Goal: Use online tool/utility: Utilize a website feature to perform a specific function

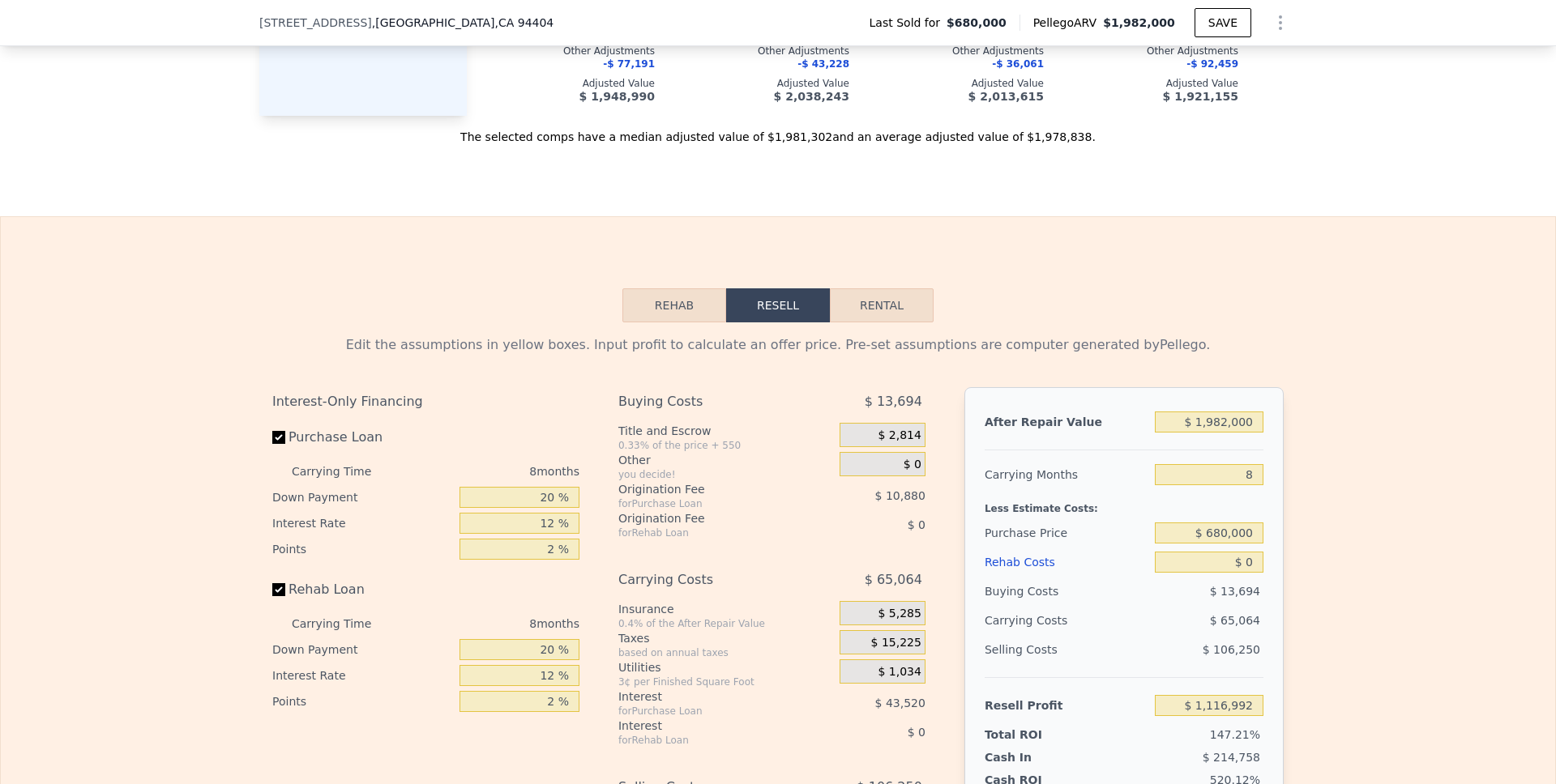
scroll to position [2144, 0]
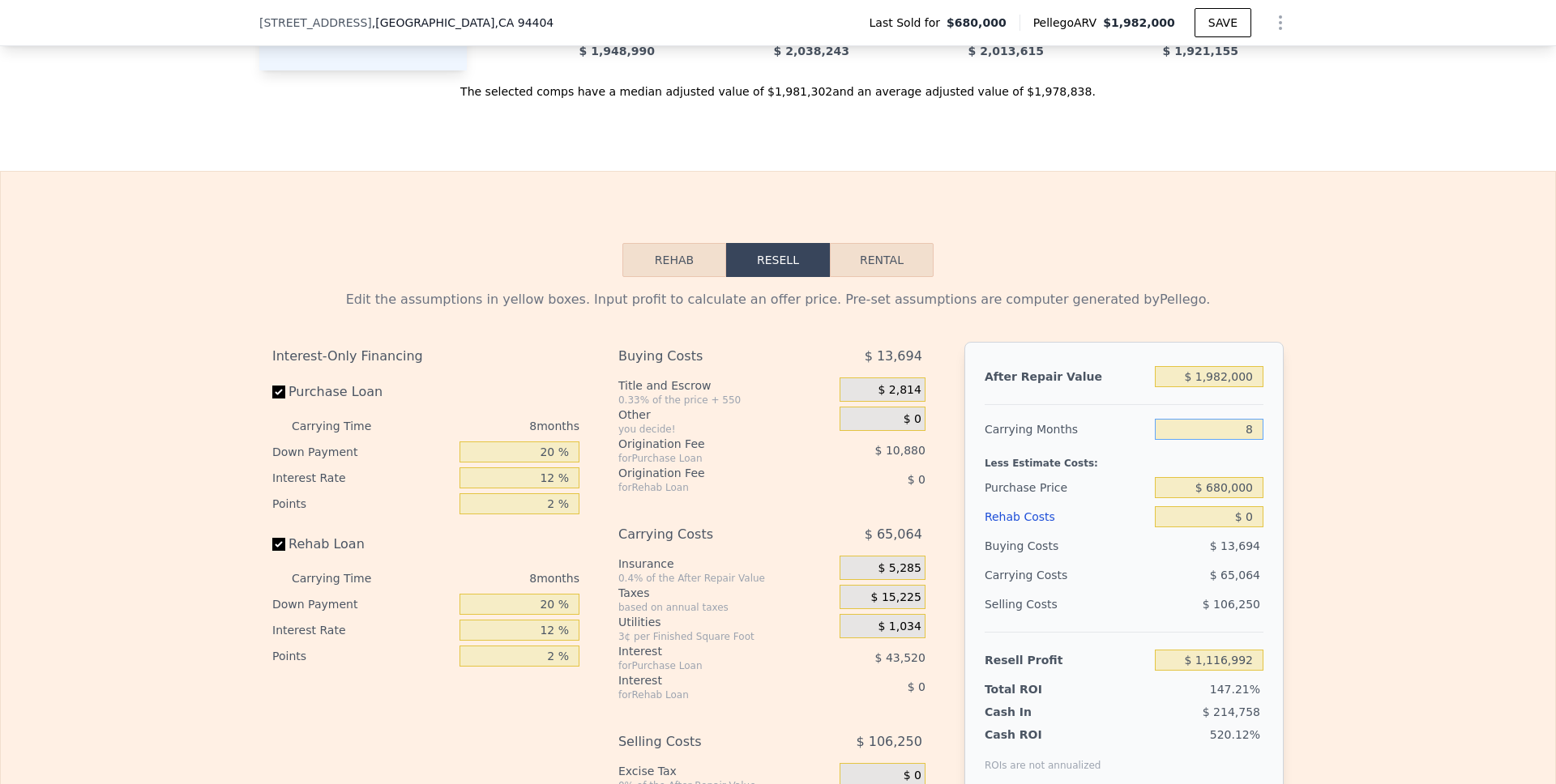
drag, startPoint x: 1251, startPoint y: 450, endPoint x: 1217, endPoint y: 450, distance: 34.0
click at [1217, 440] on input "8" at bounding box center [1209, 429] width 109 height 21
type input "5"
type input "$ 1,141,392"
type input "5"
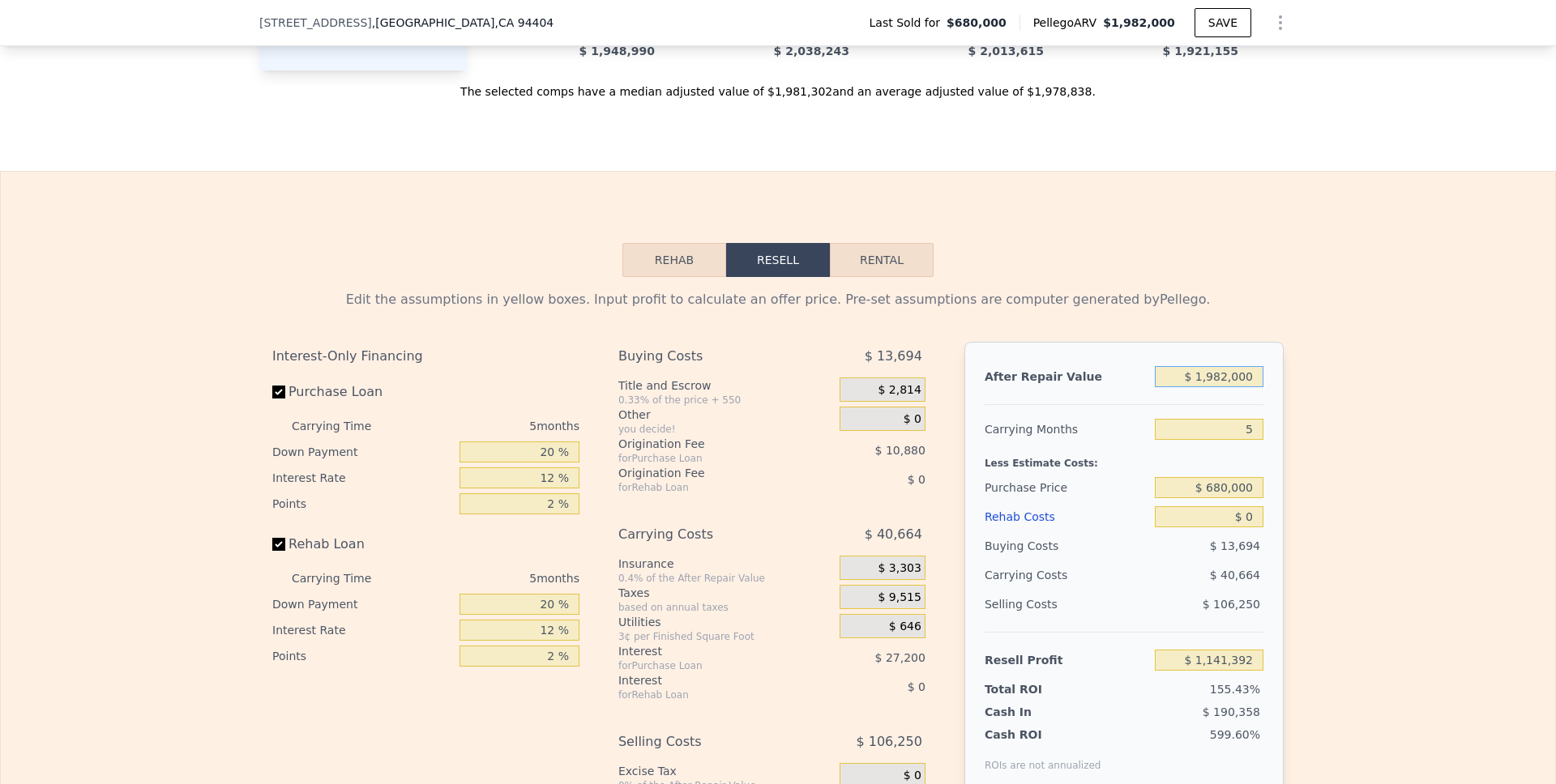
drag, startPoint x: 1251, startPoint y: 406, endPoint x: 1186, endPoint y: 406, distance: 65.0
click at [1186, 388] on input "$ 1,982,000" at bounding box center [1209, 377] width 109 height 21
type input "$ 2"
type input "-$ 731,603"
type input "$ 21"
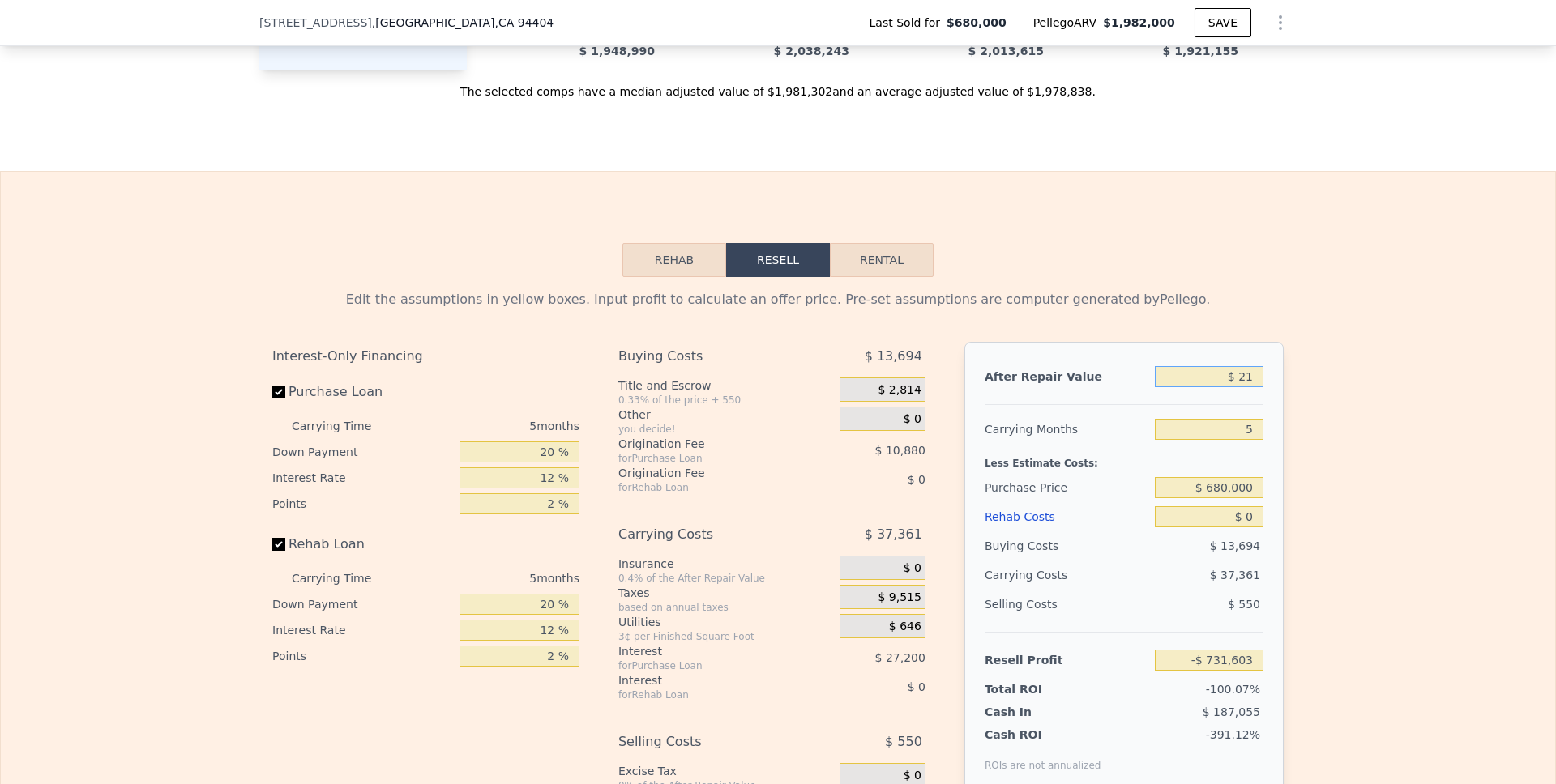
type input "-$ 731,586"
type input "$ 212"
type input "-$ 731,404"
type input "$ 2,125"
type input "-$ 729,597"
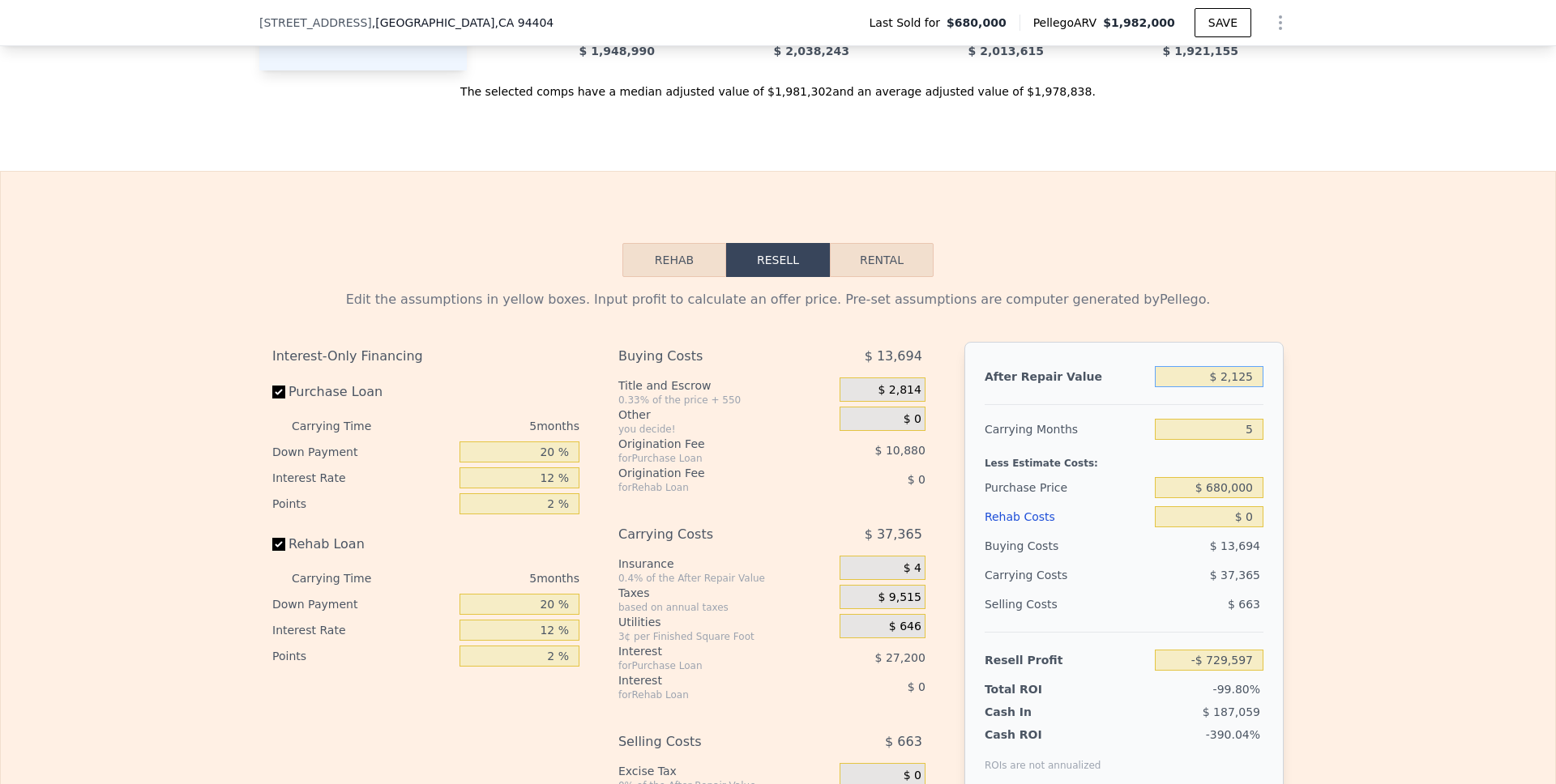
type input "$ 21,250"
type input "-$ 711,523"
type input "$ 212,500"
type input "-$ 530,793"
type input "$ 2,125,000"
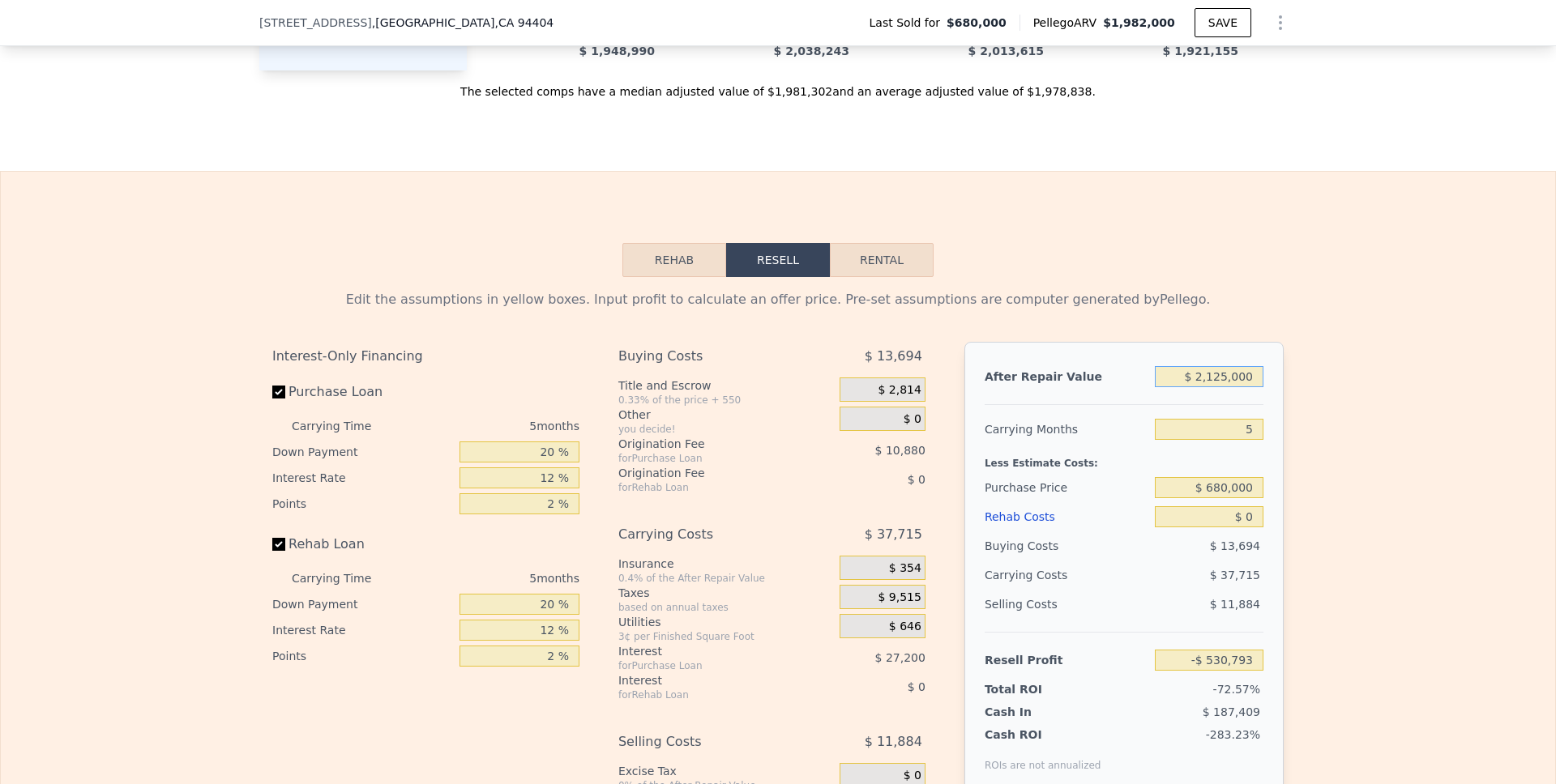
type input "$ 1,276,527"
type input "$ 2,125,000"
drag, startPoint x: 546, startPoint y: 476, endPoint x: 519, endPoint y: 476, distance: 27.0
click at [519, 462] on input "20 %" at bounding box center [520, 453] width 120 height 21
type input "1 %"
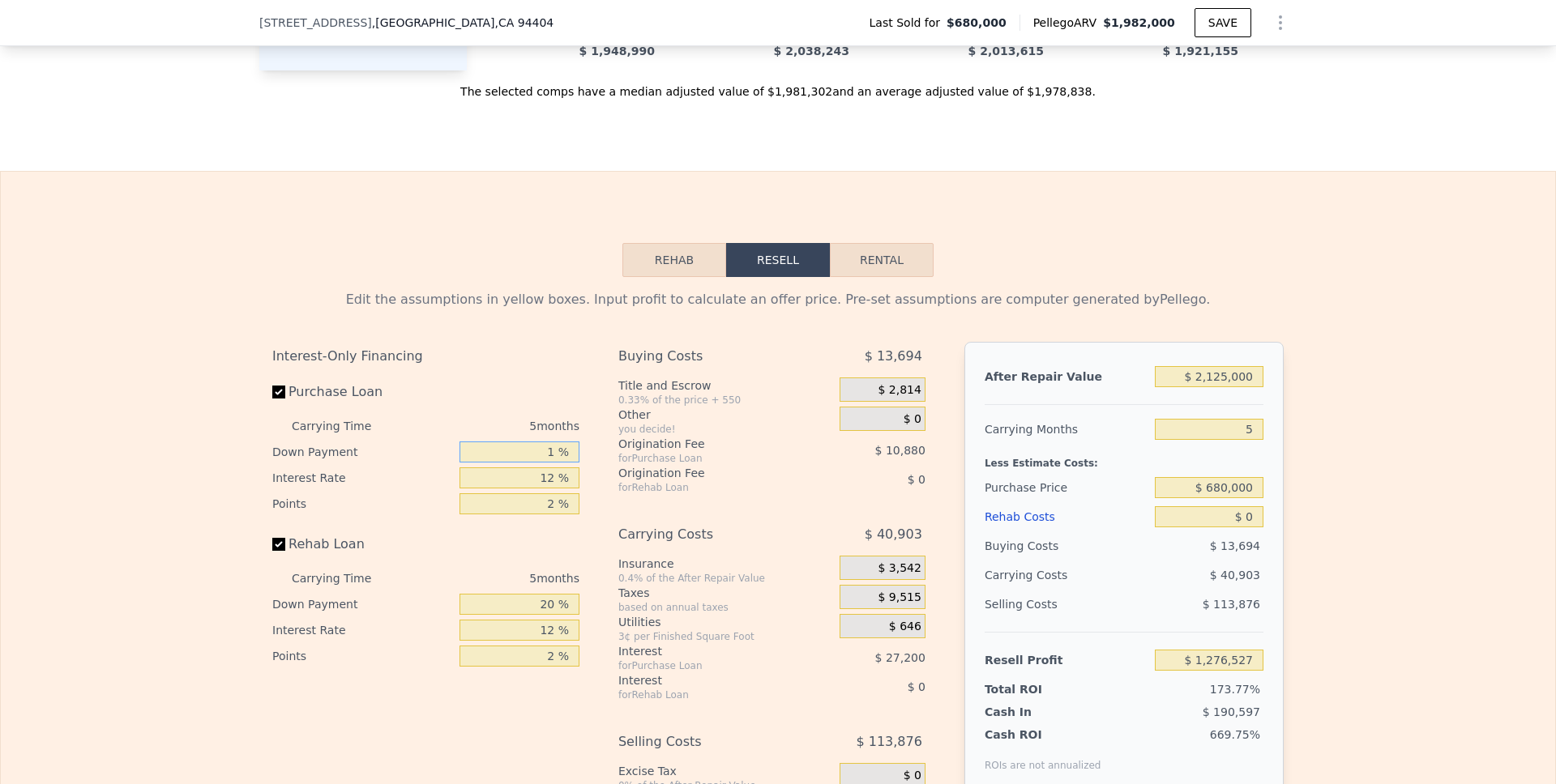
type input "$ 1,267,483"
type input "10 %"
type input "$ 1,271,767"
type input "10 %"
type input "1 %"
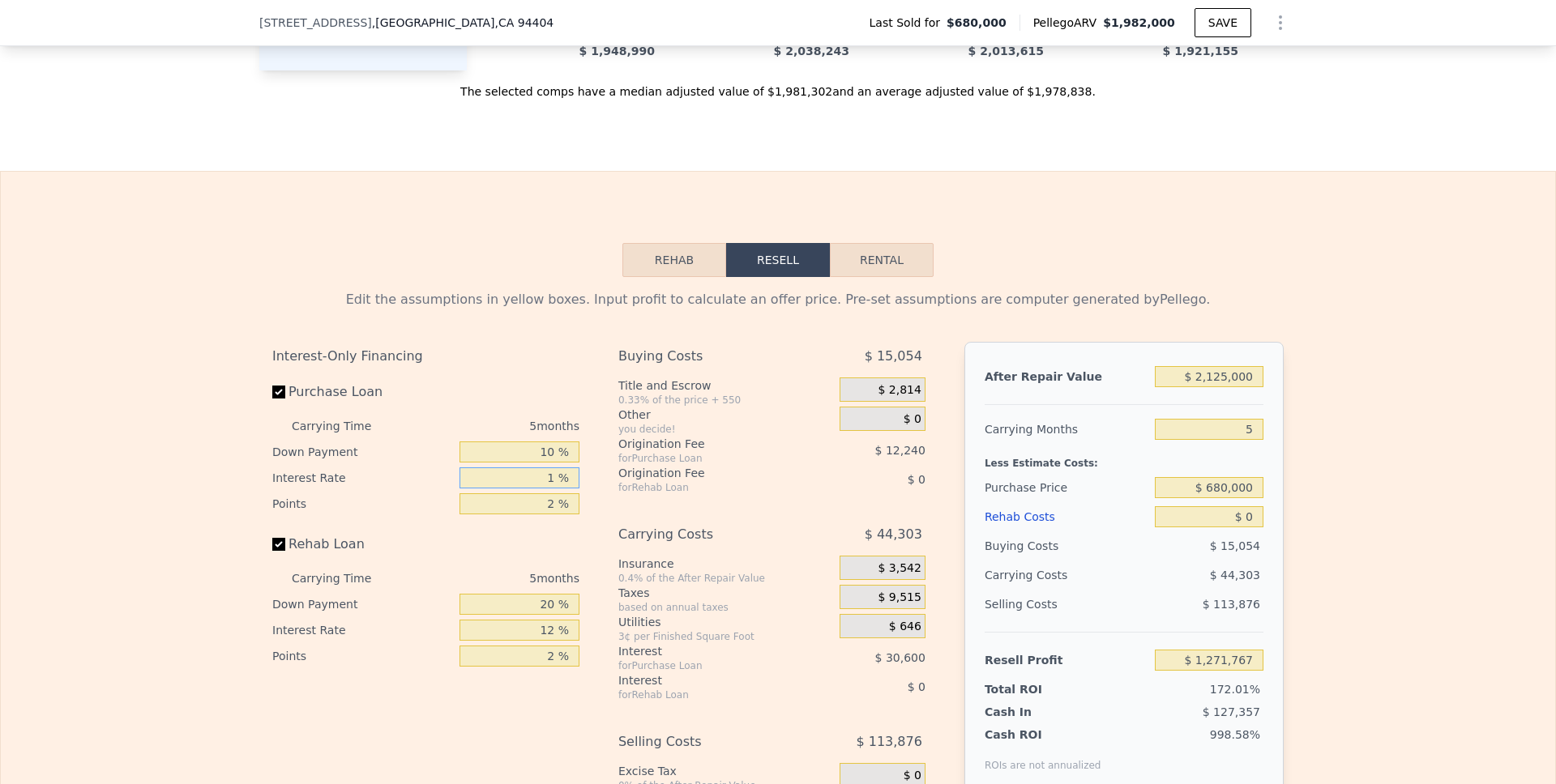
type input "$ 1,299,817"
type input "10 %"
type input "$ 1,276,867"
type input "10 %"
type input "1 %"
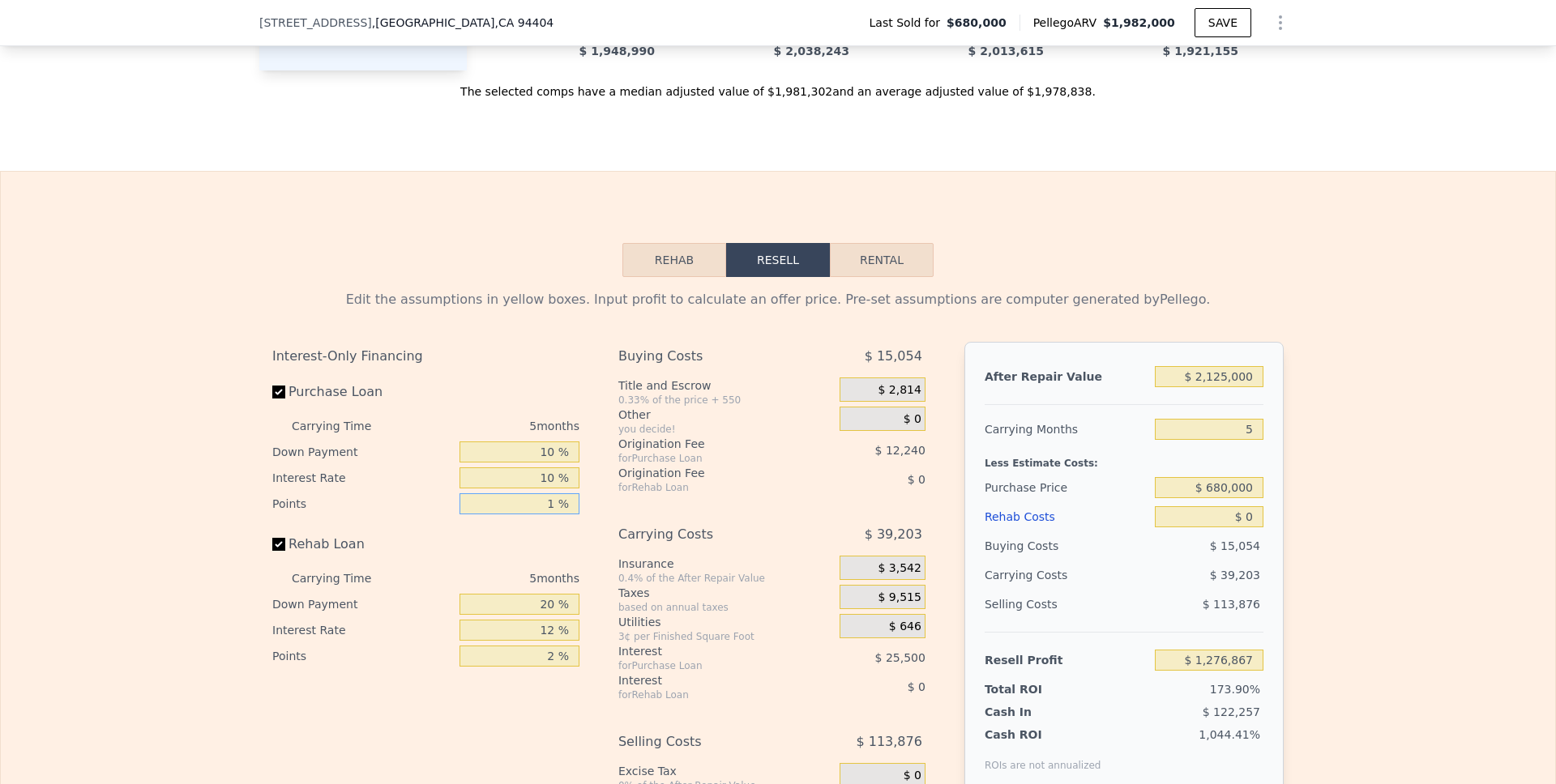
type input "$ 1,282,987"
type input "1 %"
type input "0 %"
type input "10 %"
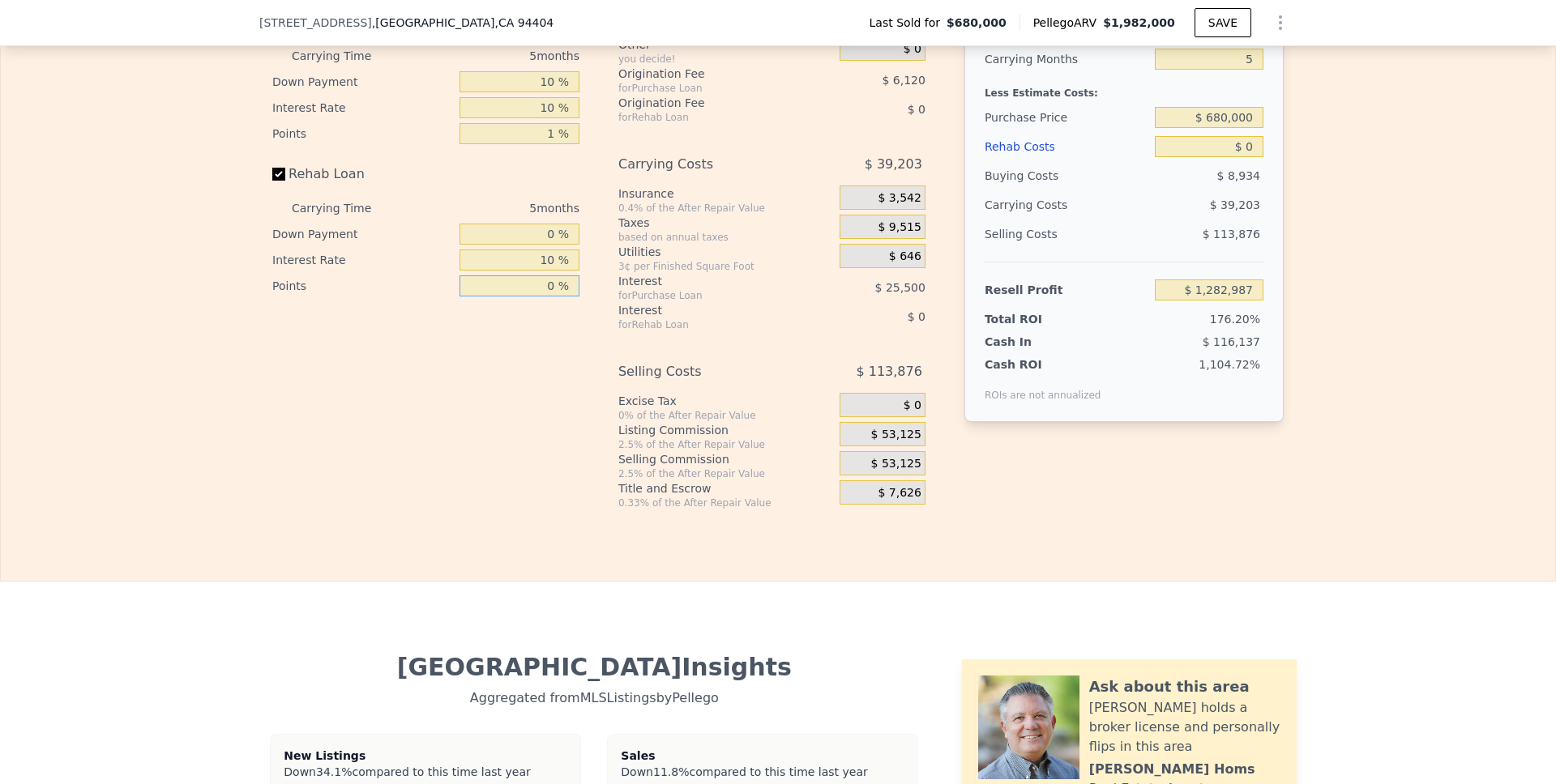
scroll to position [2596, 0]
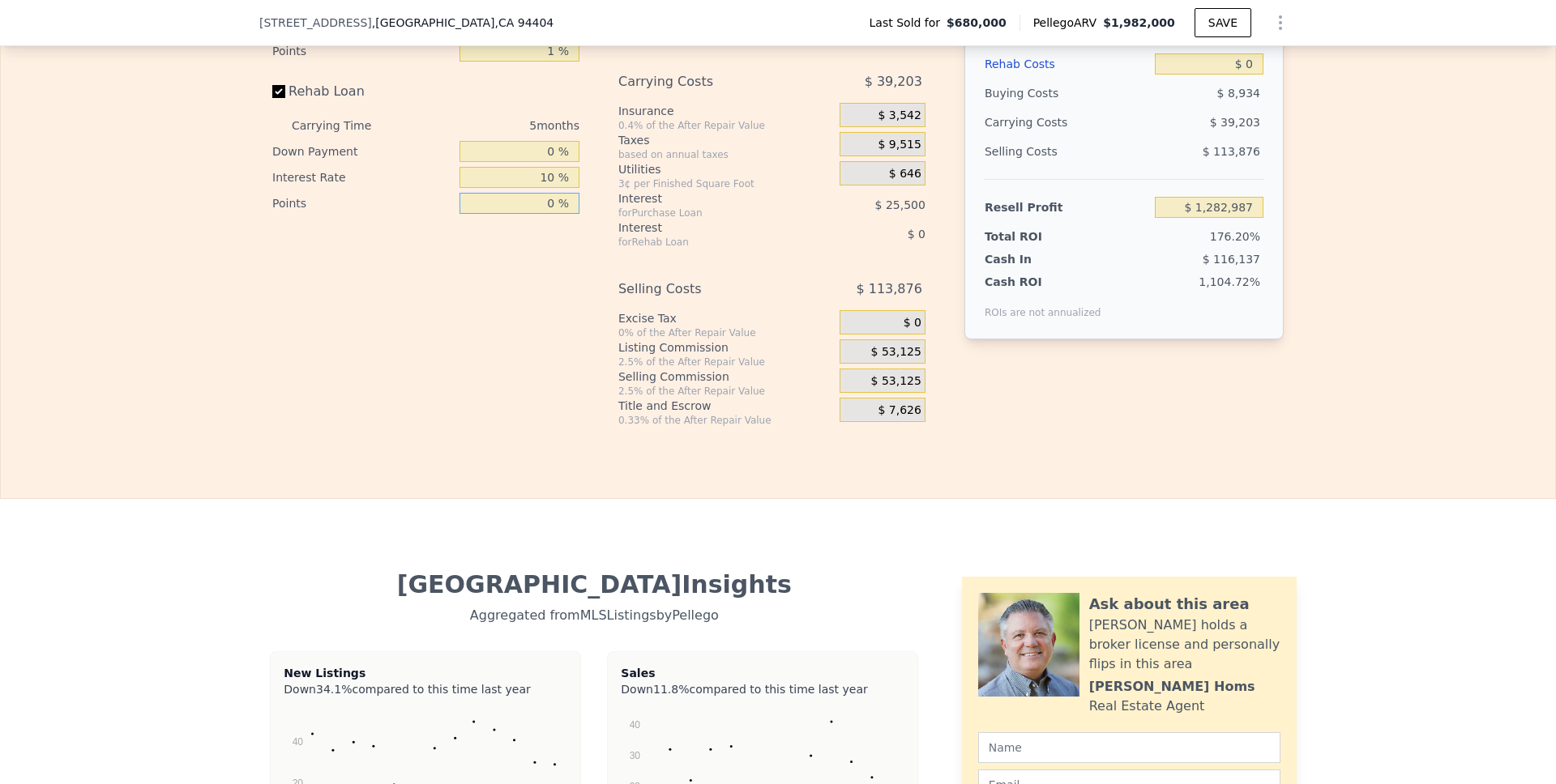
type input "0 %"
click at [892, 360] on span "$ 53,125" at bounding box center [896, 352] width 50 height 15
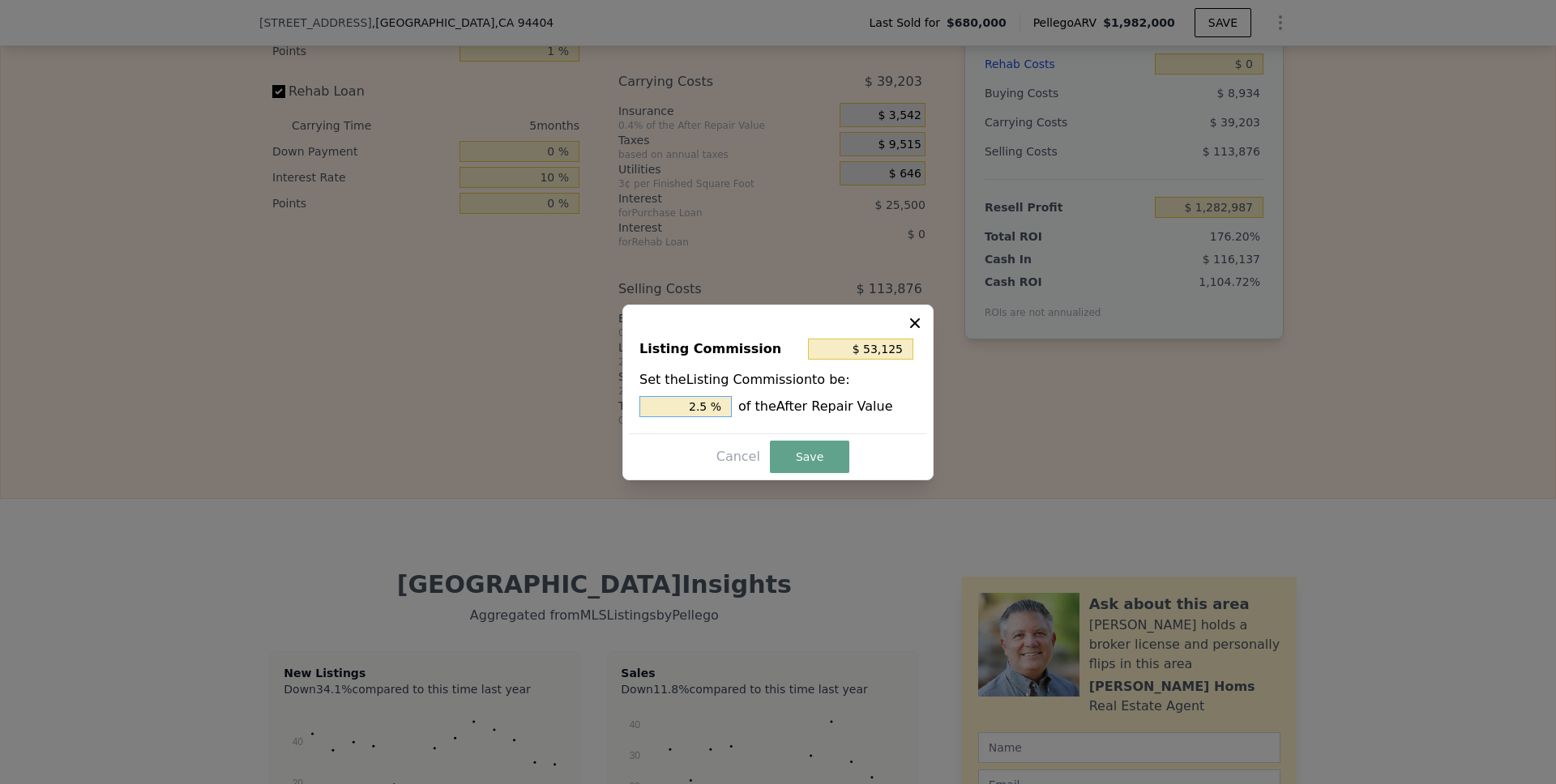
drag, startPoint x: 716, startPoint y: 406, endPoint x: 669, endPoint y: 407, distance: 47.0
click at [669, 407] on input "2.5 %" at bounding box center [684, 407] width 92 height 21
type input "$ 21,250"
type input "1.0 %"
click at [793, 452] on button "Save" at bounding box center [810, 456] width 79 height 32
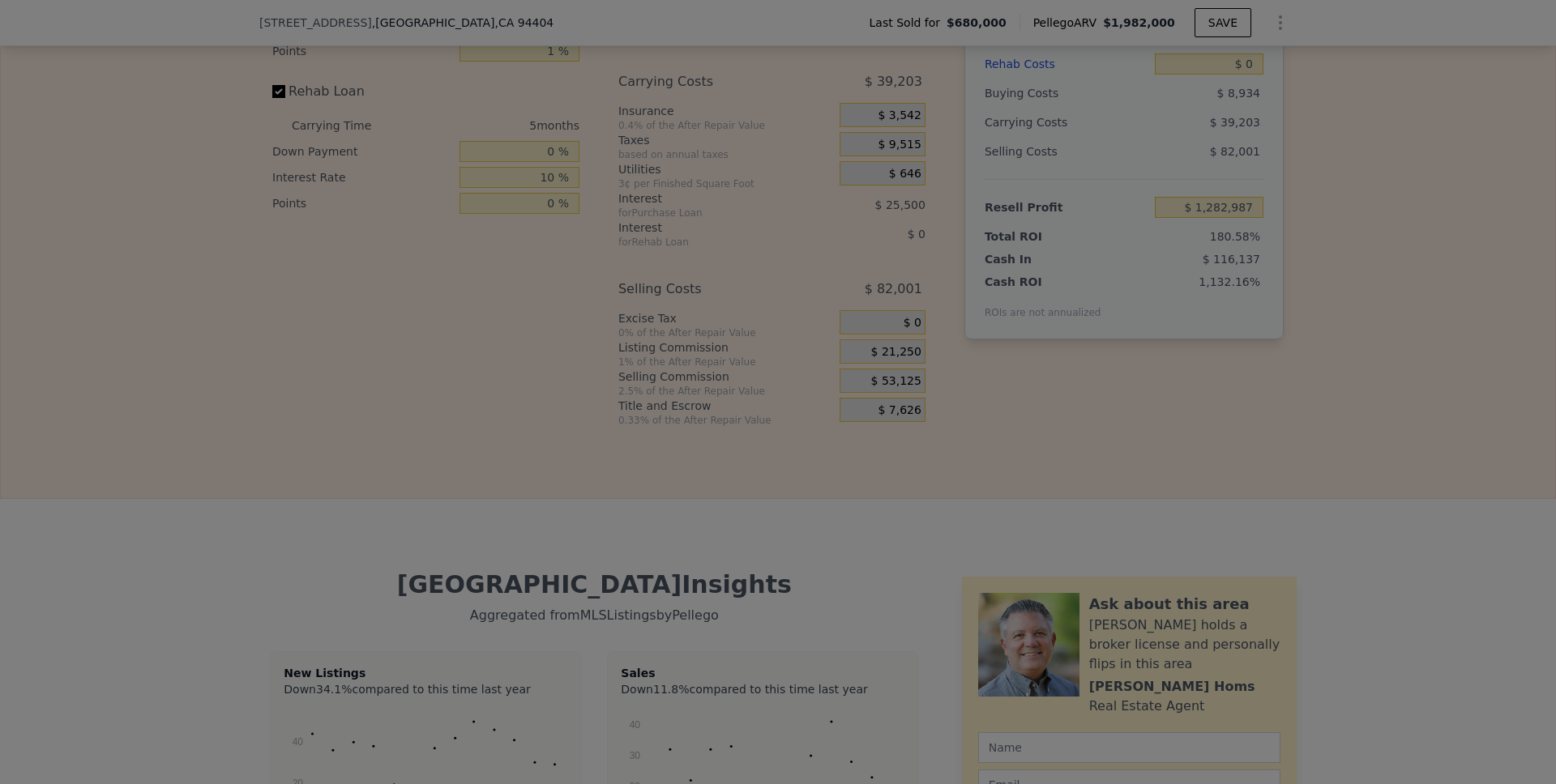
type input "$ 1,314,862"
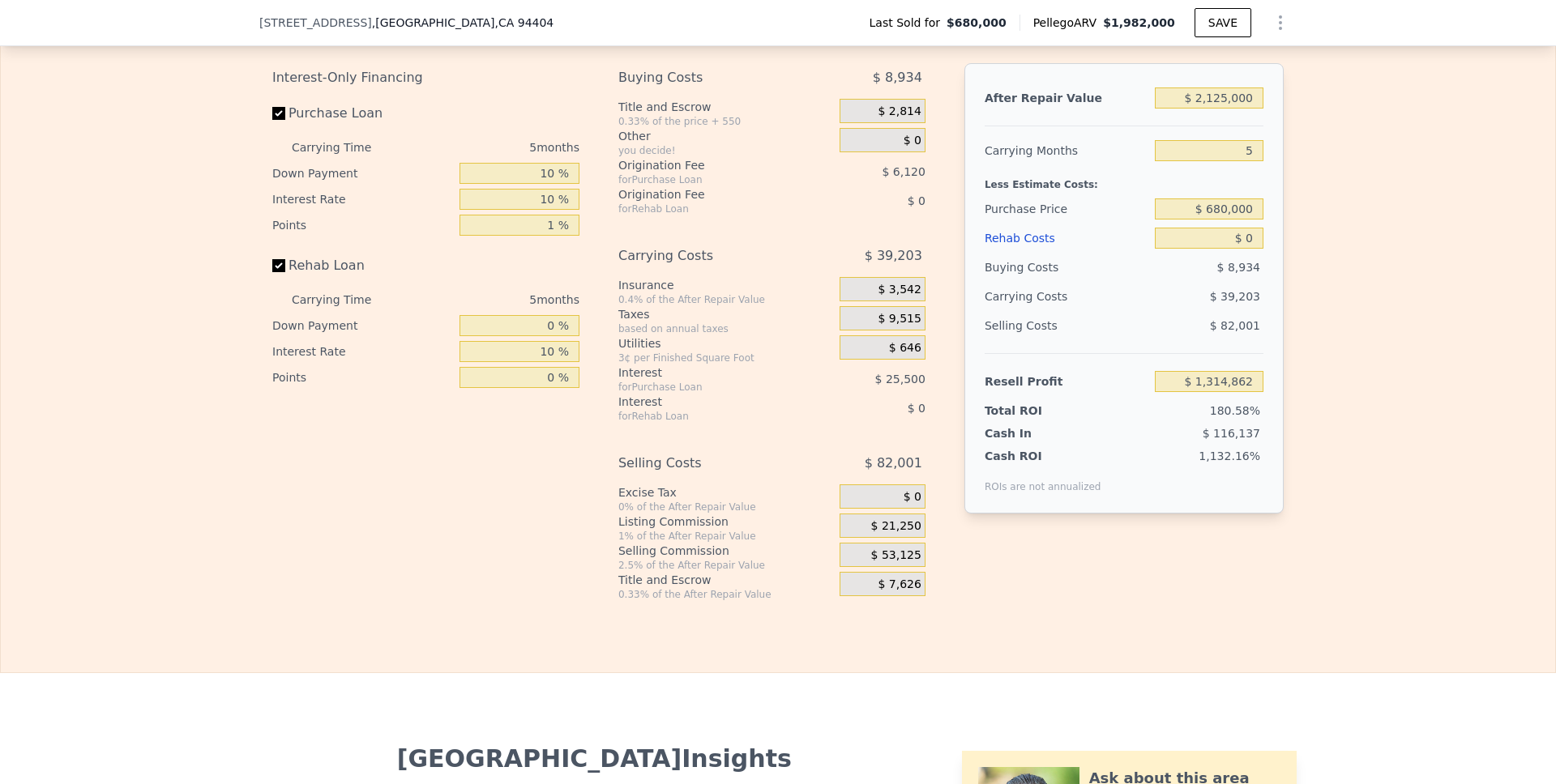
scroll to position [2396, 0]
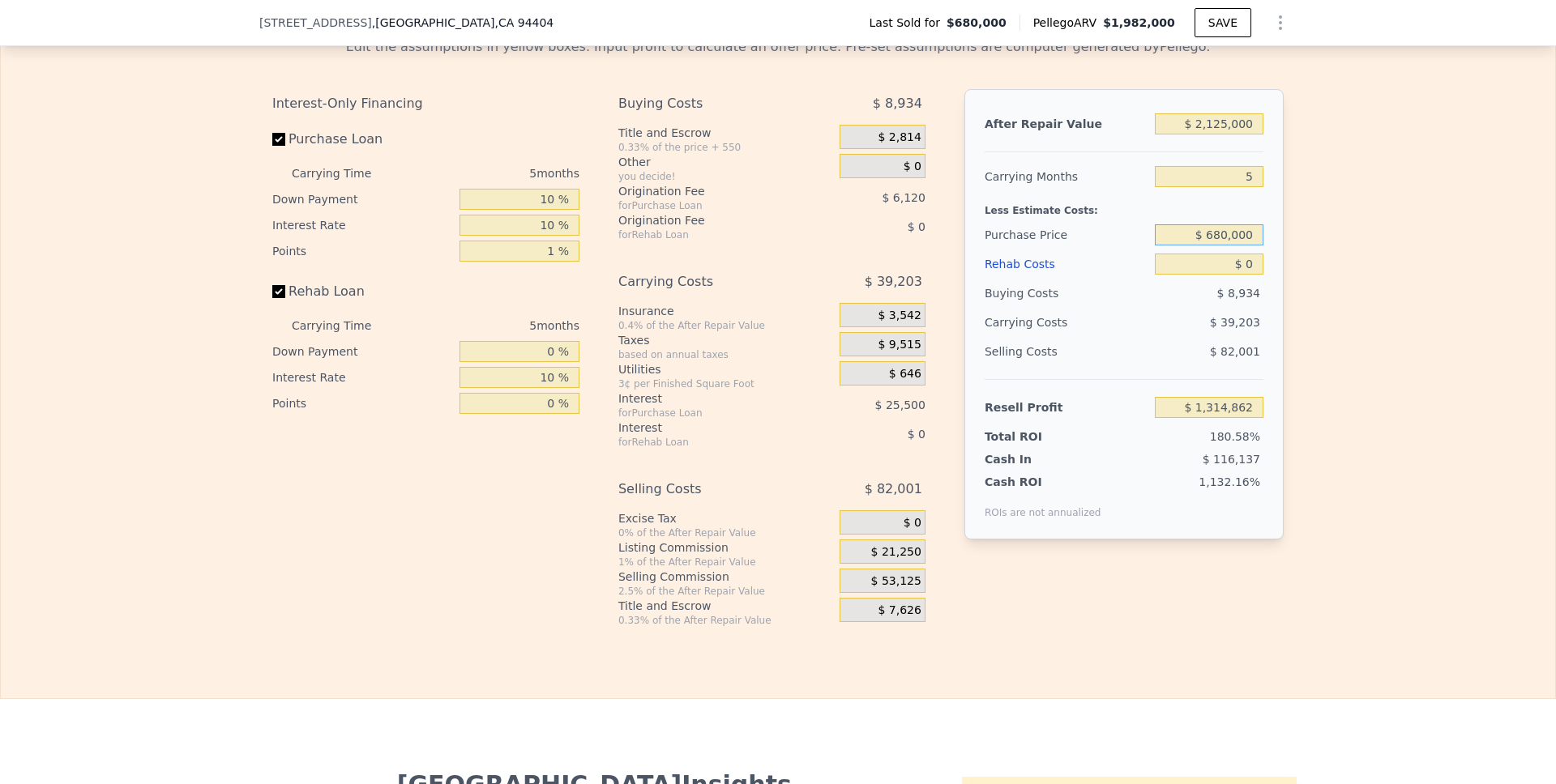
drag, startPoint x: 1253, startPoint y: 258, endPoint x: 1194, endPoint y: 258, distance: 59.0
click at [1194, 245] on input "$ 680,000" at bounding box center [1209, 235] width 109 height 21
type input "$ 1,700,000"
click at [1285, 289] on div "Edit the assumptions in yellow boxes. Input profit to calculate an offer price.…" at bounding box center [778, 326] width 1037 height 603
type input "$ 244,035"
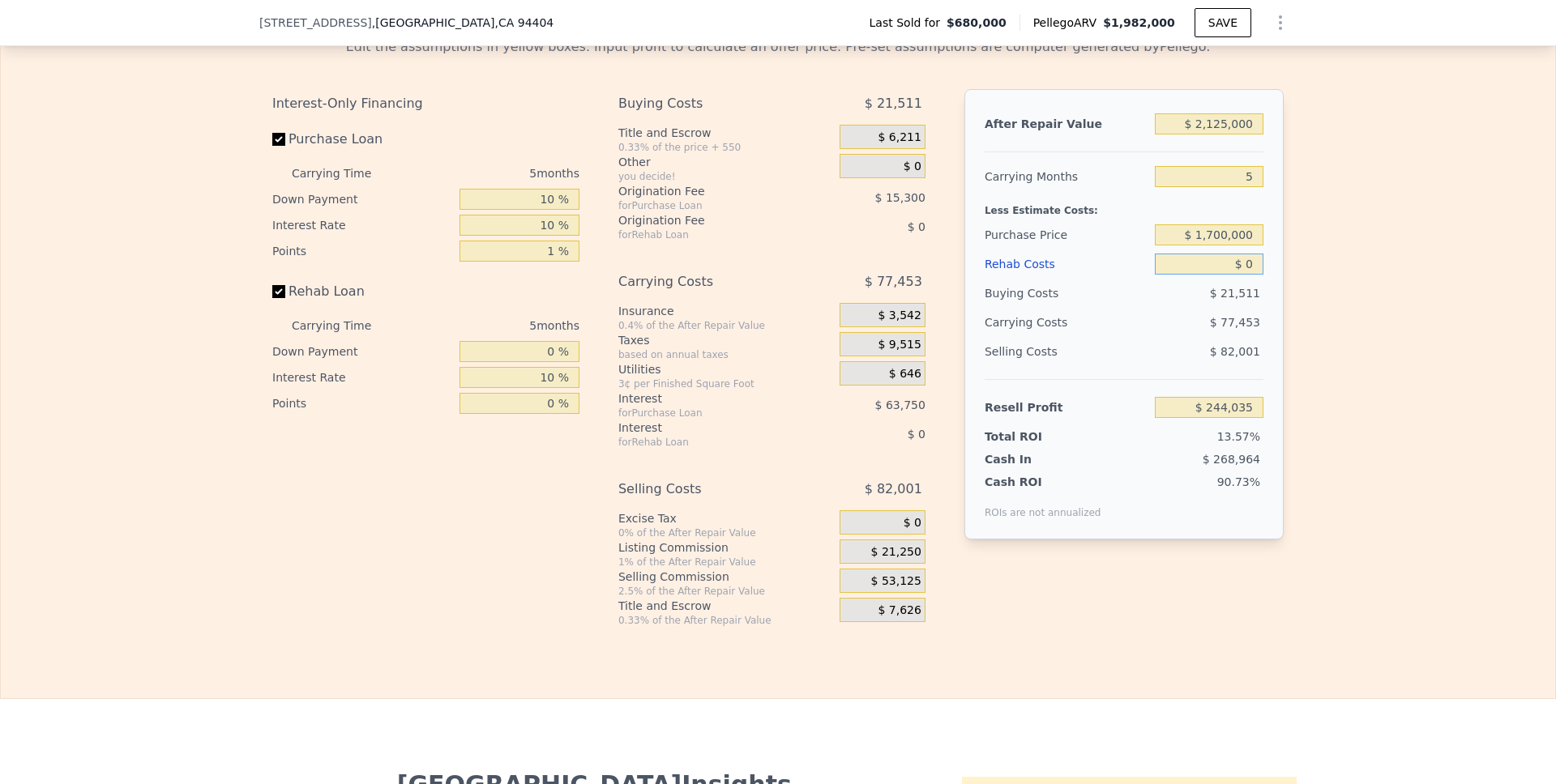
click at [1240, 274] on input "$ 0" at bounding box center [1209, 265] width 109 height 21
type input "$ 1"
type input "$ 244,034"
type input "$ 12"
type input "$ 244,023"
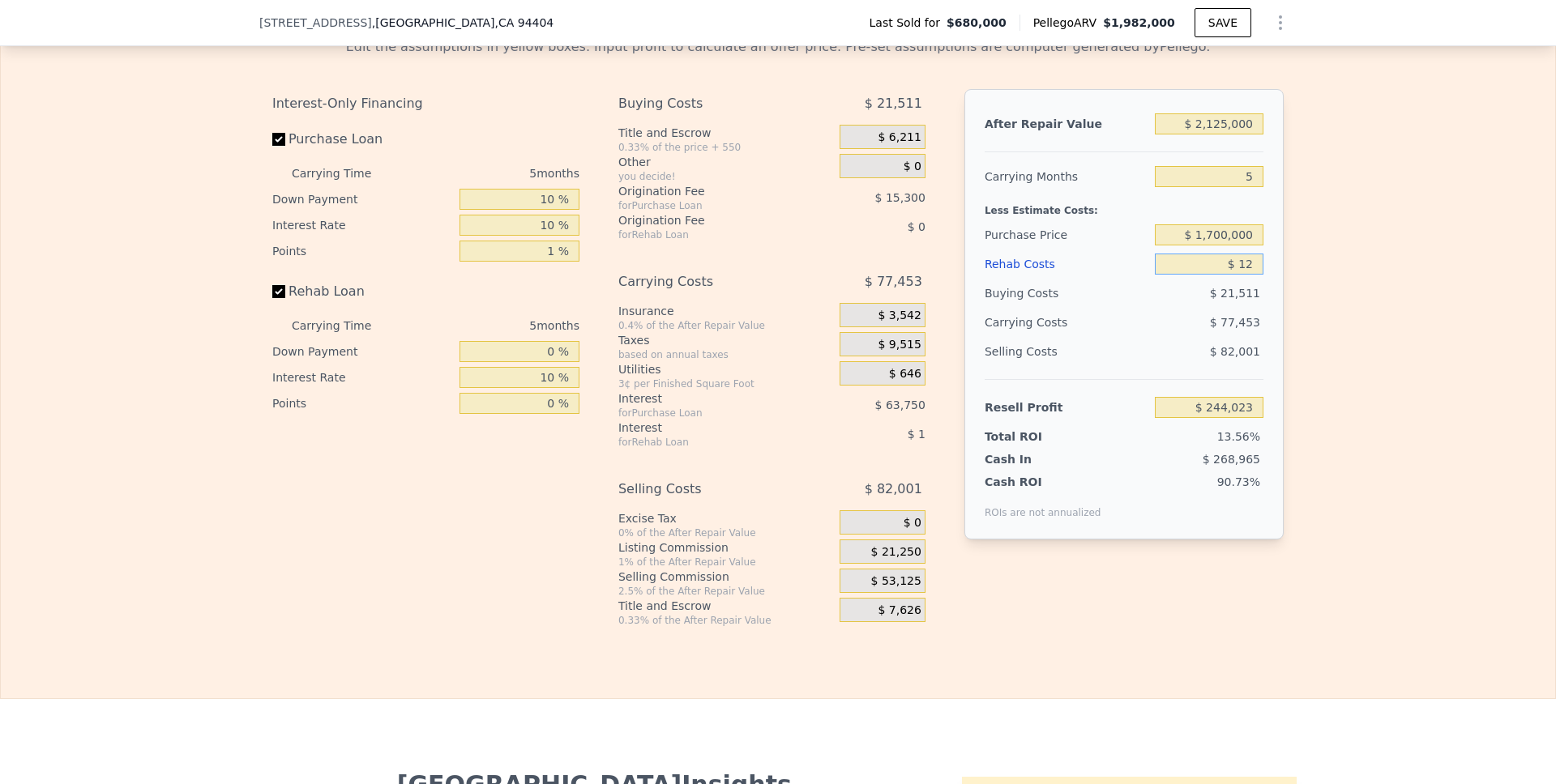
type input "$ 120"
type input "$ 243,910"
type input "$ 1,200"
type input "$ 242,785"
type input "$ 12,000"
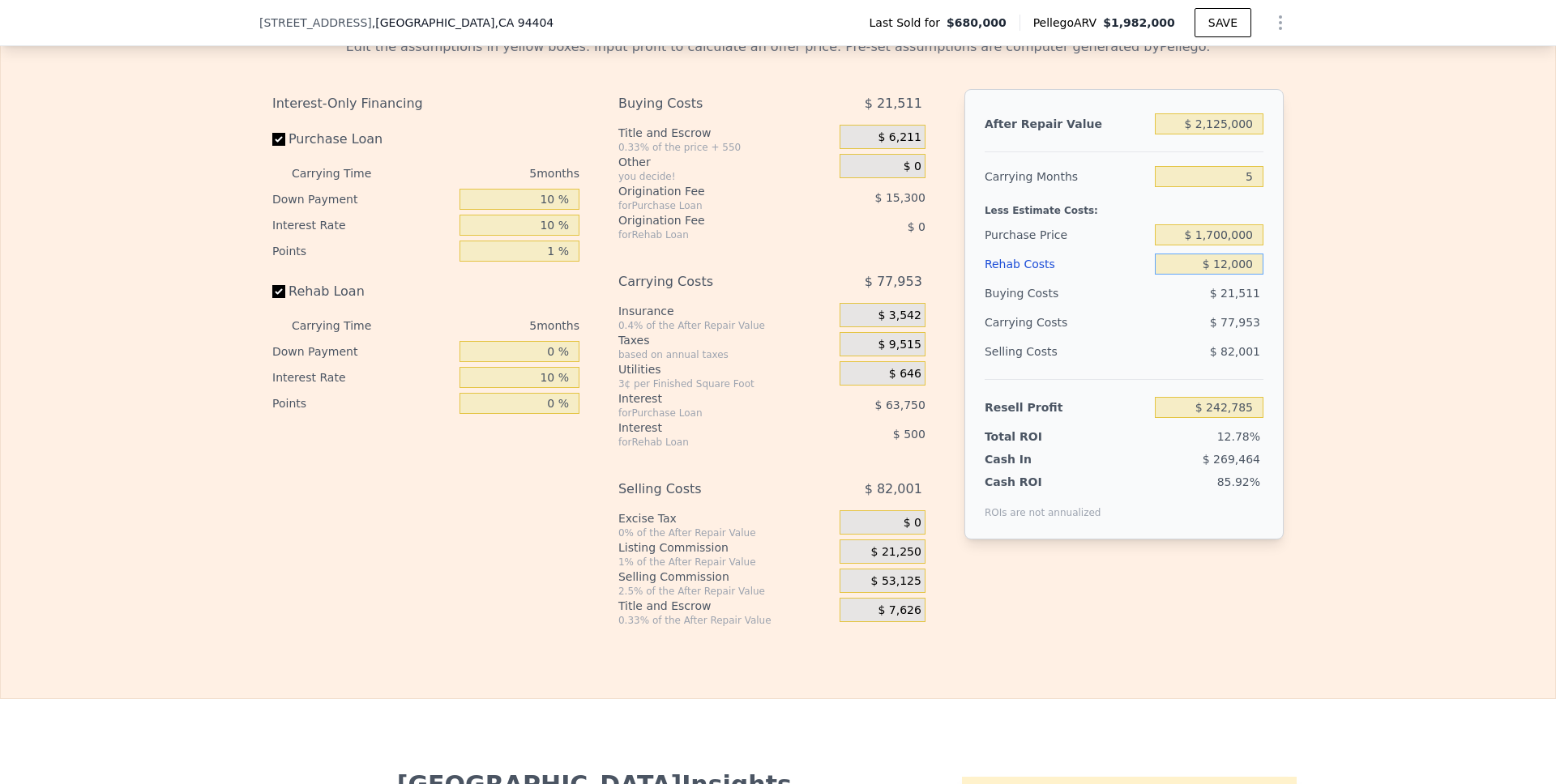
type input "$ 231,535"
type input "$ 120,000"
type input "$ 119,035"
type input "$ 120,000"
click at [1354, 288] on div "Edit the assumptions in yellow boxes. Input profit to calculate an offer price.…" at bounding box center [778, 326] width 1554 height 603
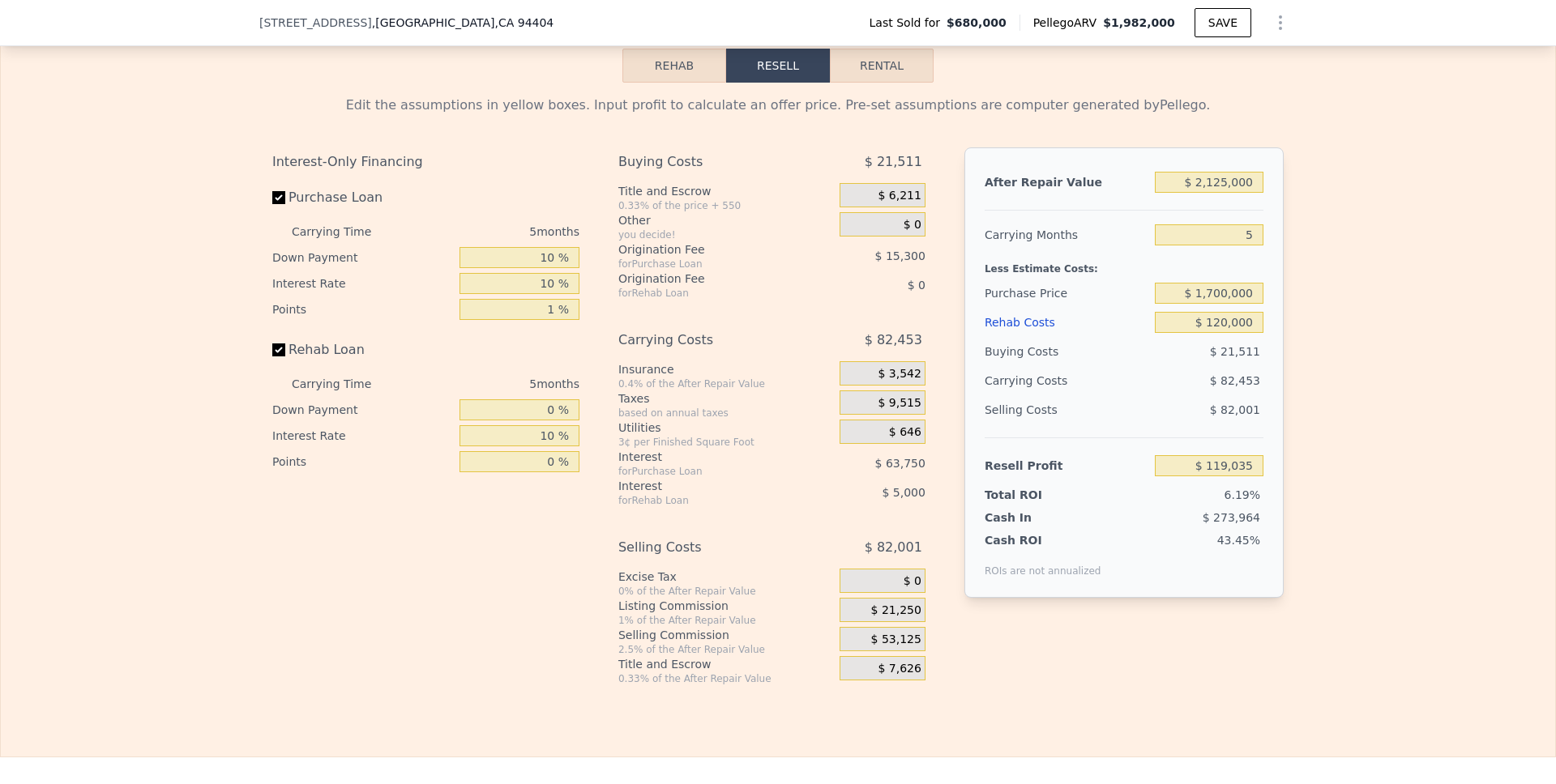
scroll to position [2345, 0]
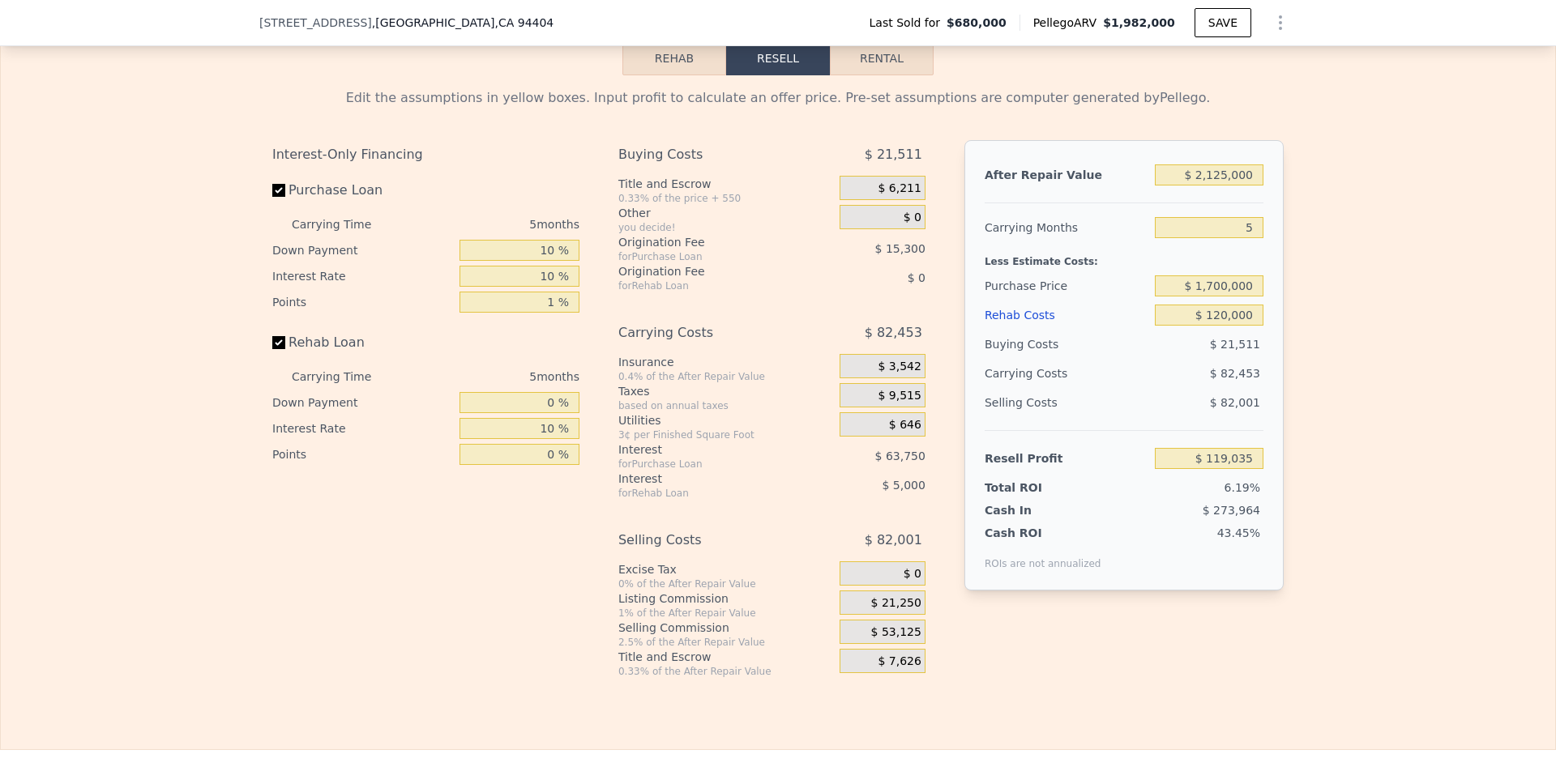
type input "$ 1,982,000"
type input "8"
type input "$ 0"
type input "$ 1,116,992"
drag, startPoint x: 1251, startPoint y: 195, endPoint x: 1192, endPoint y: 195, distance: 59.0
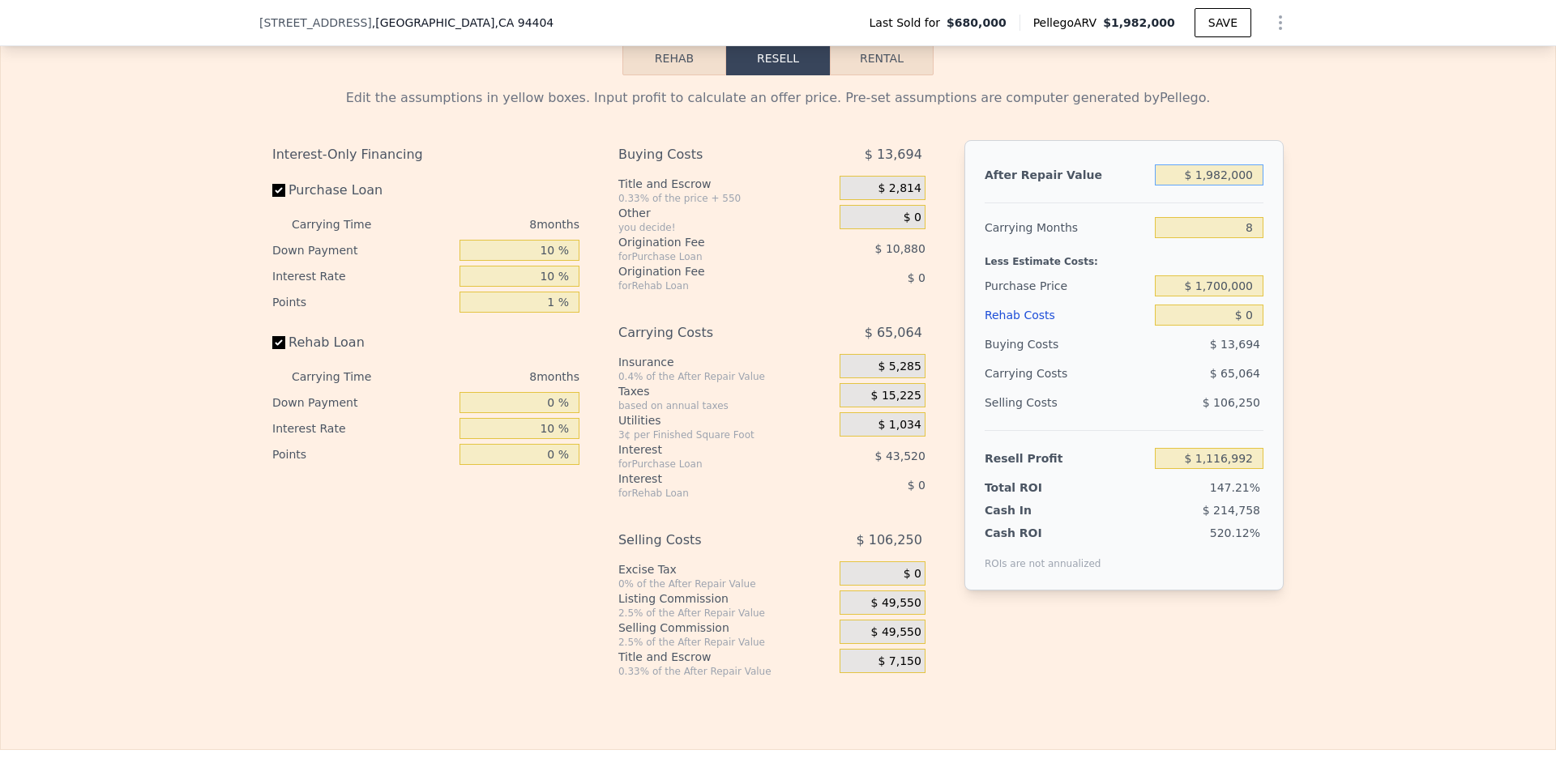
click at [1192, 185] on input "$ 1,982,000" at bounding box center [1209, 175] width 109 height 21
type input "$ 11,982,000"
type input "$ 10,557,025"
type input "$ 101,982,000"
type input "$ 95,517,325"
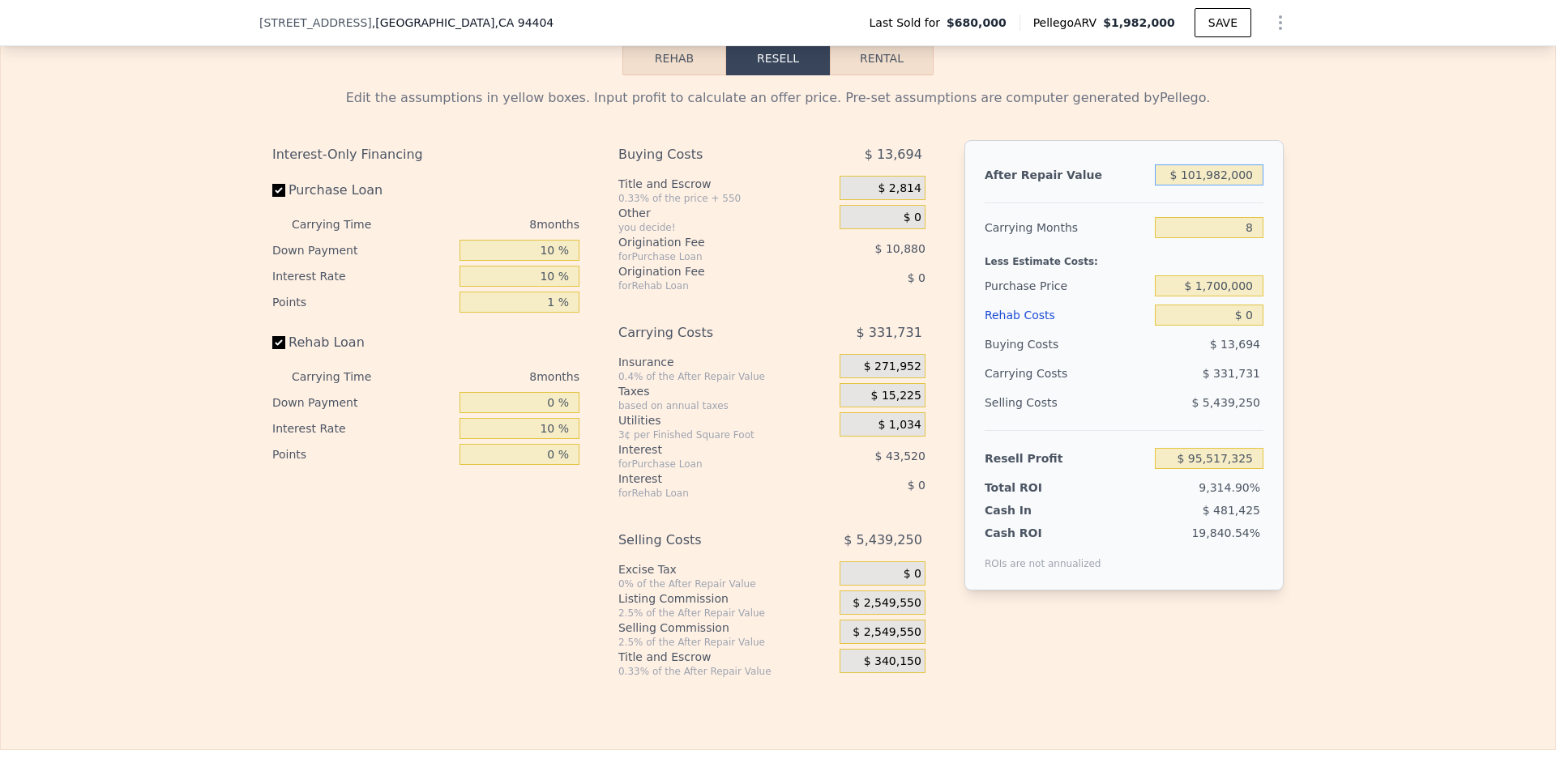
type input "$ 1,001,982,000"
type input "$ 945,120,325"
drag, startPoint x: 1254, startPoint y: 200, endPoint x: 1163, endPoint y: 200, distance: 91.0
click at [1163, 185] on input "$ 1,001,982,000" at bounding box center [1209, 175] width 109 height 21
type input "$ 2"
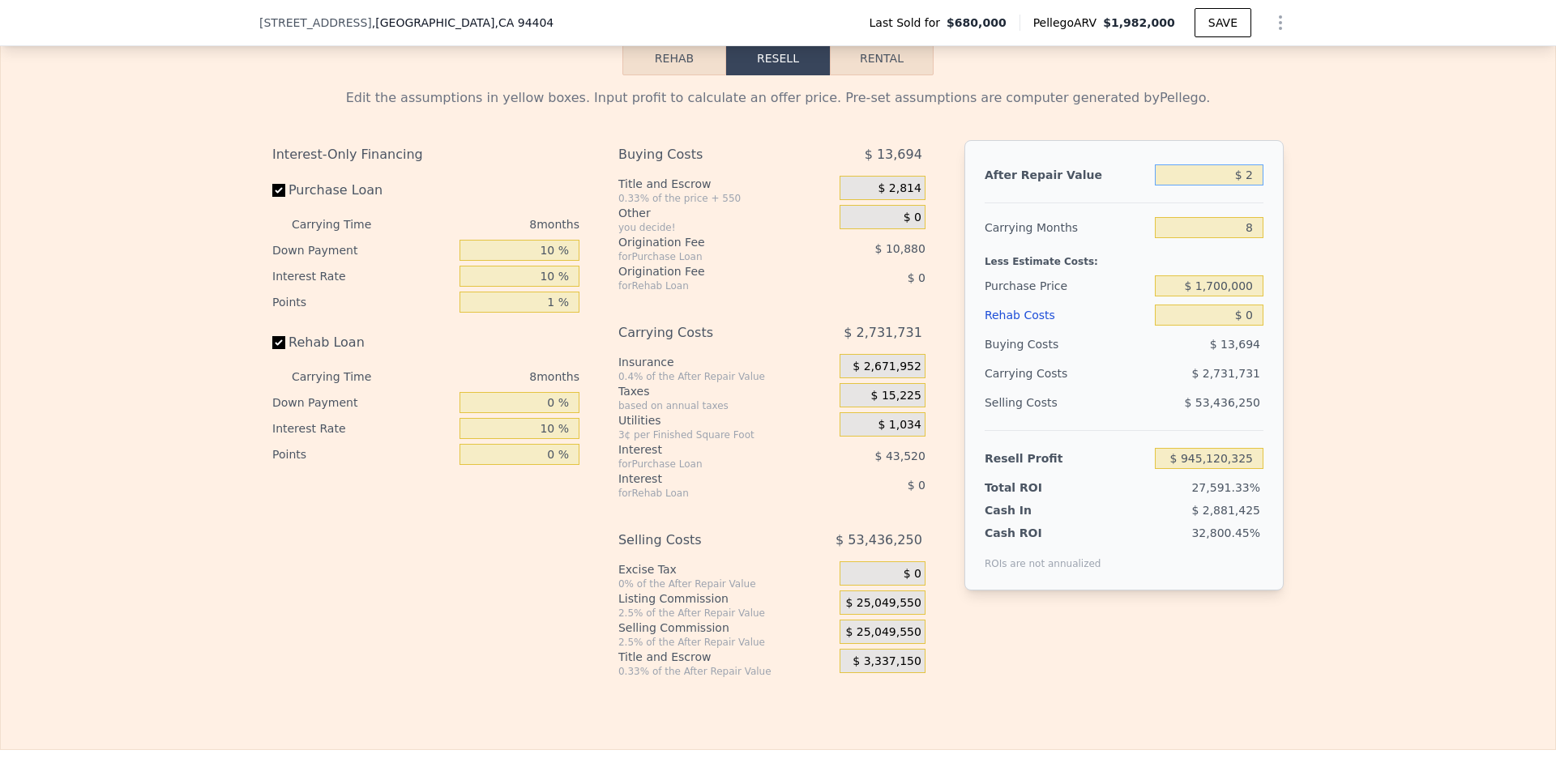
type input "-$ 754,021"
type input "$ 21"
type input "-$ 754,004"
type input "$ 210"
type input "-$ 753,825"
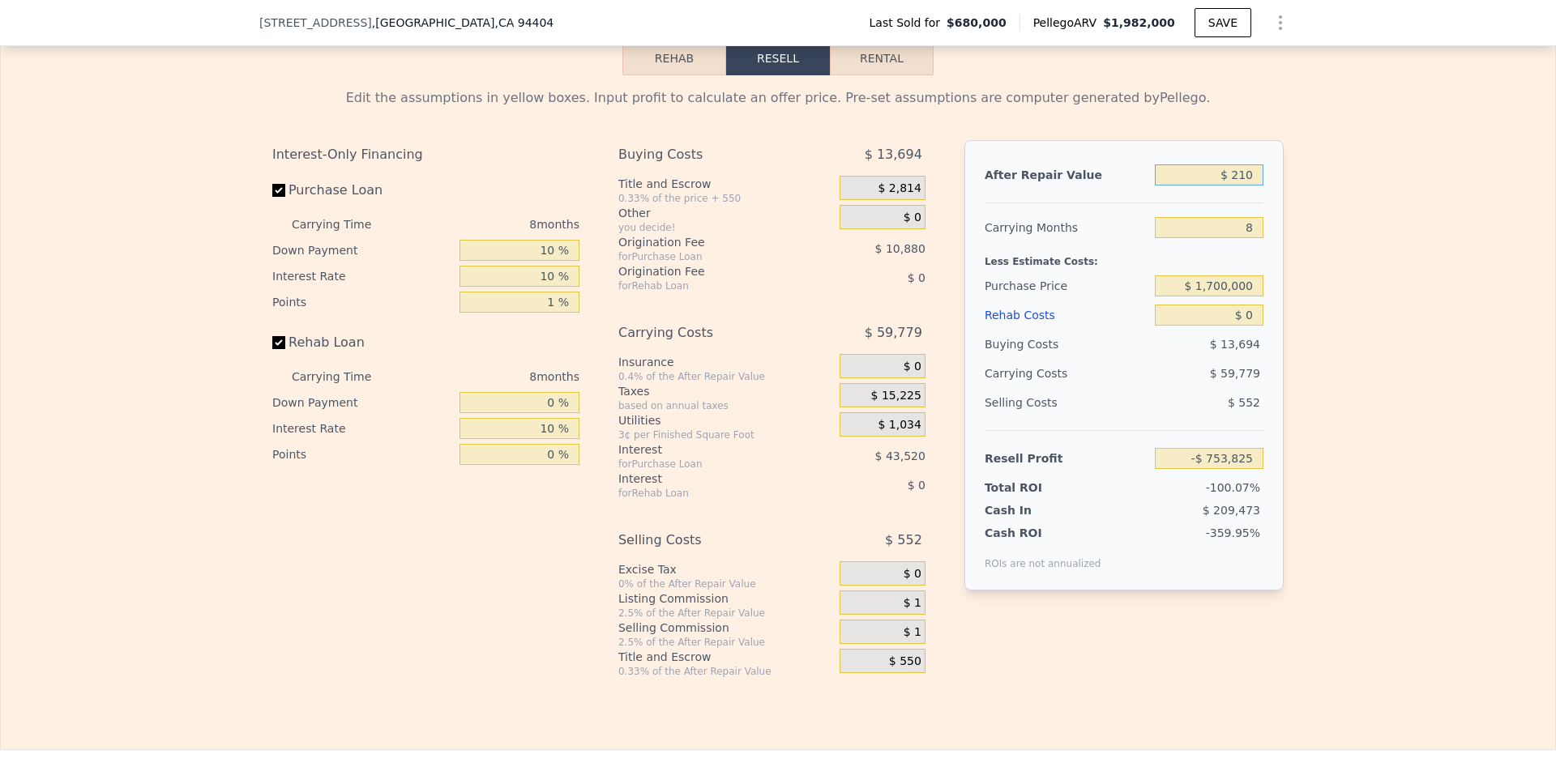
type input "$ 2,100"
type input "-$ 752,042"
type input "$ 21,000"
type input "-$ 734,199"
type input "$ 210,000"
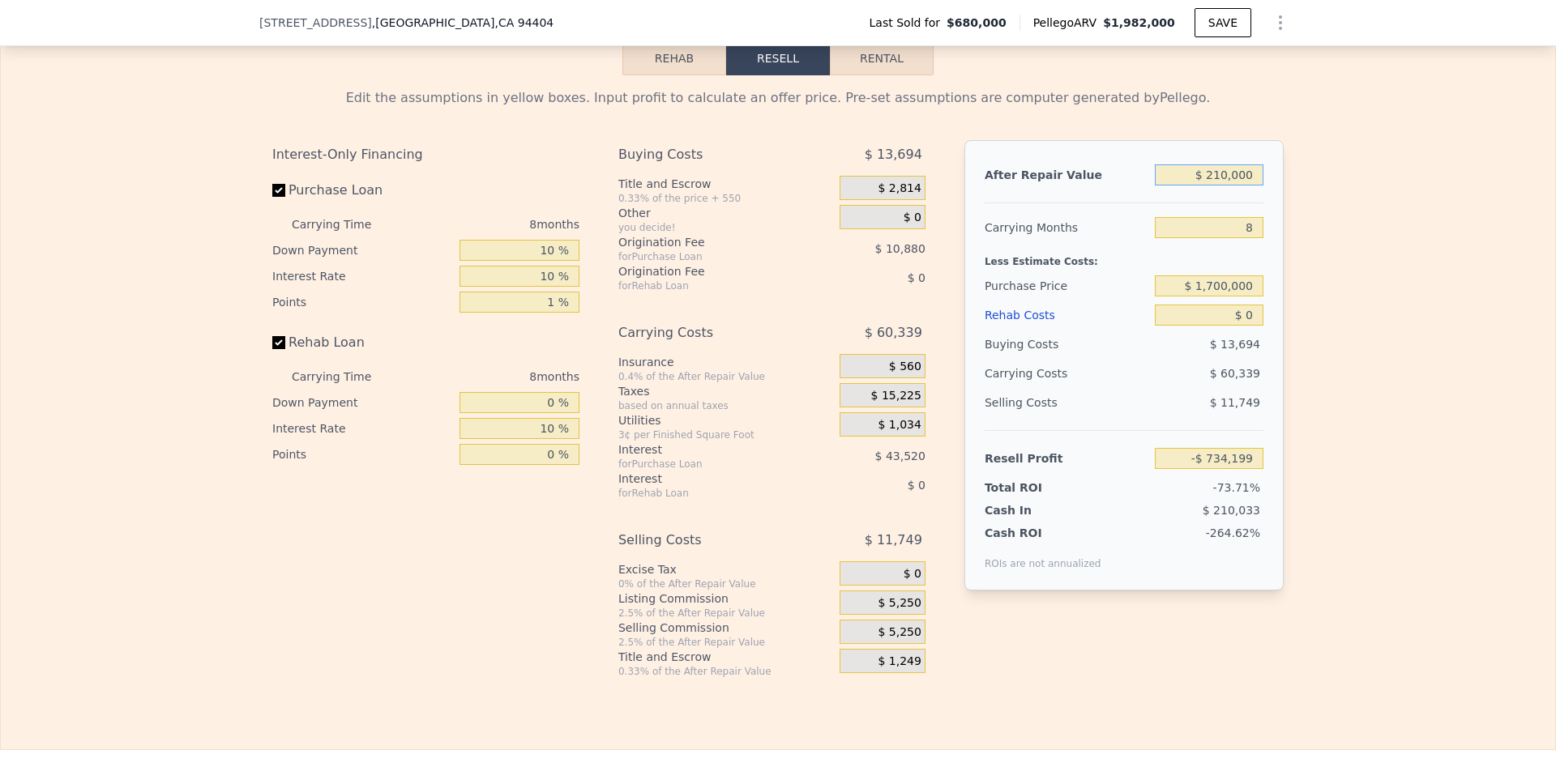
type input "-$ 555,782"
type input "$ 2,100,000"
type input "$ 1,228,384"
type input "$ 2,100,000"
click at [1237, 238] on input "8" at bounding box center [1209, 228] width 109 height 21
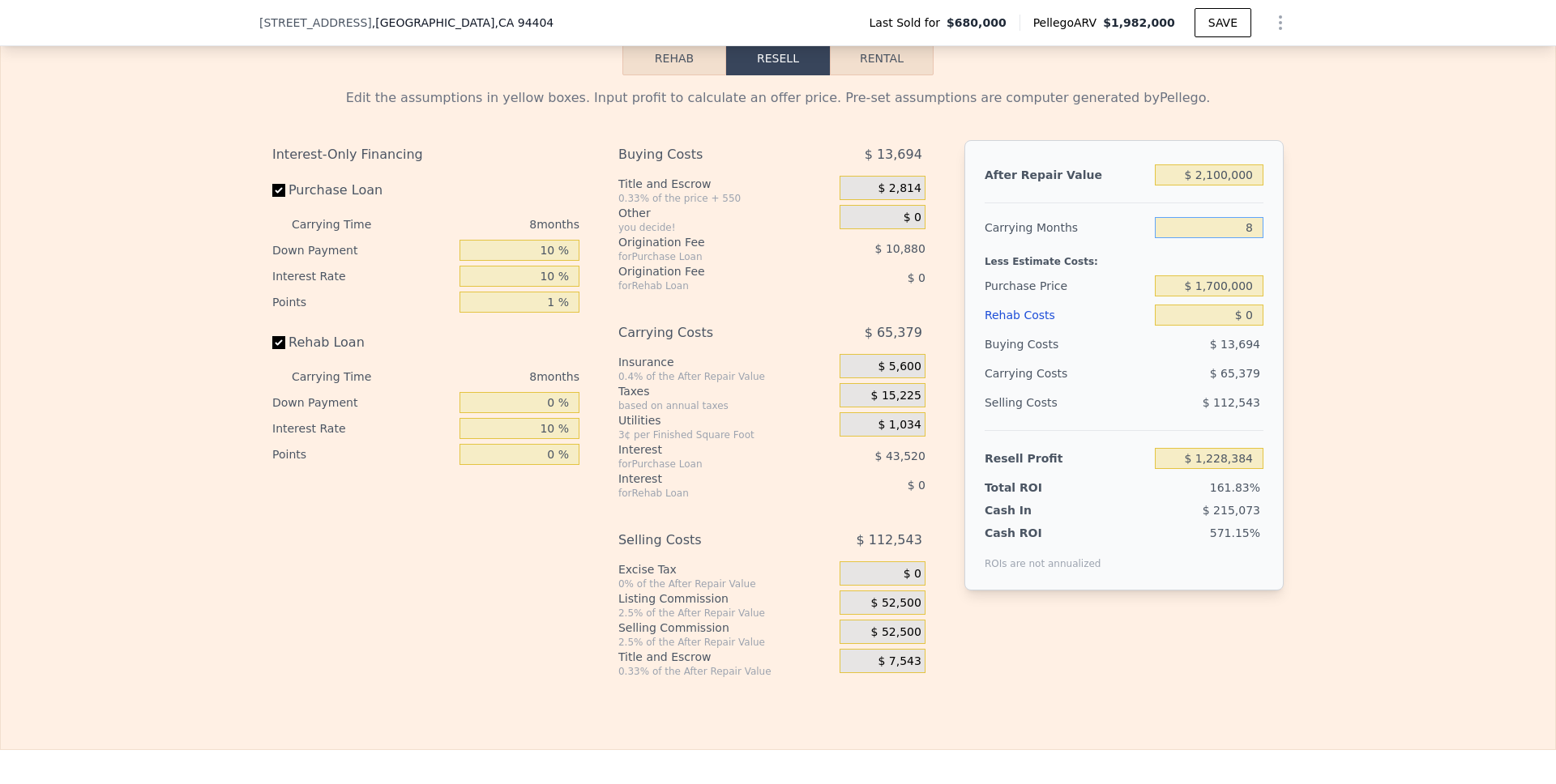
type input "6"
type input "$ 1,244,729"
type input "6"
click at [1251, 297] on input "$ 1,700,000" at bounding box center [1209, 286] width 109 height 21
type input "$ 156,052"
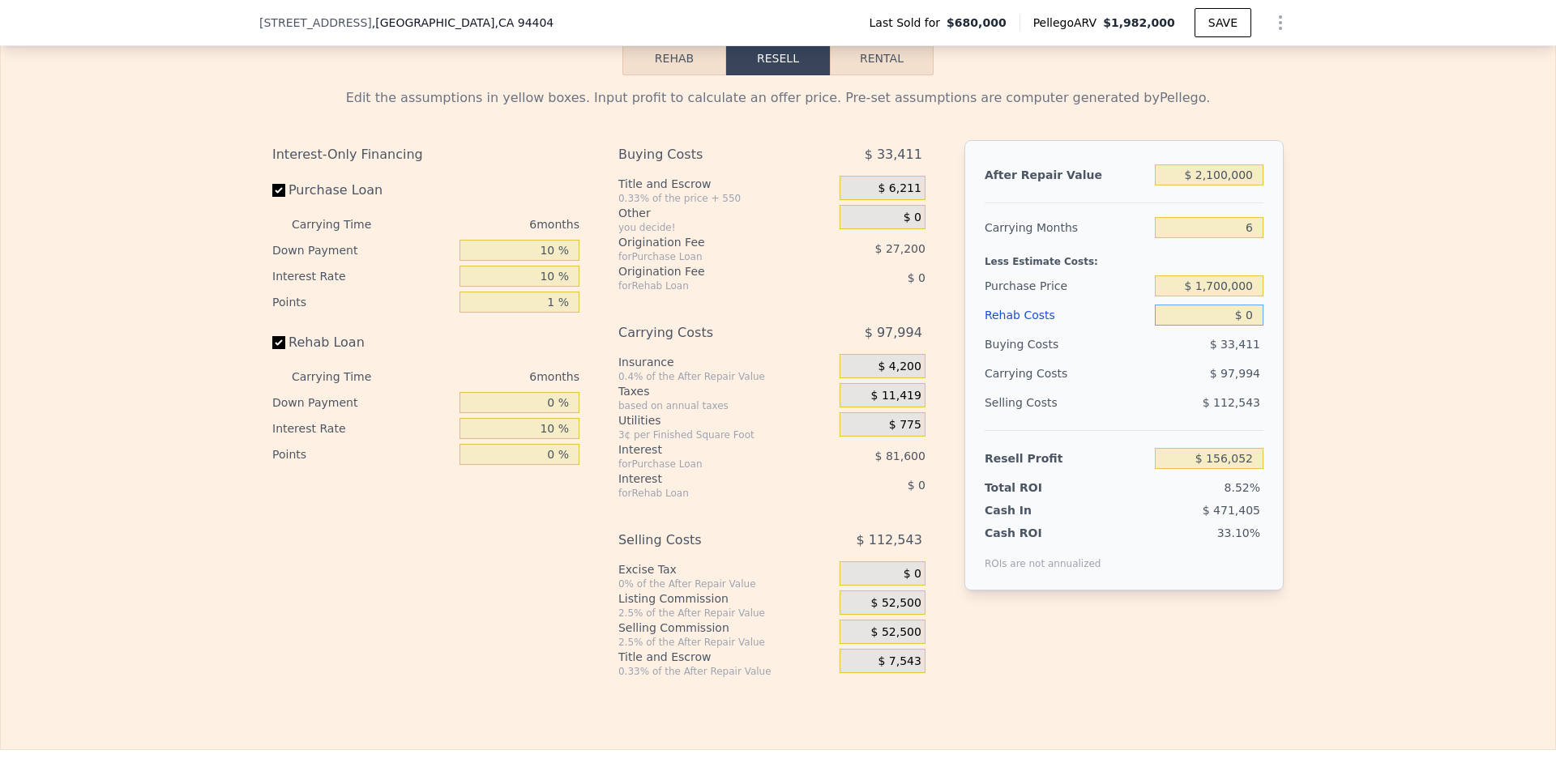
drag, startPoint x: 1250, startPoint y: 340, endPoint x: 1240, endPoint y: 340, distance: 10.0
click at [1240, 326] on input "$ 0" at bounding box center [1209, 315] width 109 height 21
type input "$ 1"
type input "$ 156,051"
type input "$ 12"
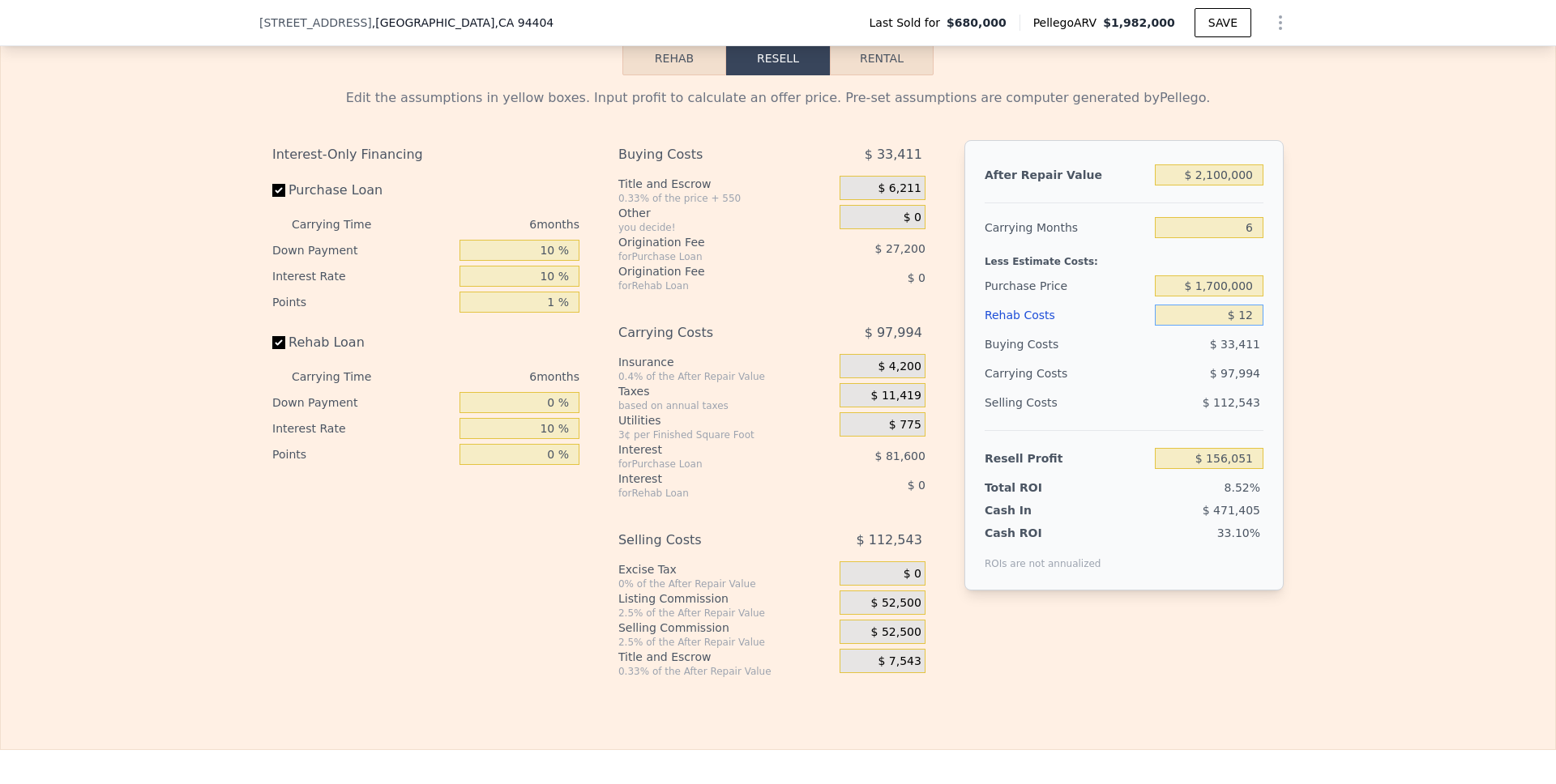
type input "$ 156,040"
type input "$ 125"
type input "$ 155,919"
type input "$ 1,250"
type input "$ 154,722"
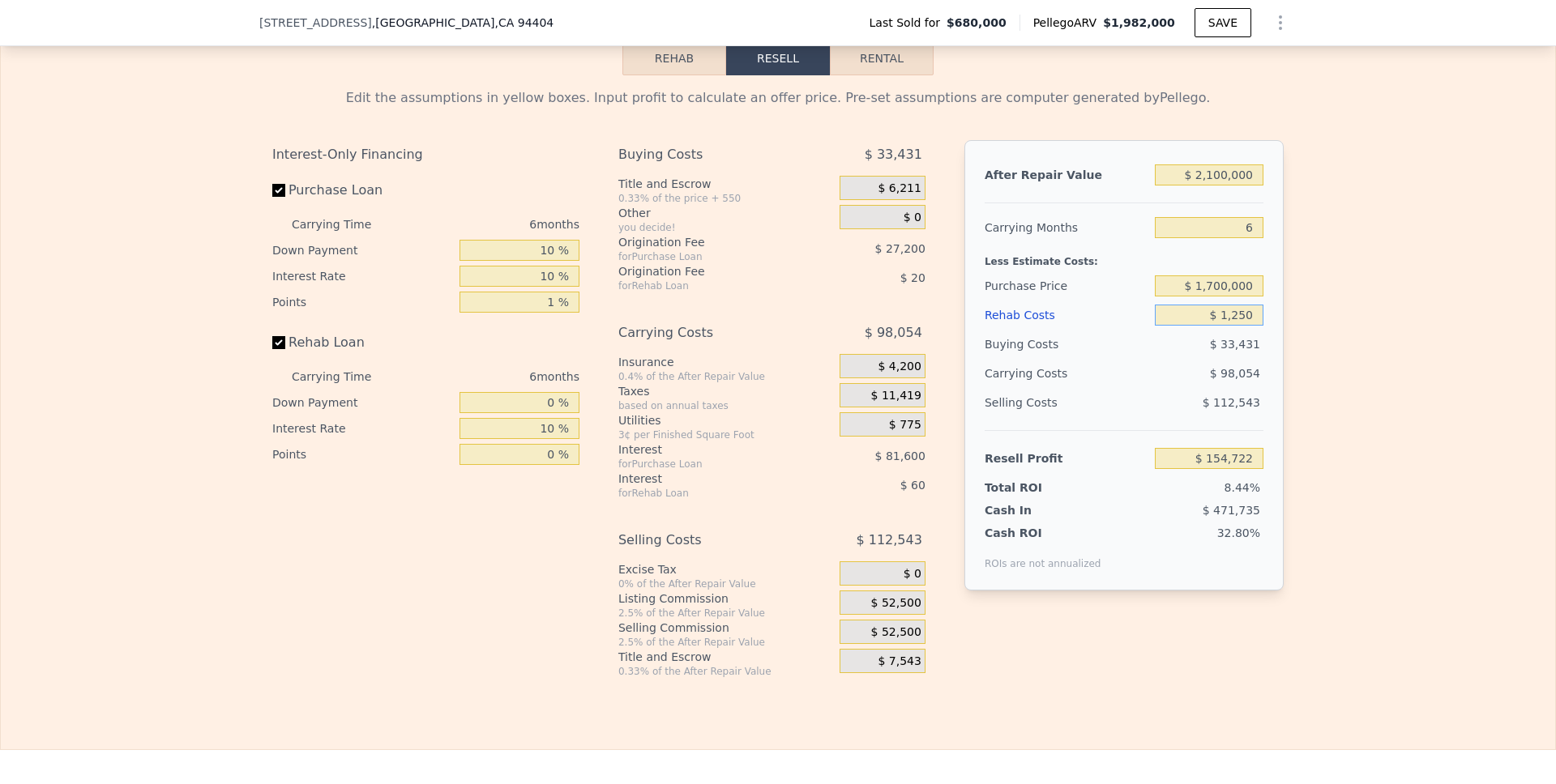
type input "$ 12,500"
type input "$ 142,752"
type input "$ 125,000"
type input "$ 23,052"
type input "$ 1,250,000"
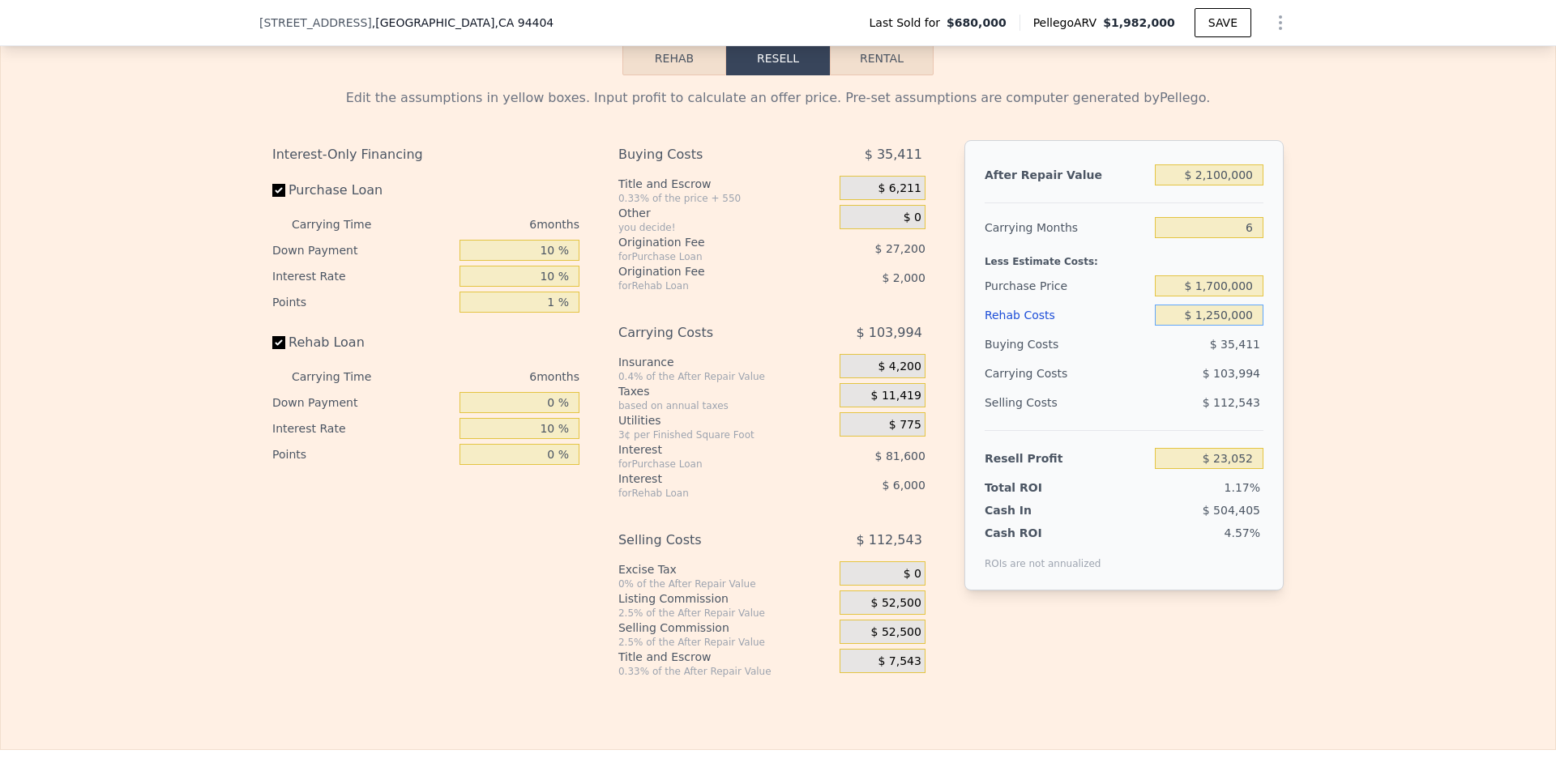
type input "-$ 1,173,948"
type input "$ 125,000"
type input "$ 23,052"
type input "$ 125,000"
click at [886, 611] on span "$ 52,500" at bounding box center [896, 603] width 50 height 15
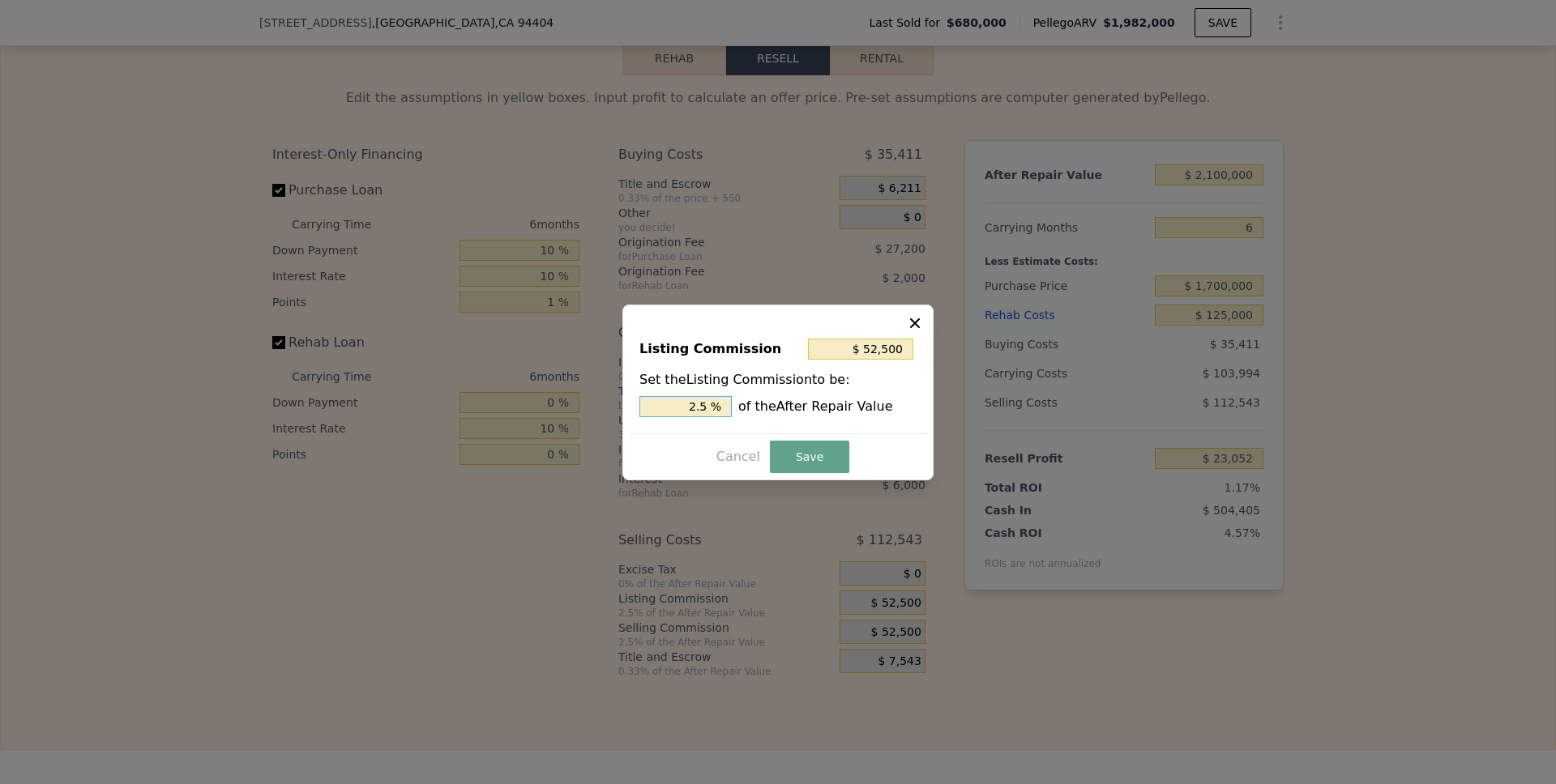
drag, startPoint x: 719, startPoint y: 406, endPoint x: 671, endPoint y: 405, distance: 48.0
click at [671, 405] on input "2.5 %" at bounding box center [684, 407] width 92 height 21
type input "$ 21,000"
type input "1.0 %"
click at [799, 461] on button "Save" at bounding box center [810, 456] width 79 height 32
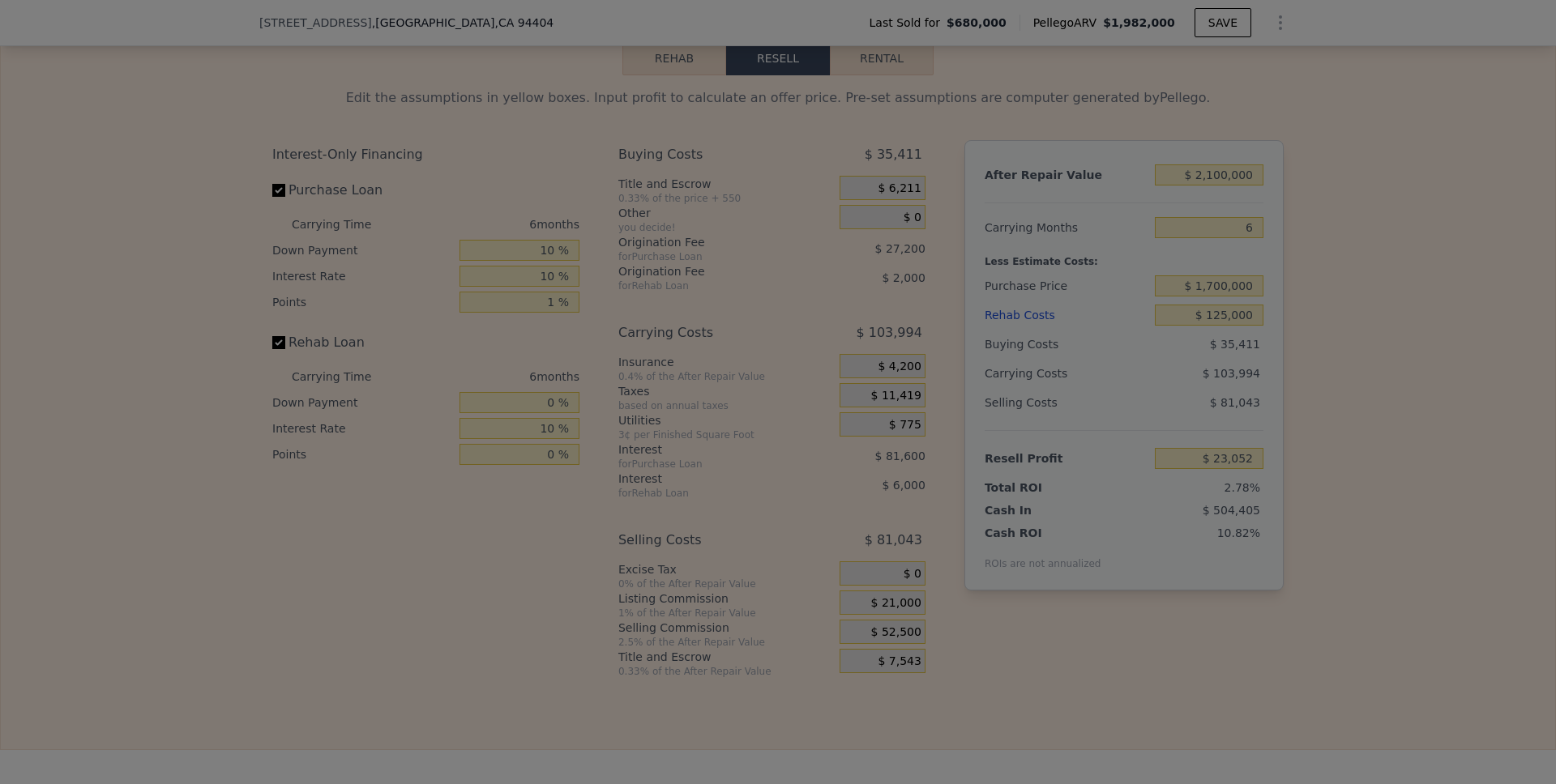
type input "$ 54,552"
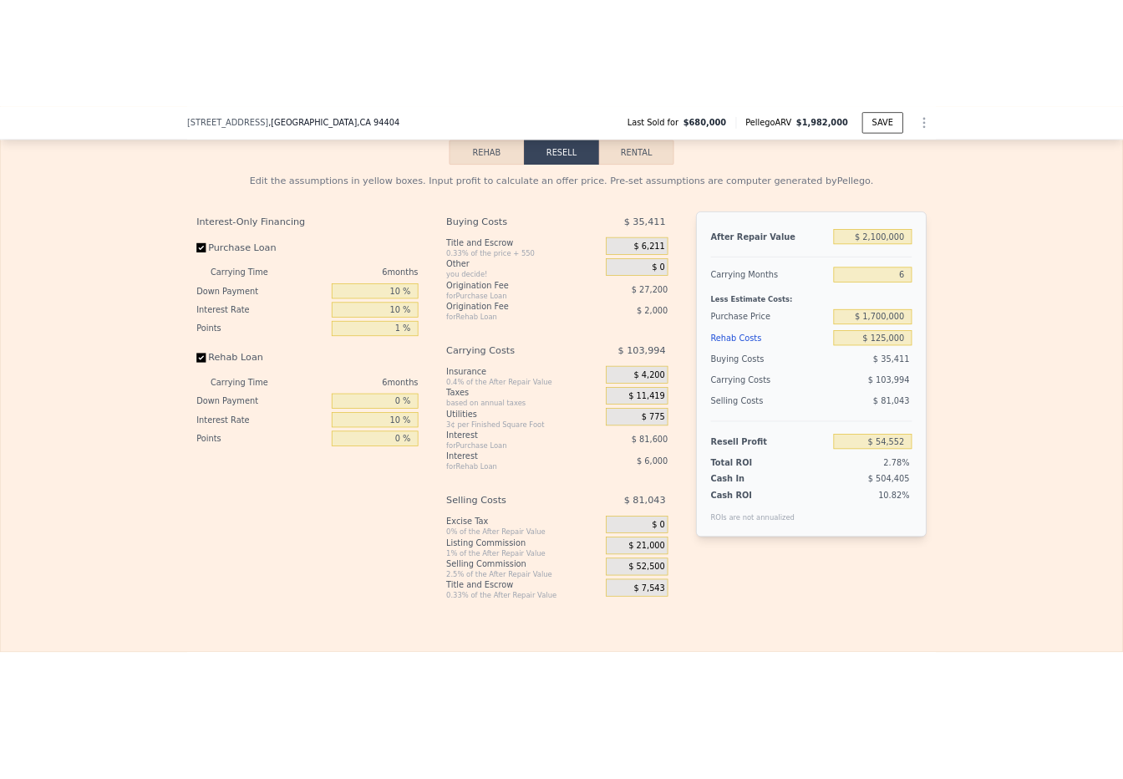
scroll to position [2421, 0]
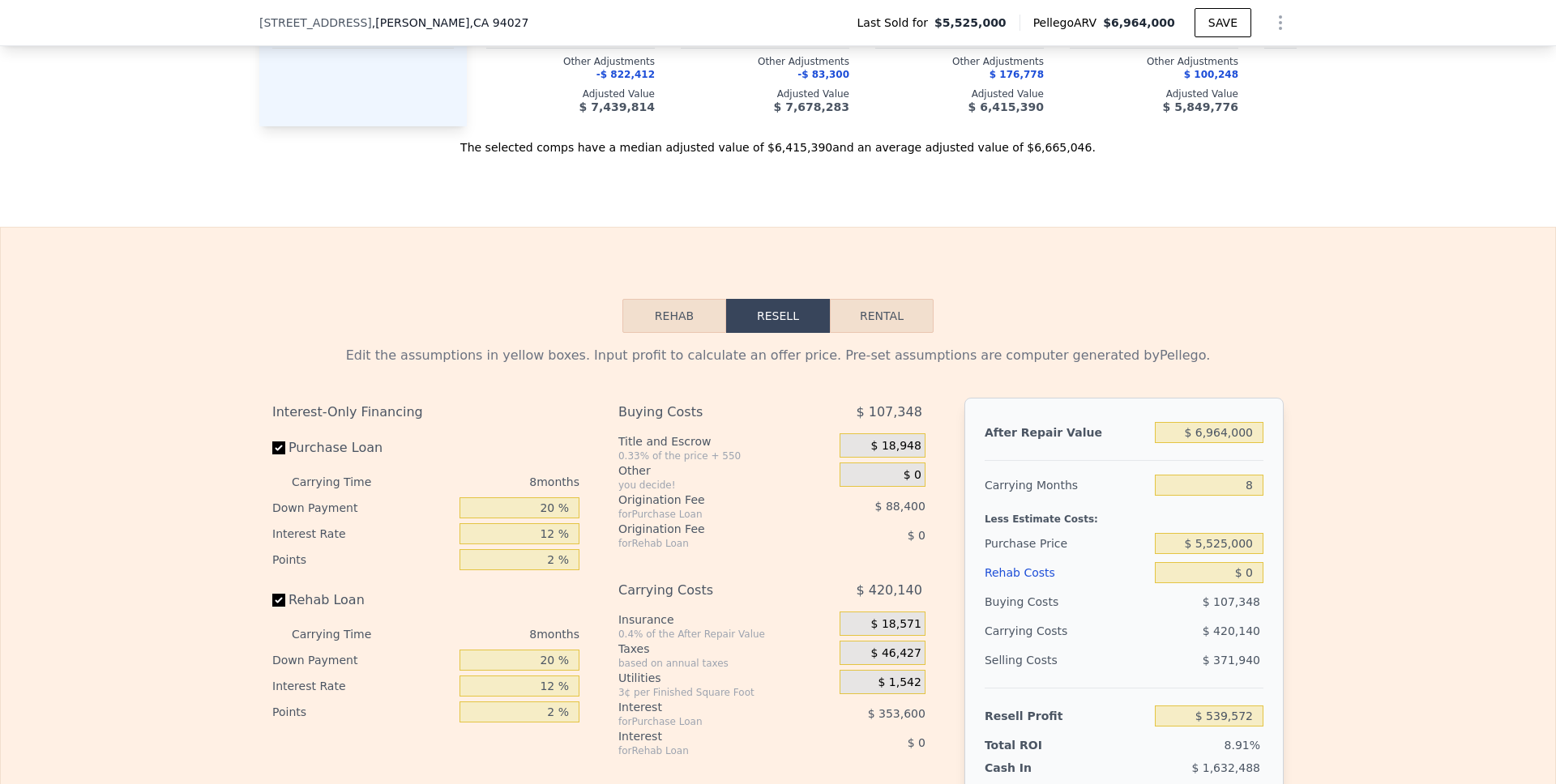
scroll to position [2159, 0]
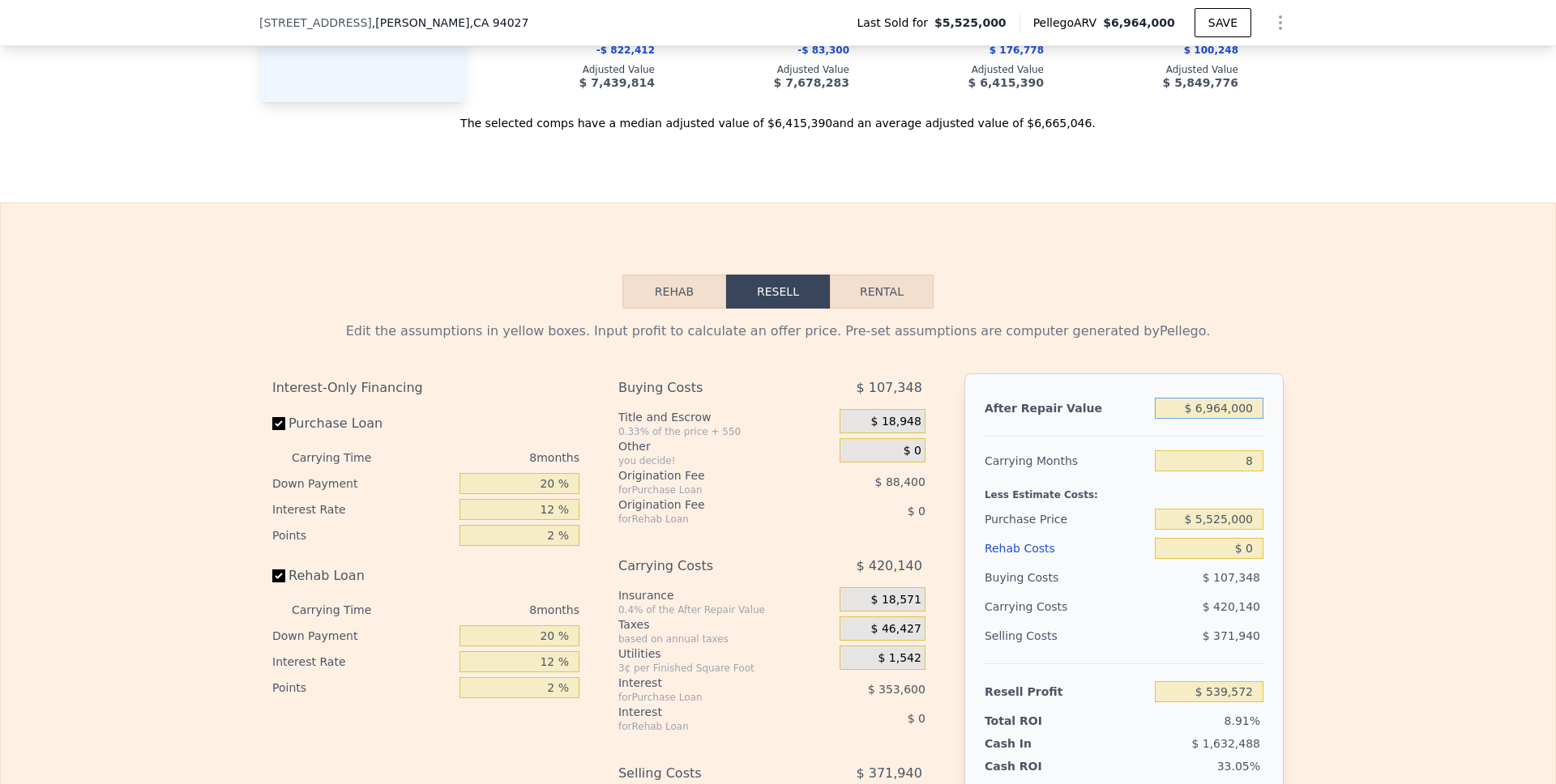
drag, startPoint x: 1250, startPoint y: 428, endPoint x: 1187, endPoint y: 429, distance: 63.0
click at [1187, 419] on input "$ 6,964,000" at bounding box center [1209, 408] width 109 height 21
type input "$ 36,964,000"
type input "$ 28,859,672"
drag, startPoint x: 1249, startPoint y: 431, endPoint x: 1170, endPoint y: 431, distance: 79.0
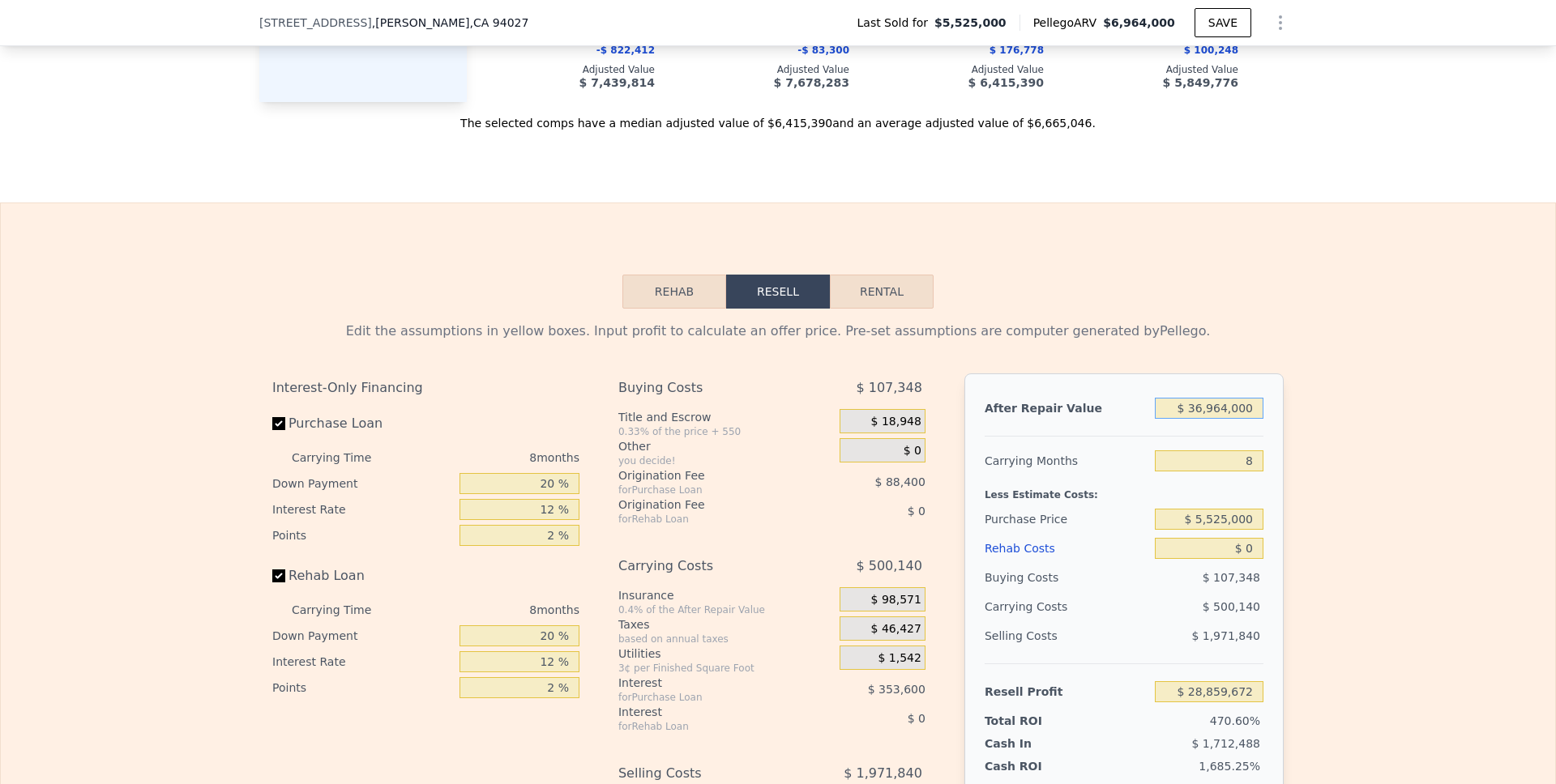
click at [1170, 419] on input "$ 36,964,000" at bounding box center [1209, 408] width 109 height 21
type input "$ 6,964,000"
type input "$ 539,572"
type input "$ 69,640,001"
type input "$ 59,705,926"
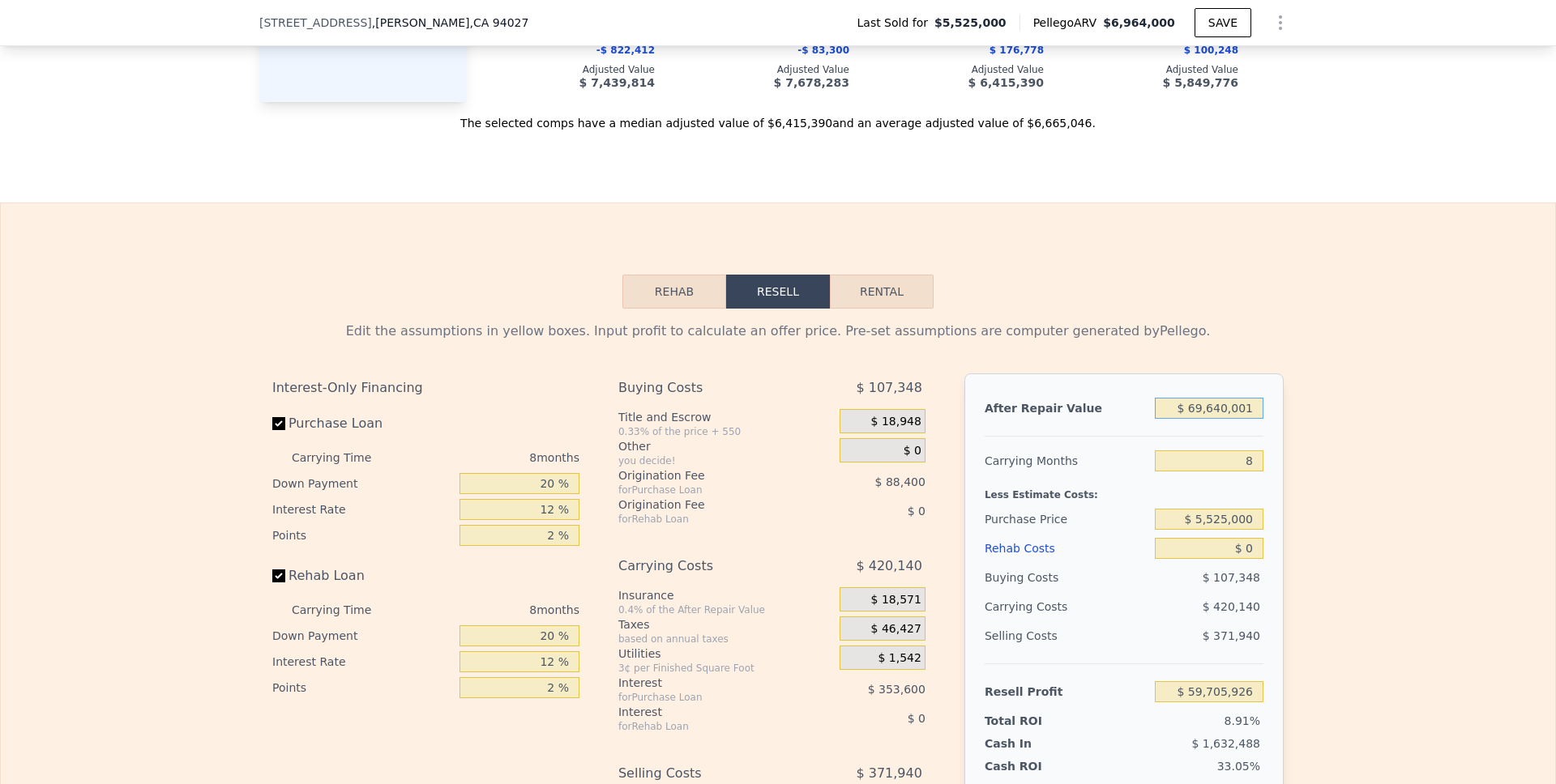
type input "$ 696,400,014"
type input "$ 651,369,468"
drag, startPoint x: 1249, startPoint y: 426, endPoint x: 1145, endPoint y: 434, distance: 104.3
click at [1145, 423] on div "After Repair Value $ 696,400,014" at bounding box center [1125, 408] width 279 height 29
type input "$ 1"
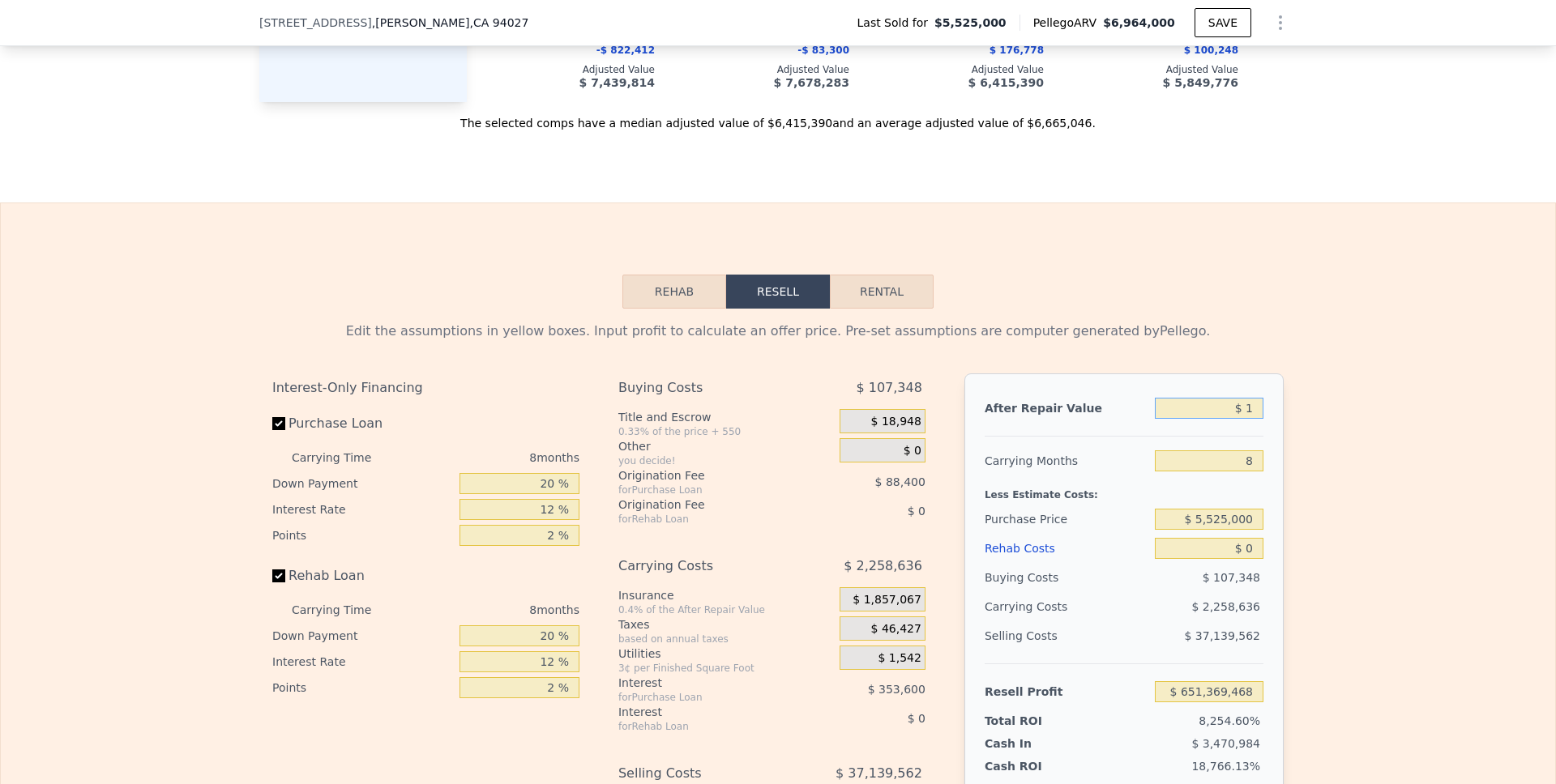
type input "-$ 6,034,466"
type input "$ 14"
type input "-$ 6,034,453"
type input "$ 140"
type input "-$ 6,034,335"
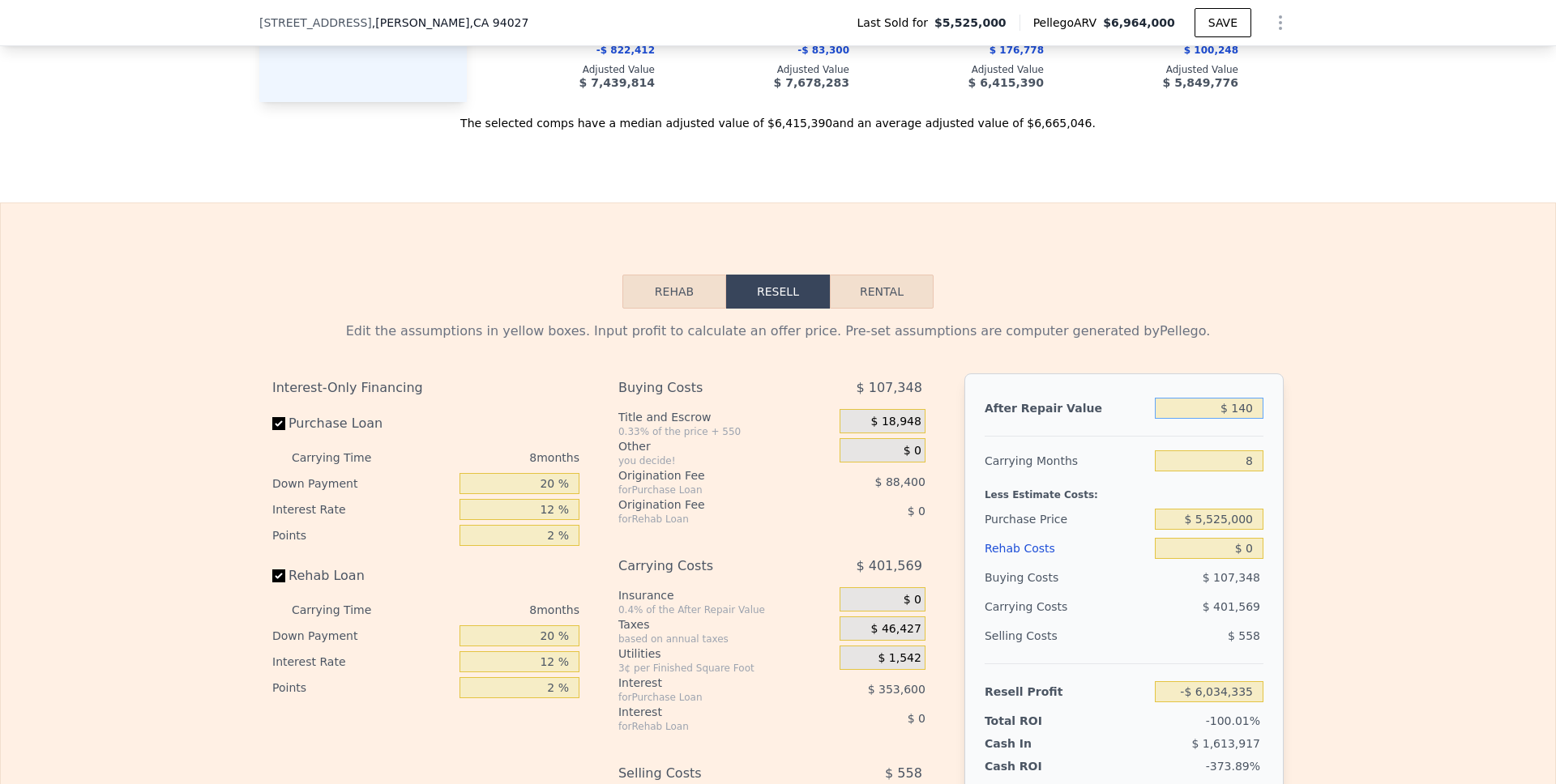
type input "$ 1,400"
type input "-$ 6,033,146"
type input "$ 14,000"
type input "-$ 6,021,251"
type input "$ 140,000"
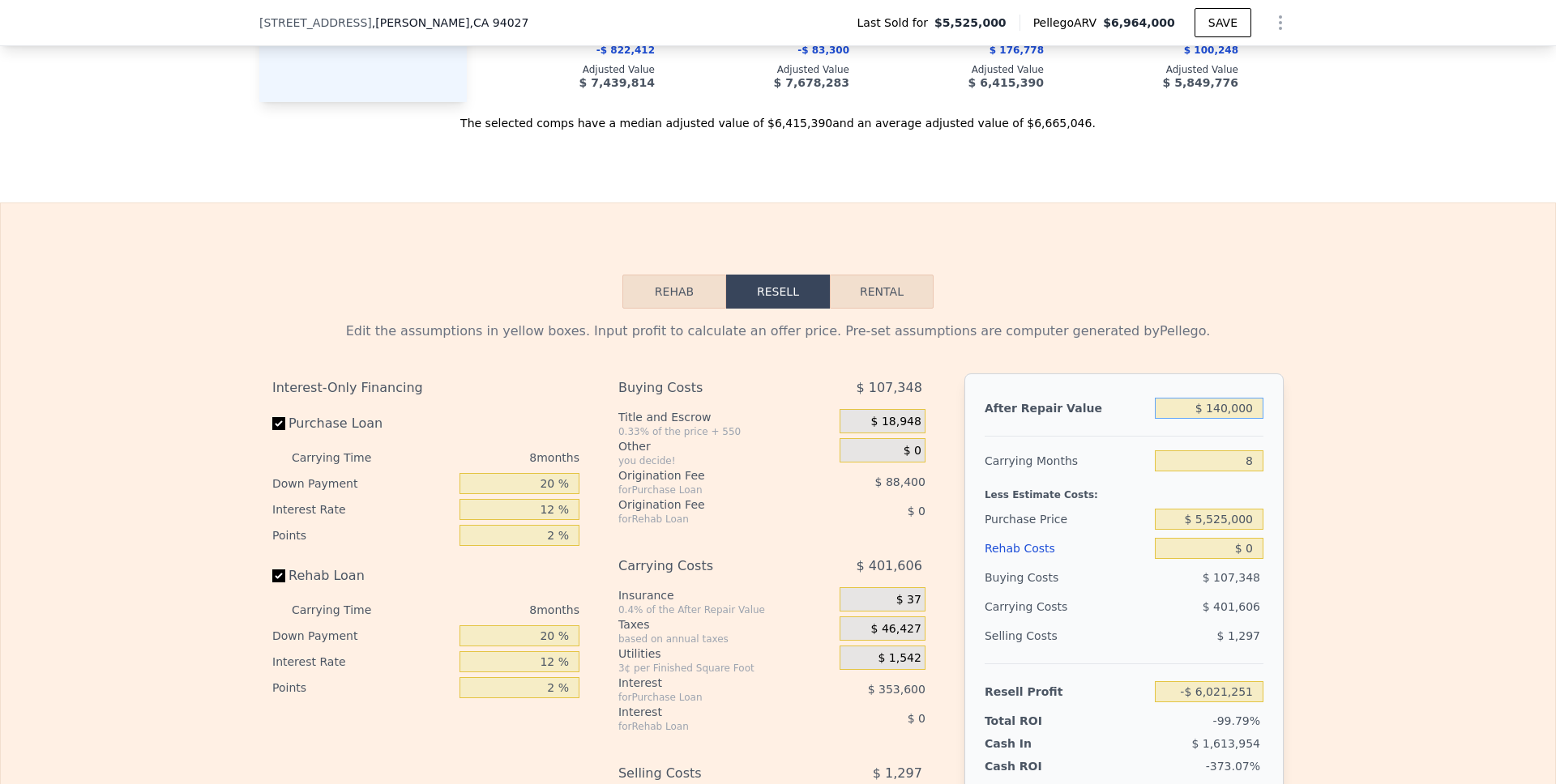
type input "-$ 5,902,306"
type input "$ 1,400,000"
type input "-$ 4,712,862"
type input "$ 14,000,000"
type input "$ 7,181,580"
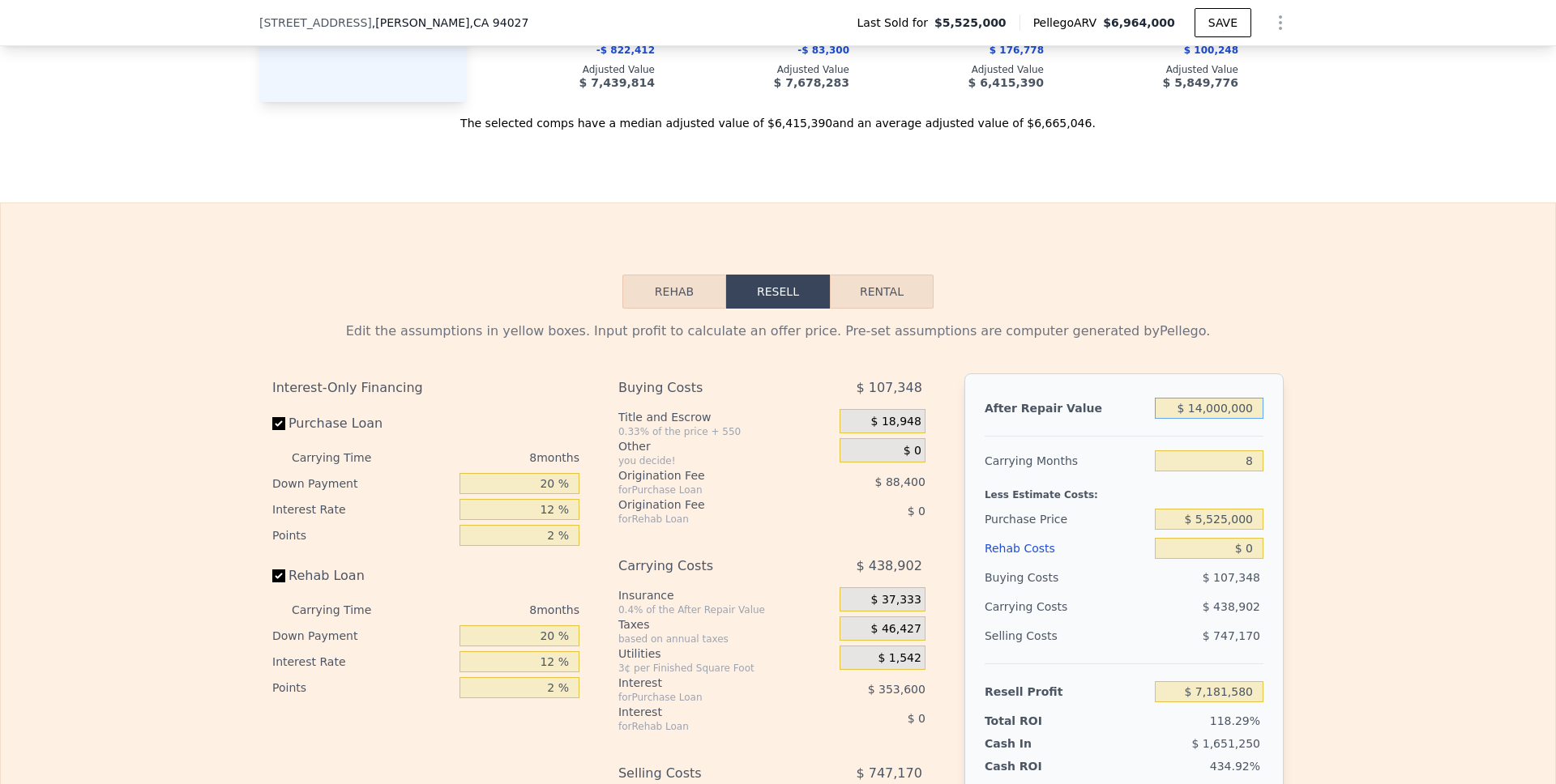
type input "$ 14,000,000"
drag, startPoint x: 1247, startPoint y: 478, endPoint x: 1191, endPoint y: 478, distance: 56.0
click at [1191, 471] on input "8" at bounding box center [1209, 461] width 109 height 21
type input "2"
type input "$ 7,510,756"
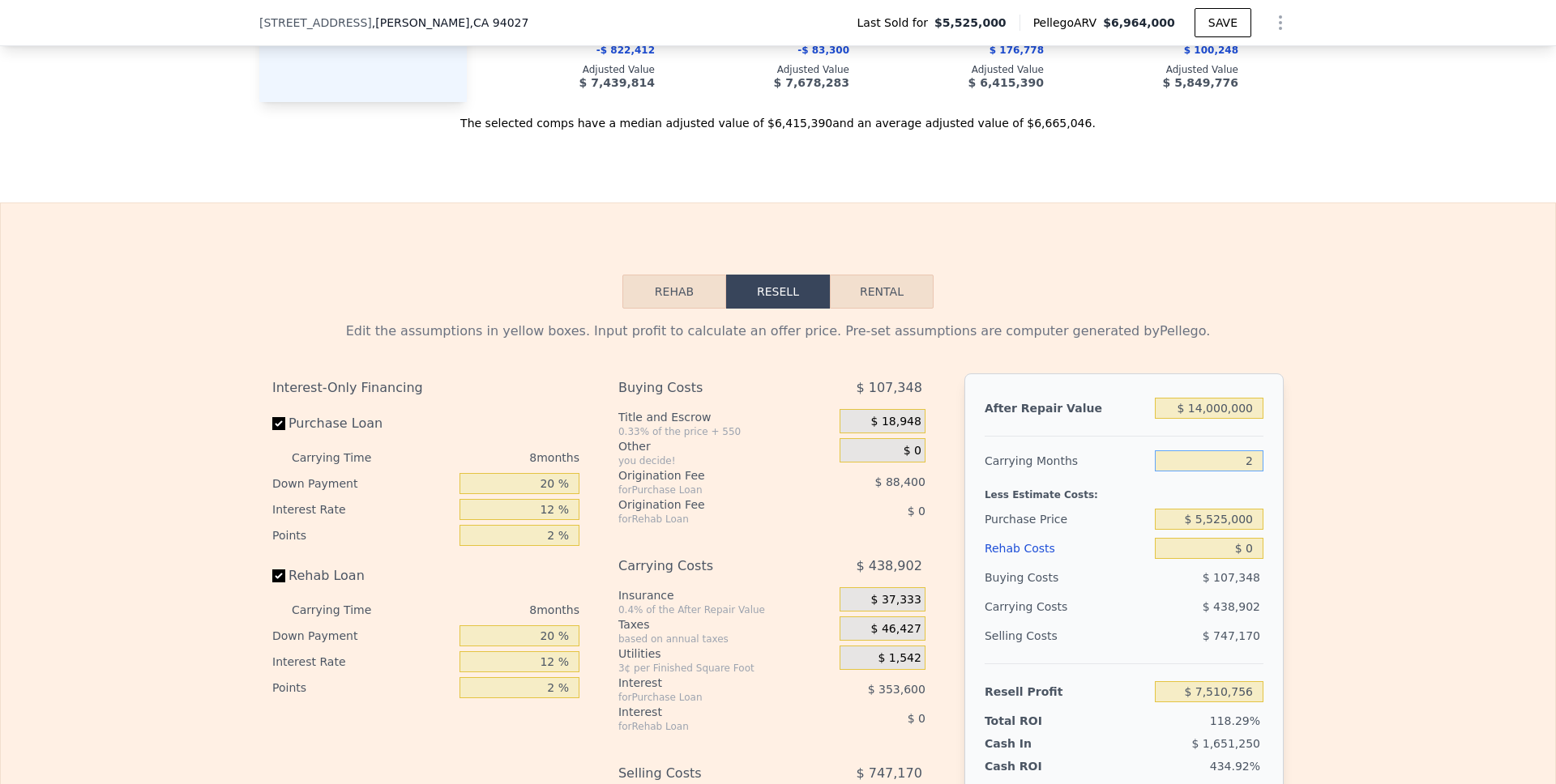
type input "24"
type input "$ 6,303,775"
type input "24"
drag, startPoint x: 1254, startPoint y: 552, endPoint x: 1187, endPoint y: 542, distance: 67.7
click at [1187, 530] on input "$ 5,525,000" at bounding box center [1209, 519] width 109 height 21
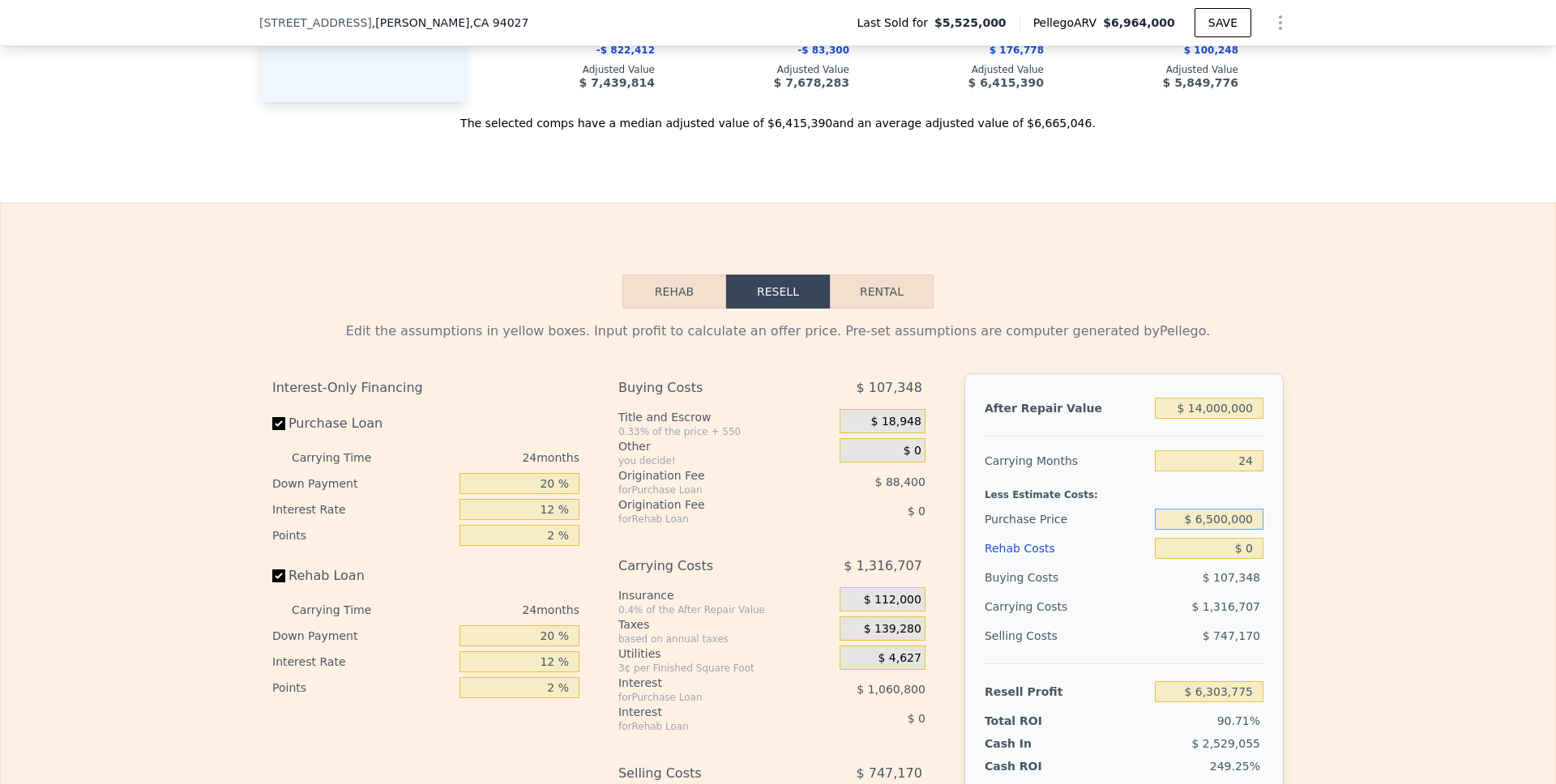
type input "$ 6,500,000"
type input "$ 5,122,728"
drag, startPoint x: 1247, startPoint y: 569, endPoint x: 1222, endPoint y: 569, distance: 25.0
click at [1222, 559] on input "$ 0" at bounding box center [1209, 549] width 109 height 21
type input "$ 3"
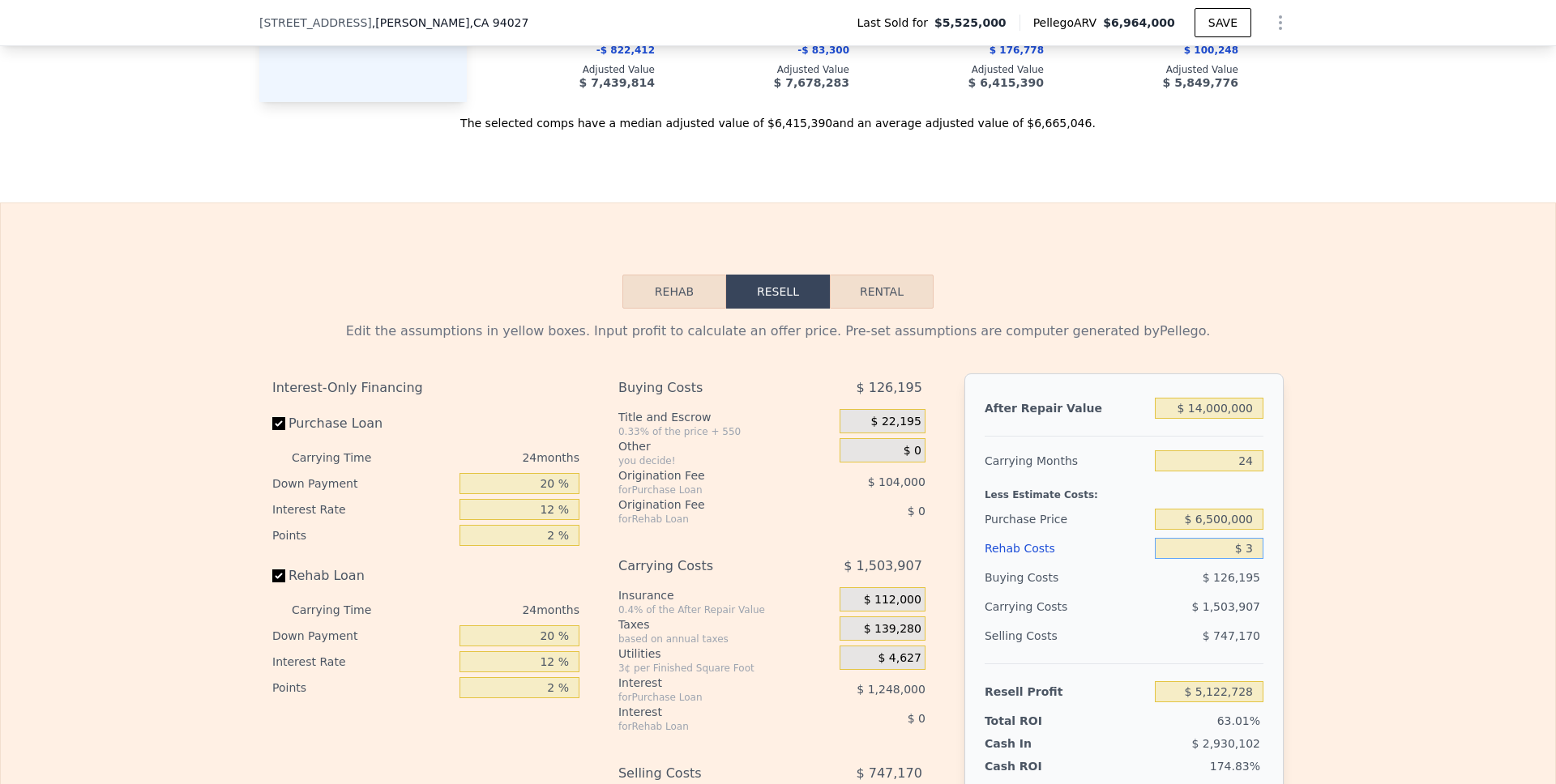
type input "$ 5,122,725"
type input "$ 30"
type input "$ 5,122,698"
type input "$ 300"
type input "$ 5,122,375"
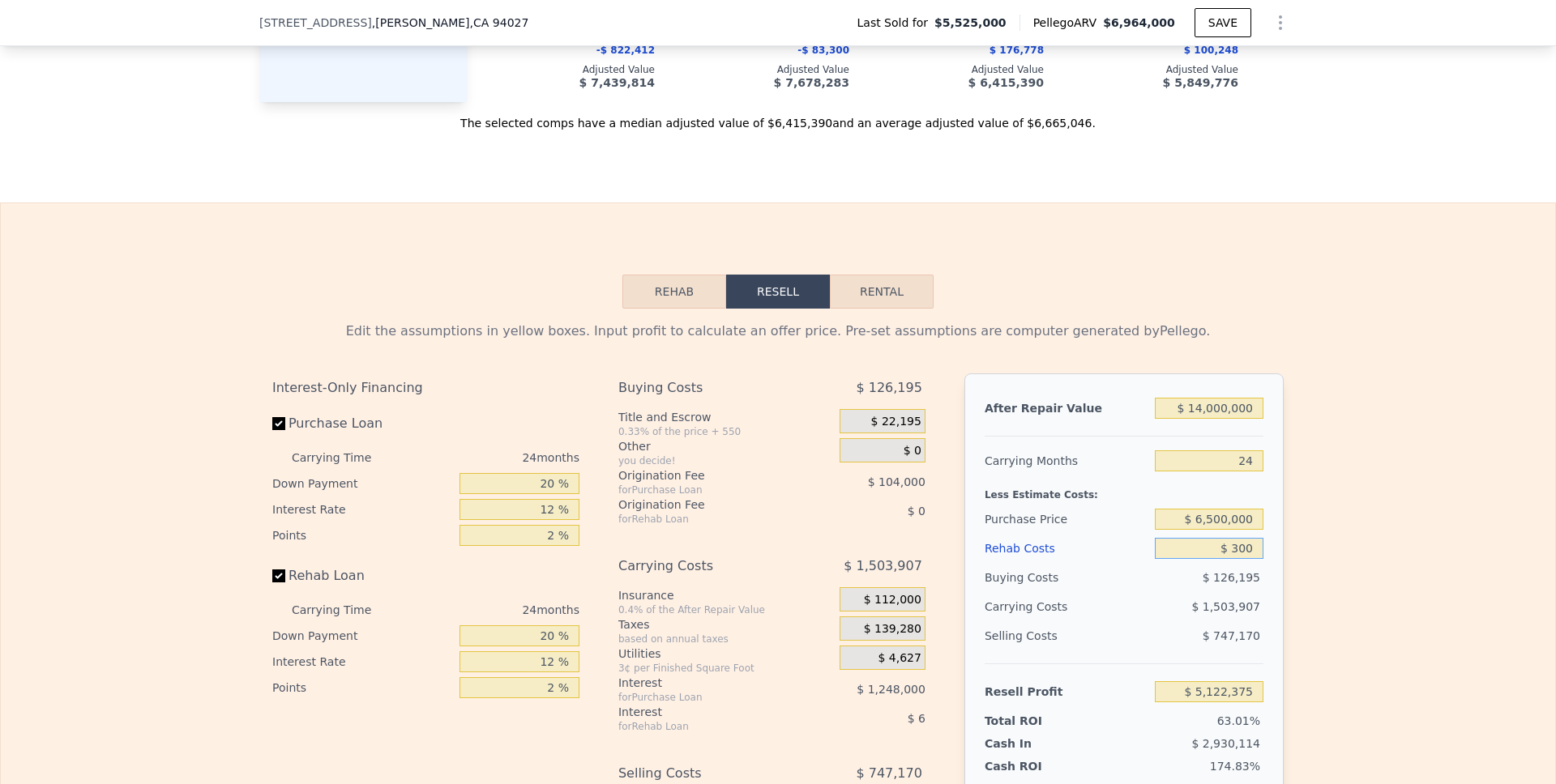
type input "$ 3,000"
type input "$ 5,119,104"
type input "$ 30,000"
type input "$ 5,086,488"
type input "$ 300,000"
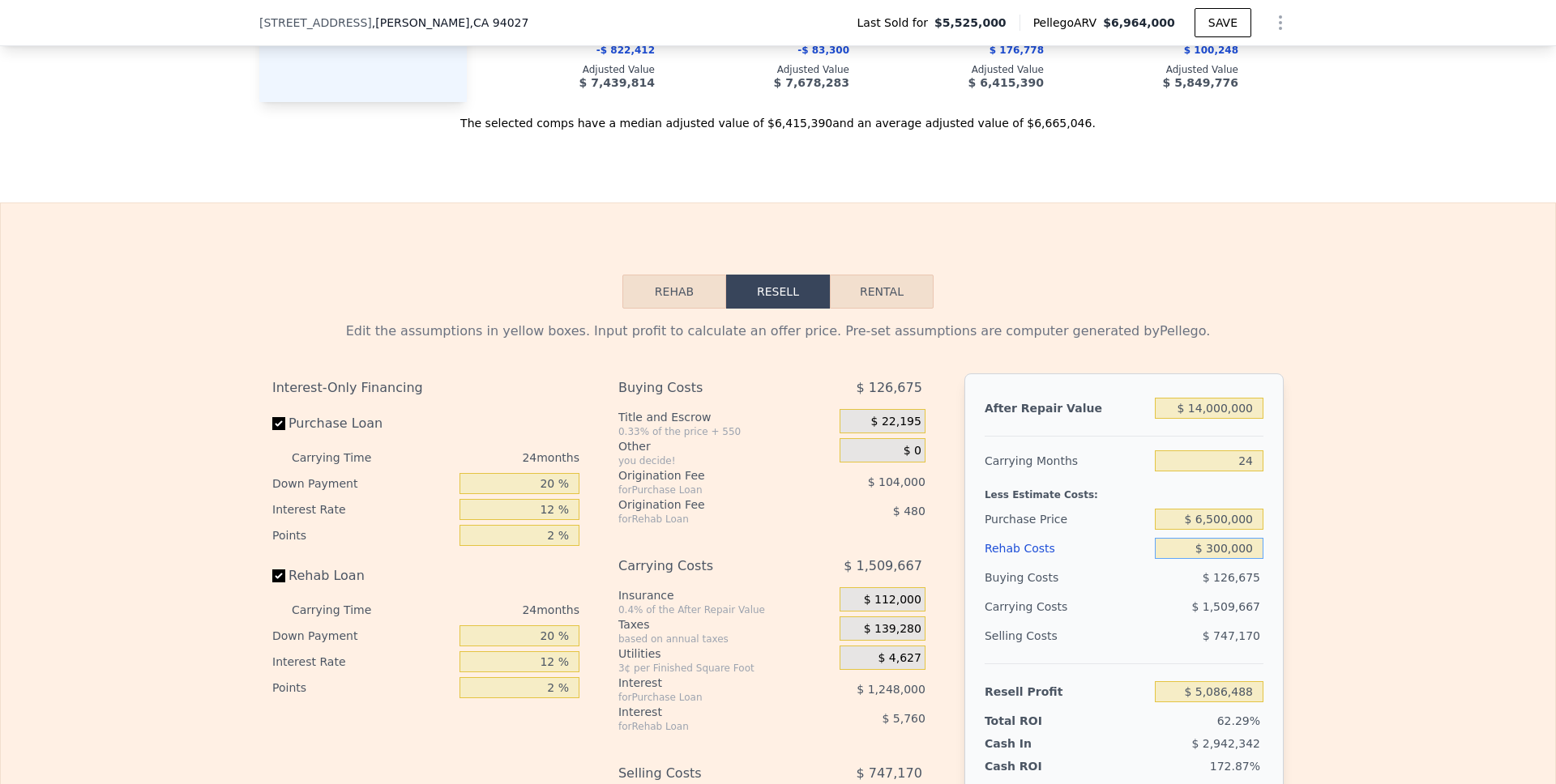
type input "$ 4,760,328"
type input "$ 3,000,000"
type input "$ 1,498,728"
type input "$ 3,000,000"
drag, startPoint x: 551, startPoint y: 515, endPoint x: 516, endPoint y: 515, distance: 35.0
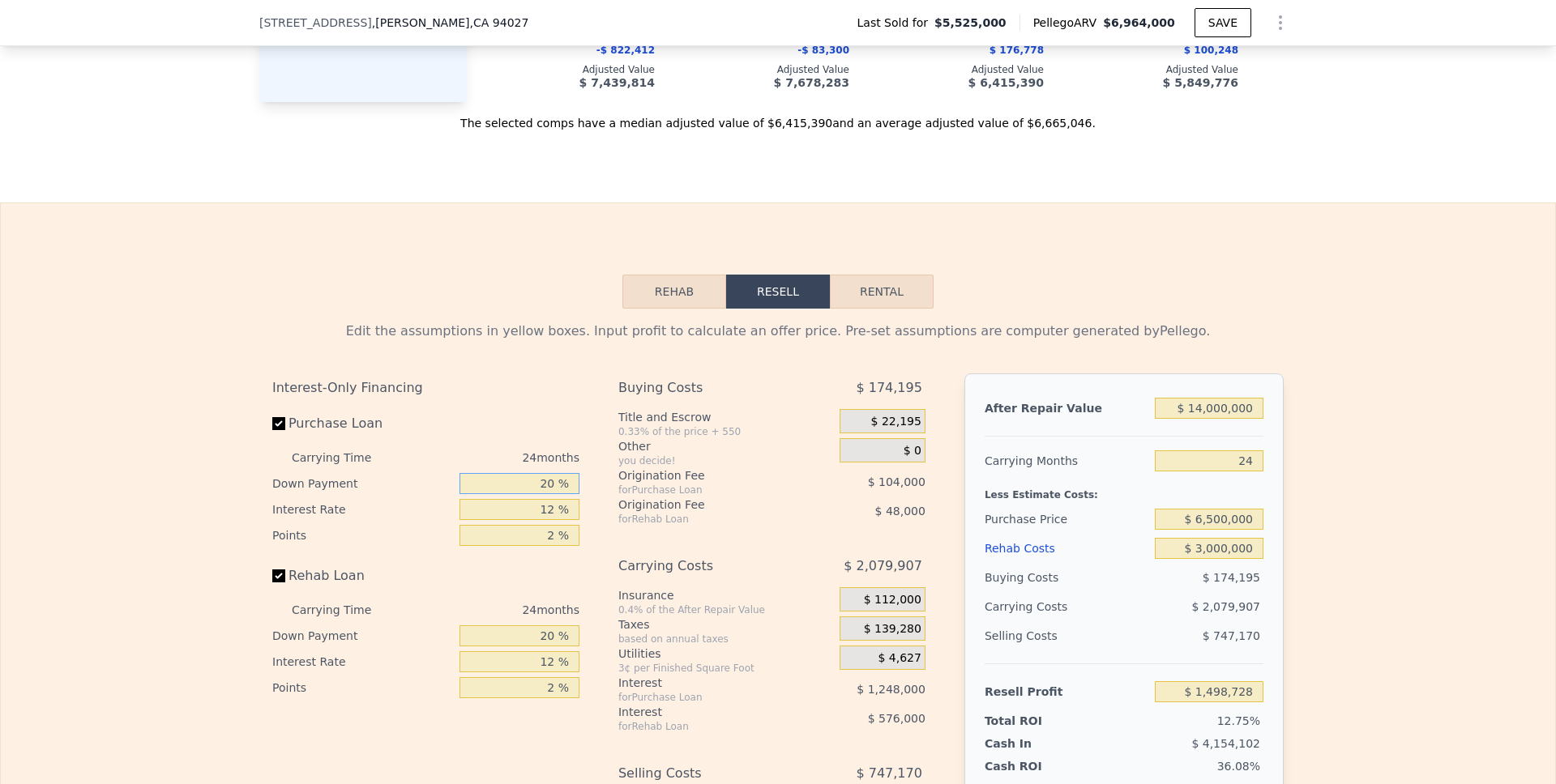
click at [516, 494] on input "20 %" at bounding box center [520, 484] width 120 height 21
type input "1 %"
type input "$ 1,177,628"
type input "10 %"
type input "$ 1,329,728"
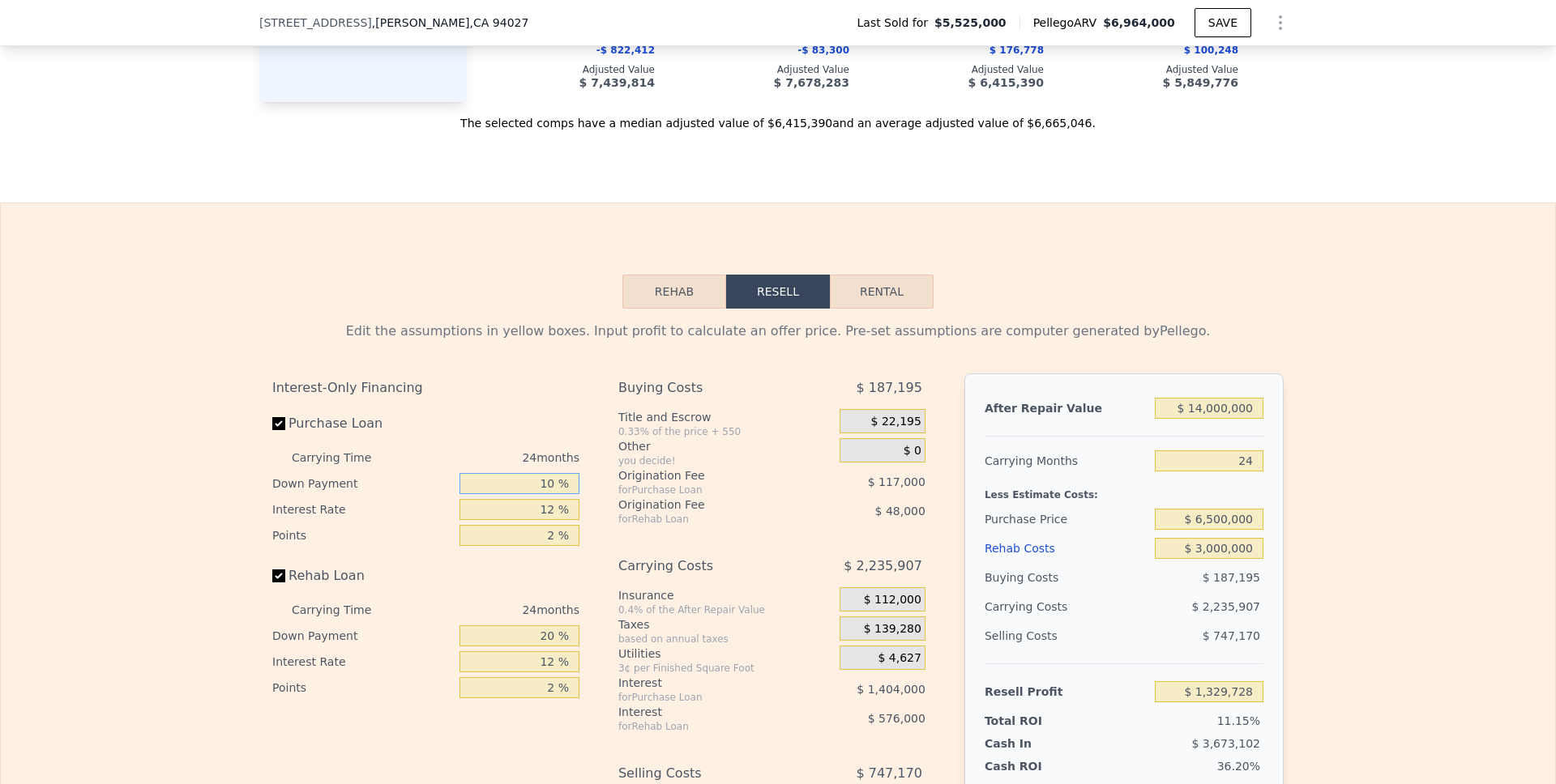
type input "10 %"
type input "1 %"
type input "$ 2,616,728"
type input "10 %"
type input "$ 1,563,728"
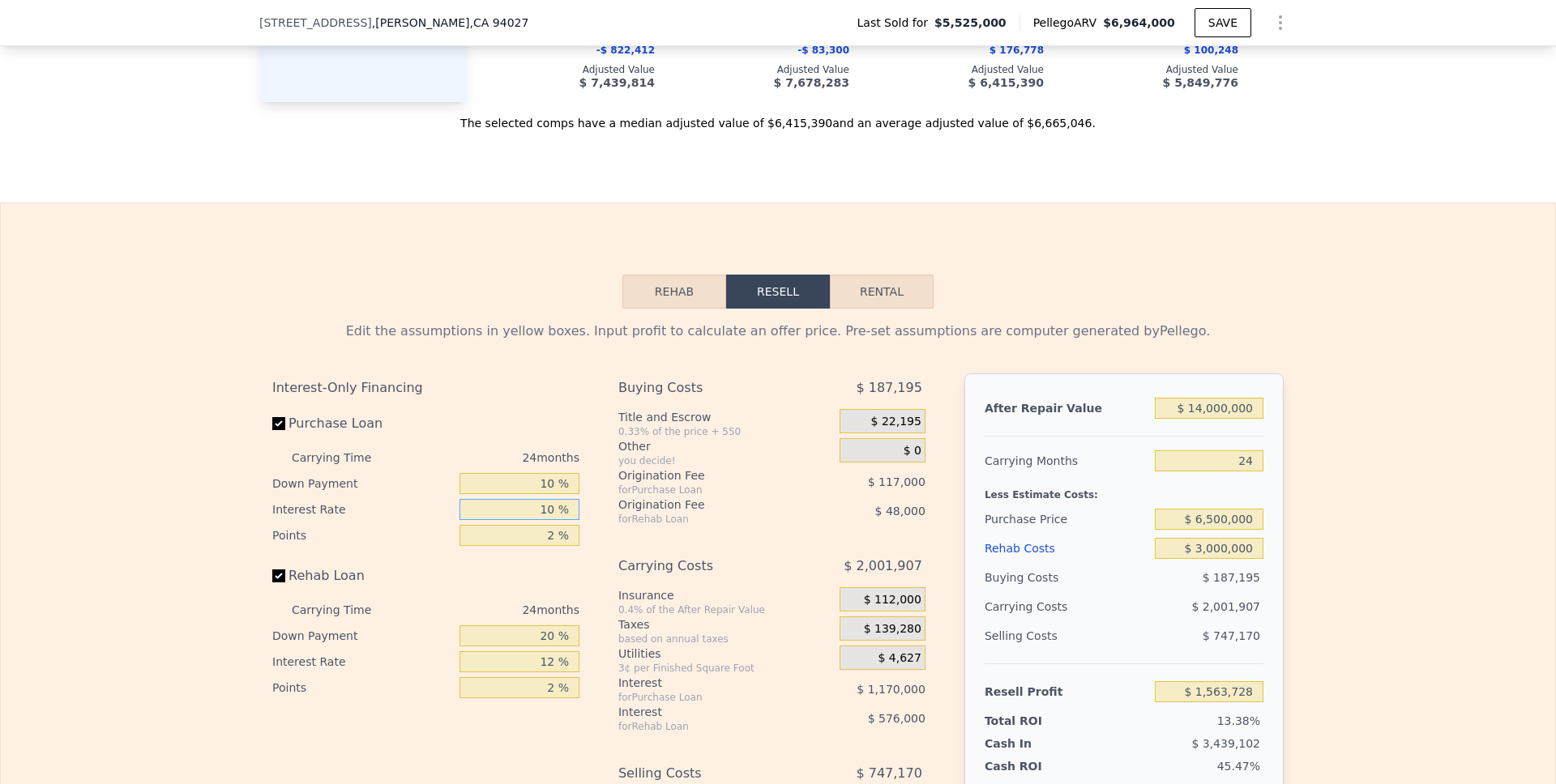
type input "10 %"
type input "1 %"
type input "$ 1,622,228"
type input "1 %"
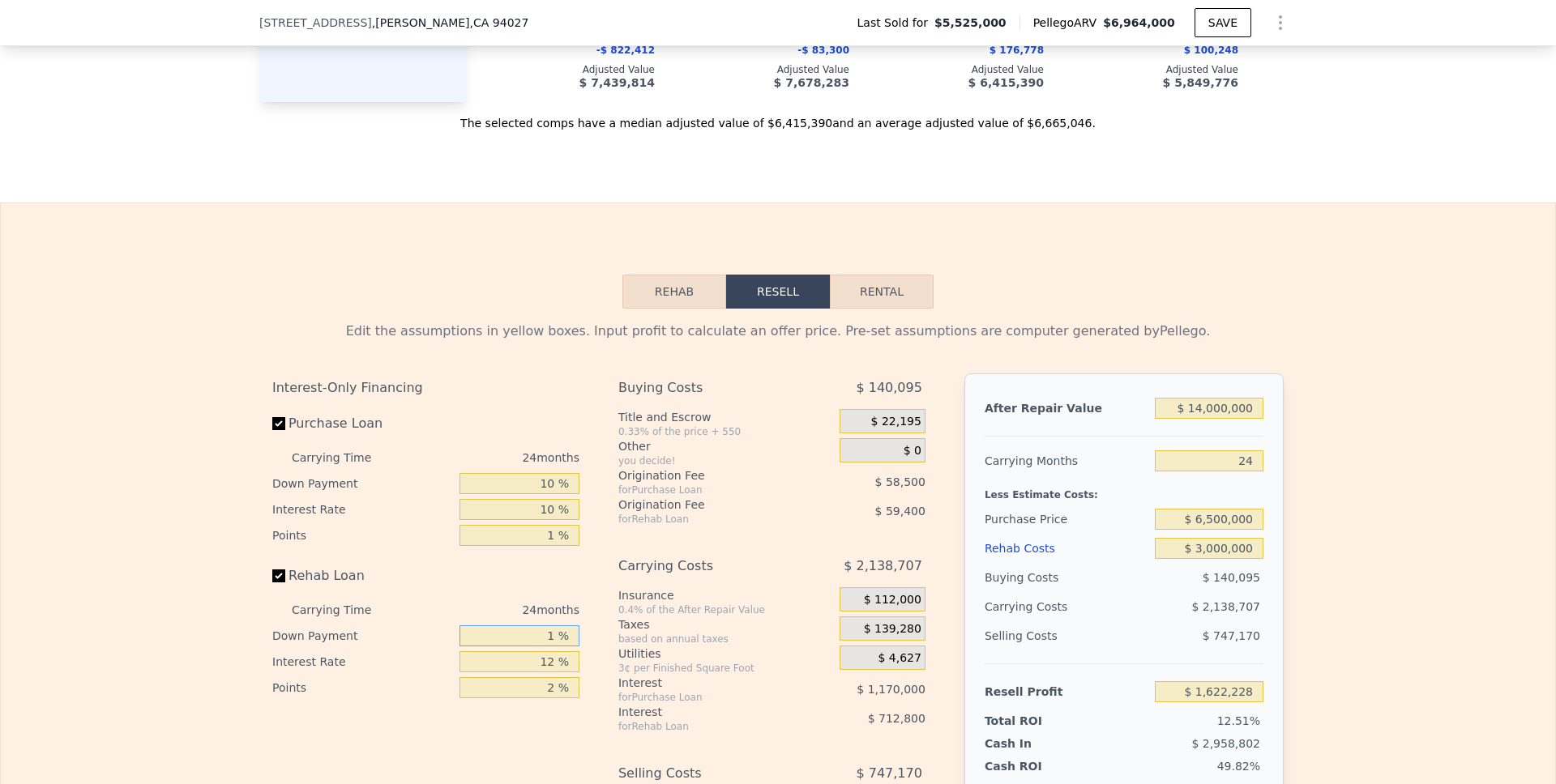
type input "$ 1,474,028"
type input "10 %"
type input "$ 1,544,228"
type input "1 %"
type input "$ 1,474,028"
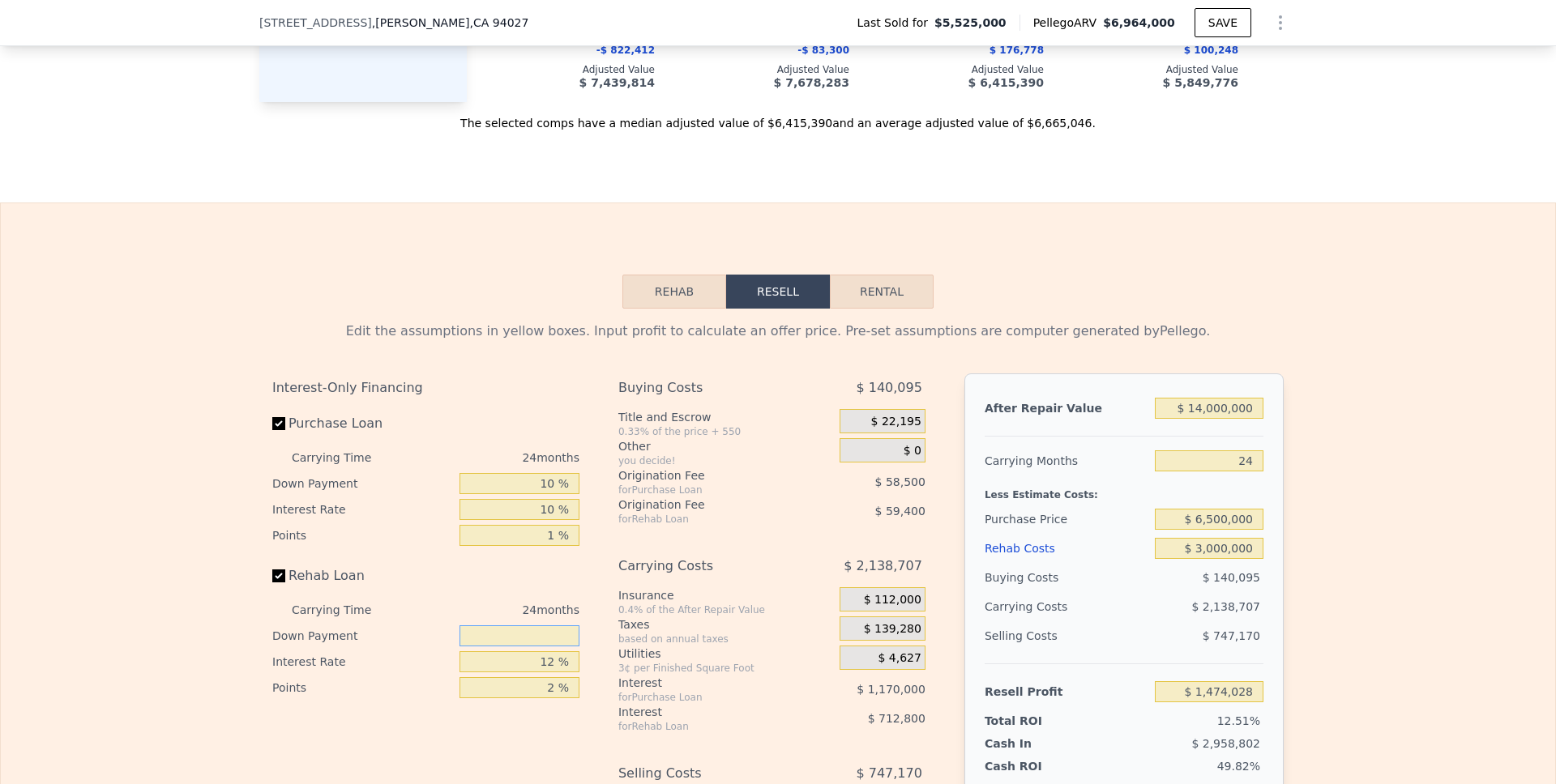
type input "0 %"
type input "$ 1,466,228"
type input "0 %"
type input "1 %"
type input "$ 2,126,228"
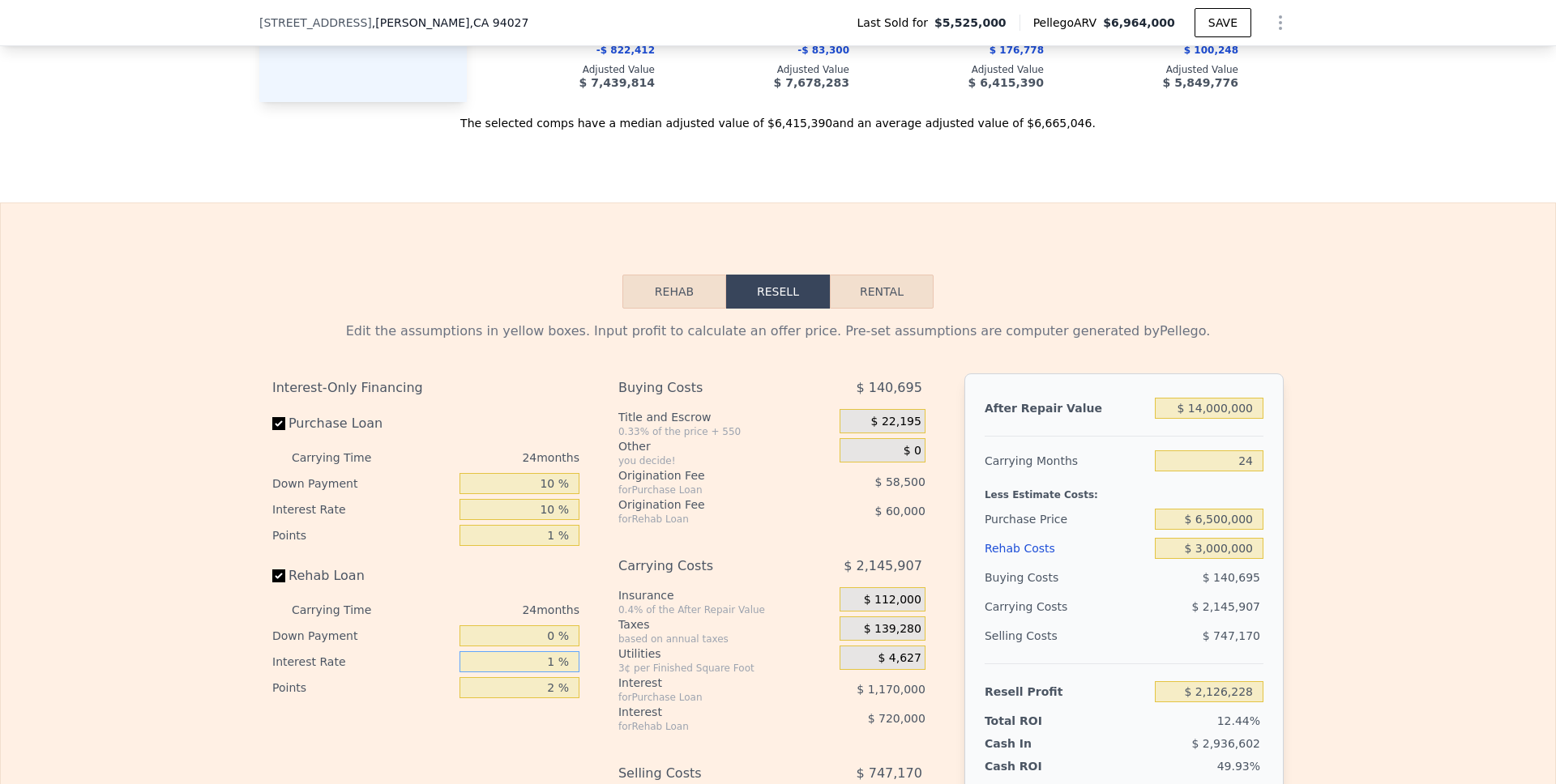
type input "10 %"
type input "$ 1,586,228"
type input "10 %"
type input "1 %"
type input "$ 1,616,228"
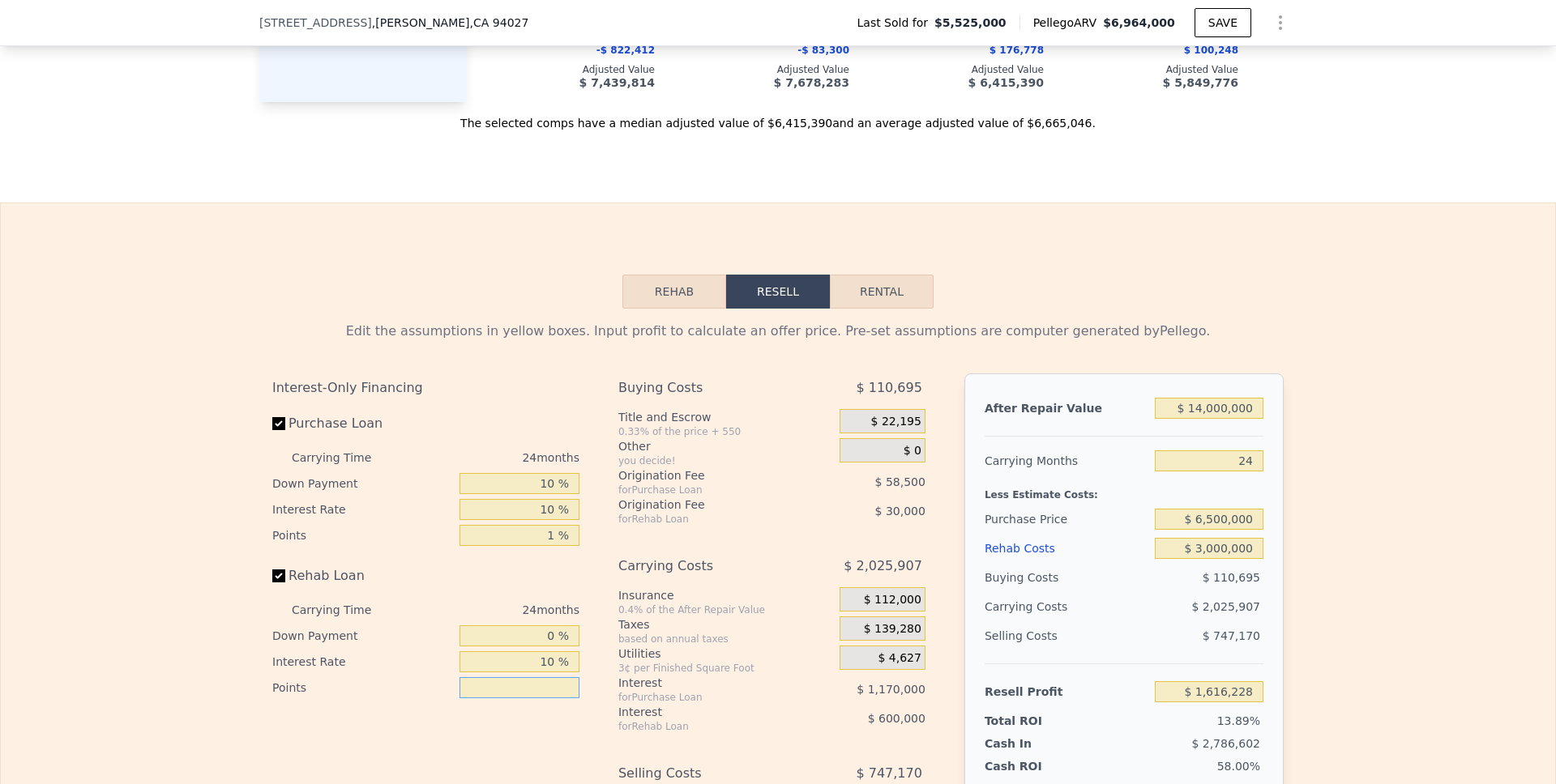
type input "0 %"
type input "$ 1,646,228"
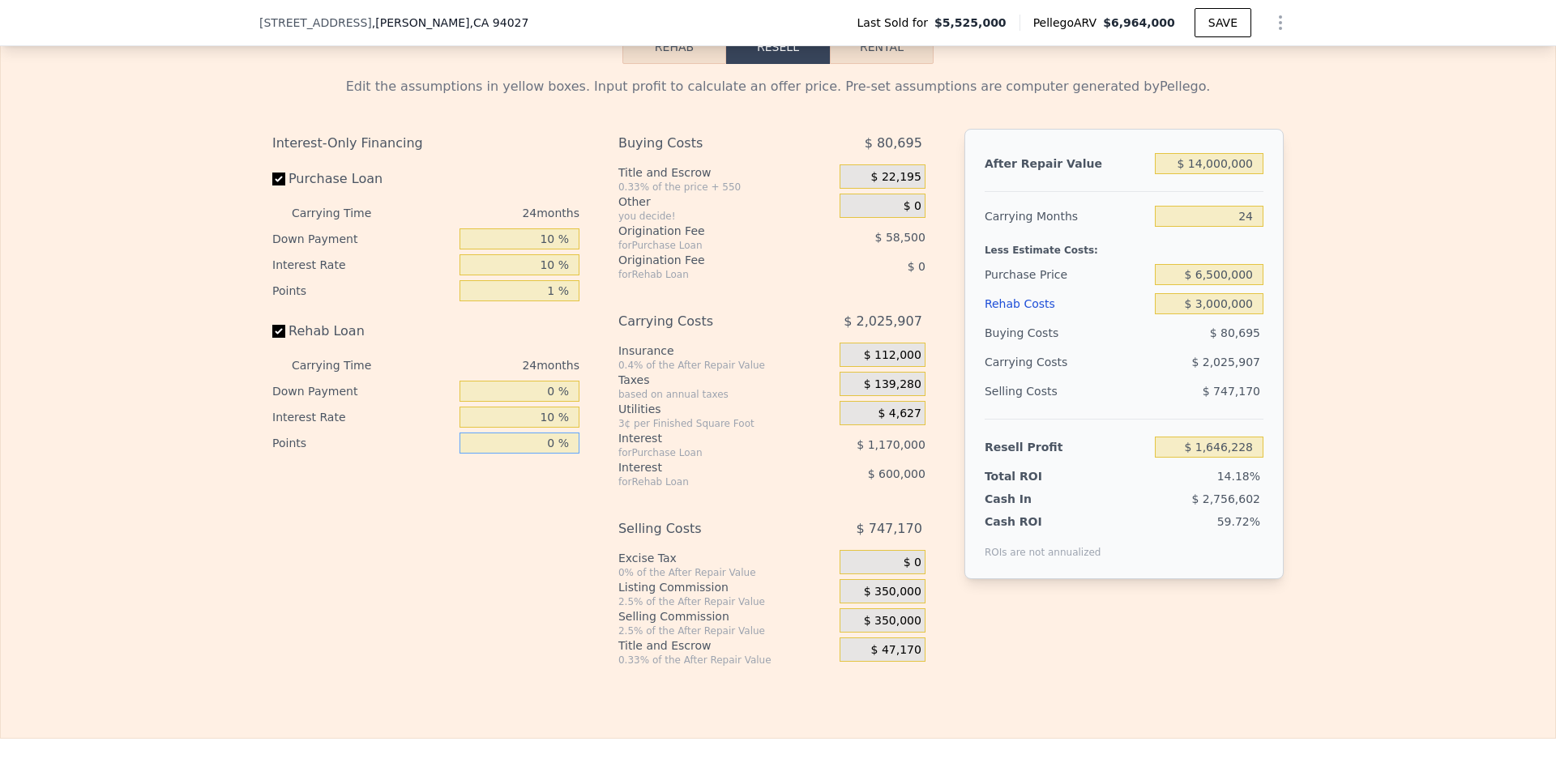
scroll to position [2405, 0]
type input "0 %"
click at [883, 598] on span "$ 350,000" at bounding box center [892, 590] width 57 height 15
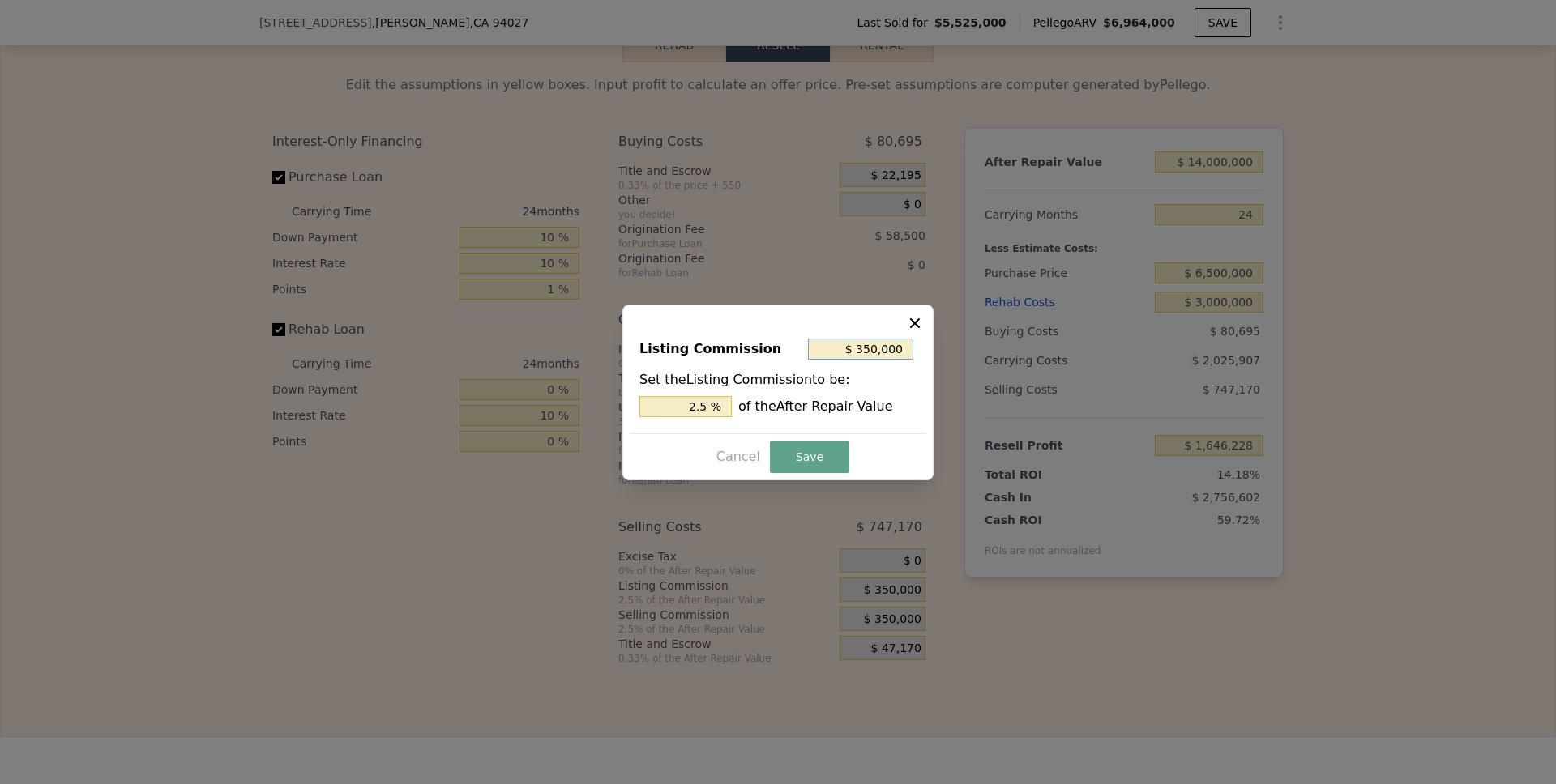
drag, startPoint x: 905, startPoint y: 351, endPoint x: 799, endPoint y: 351, distance: 106.0
click at [799, 351] on div "Listing Commission $ 350,000" at bounding box center [778, 352] width 277 height 36
type input "$ 1"
type input "0.000 %"
type input "$ 1"
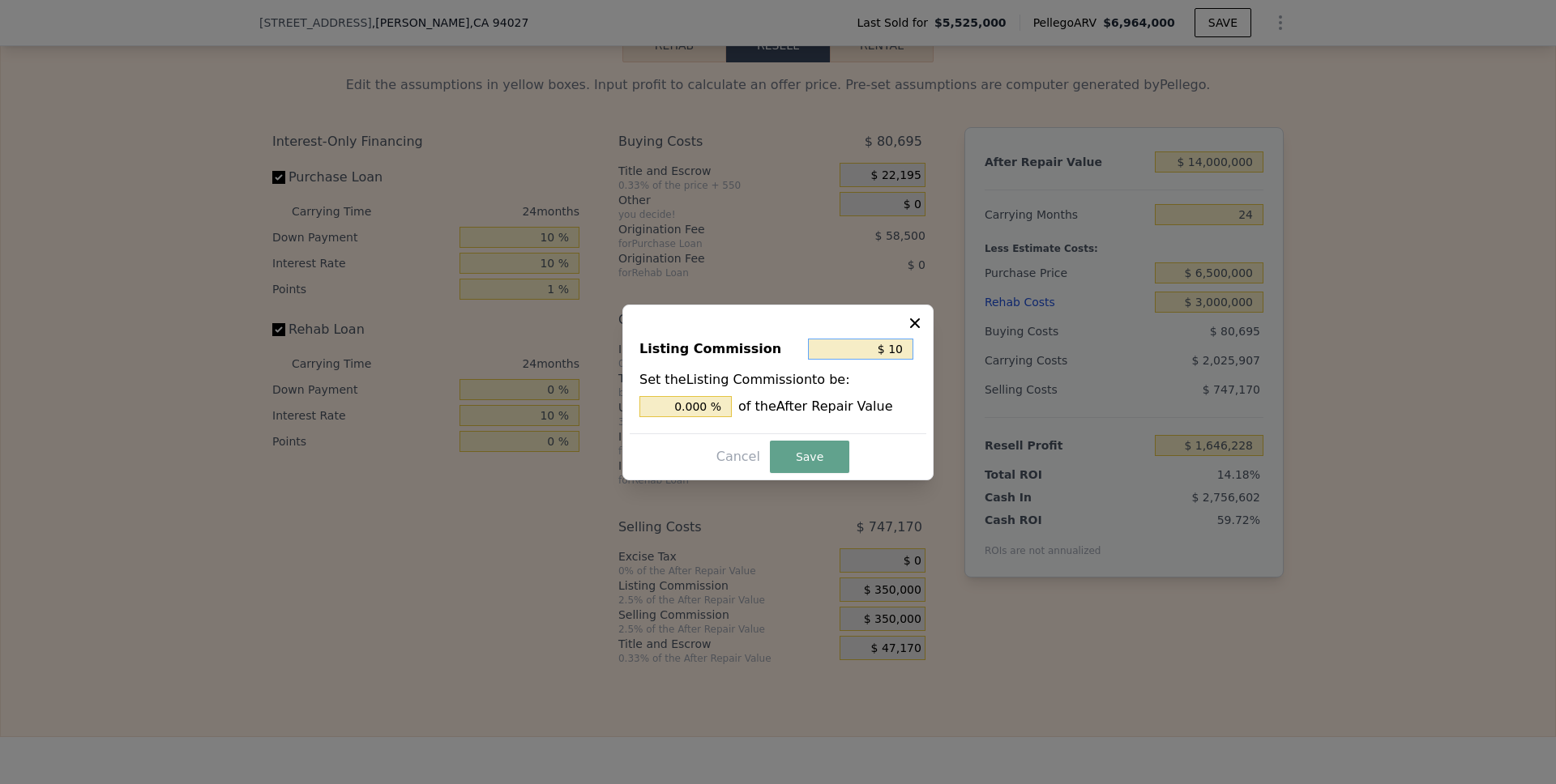
type input "$ 1"
click at [707, 416] on input "0.000 %" at bounding box center [684, 407] width 92 height 21
type input "0.000 %"
type input "$ 0"
type input "0 %"
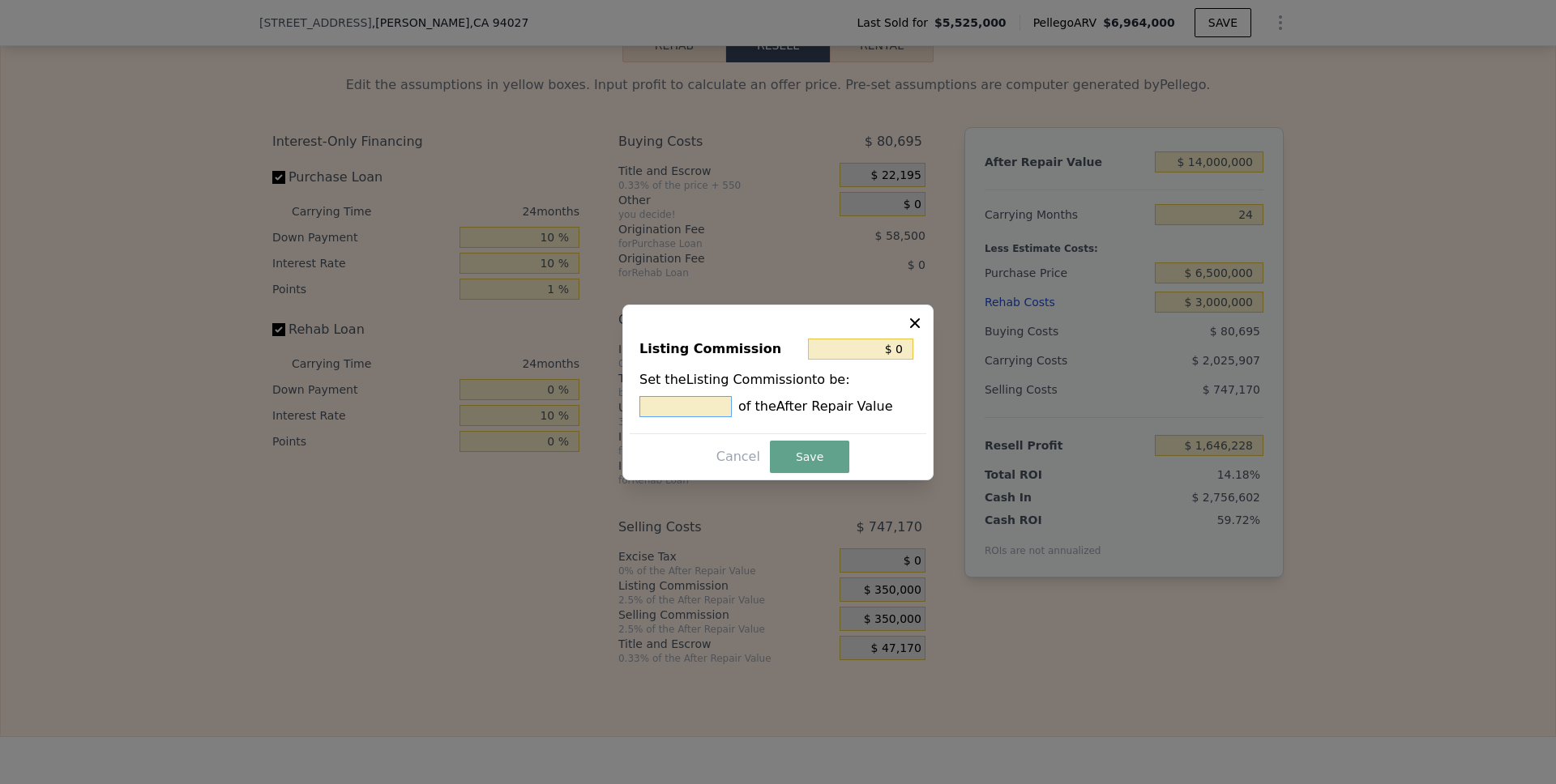
type input "$ 140,000"
type input "1.0 %"
click at [814, 451] on button "Save" at bounding box center [810, 456] width 79 height 32
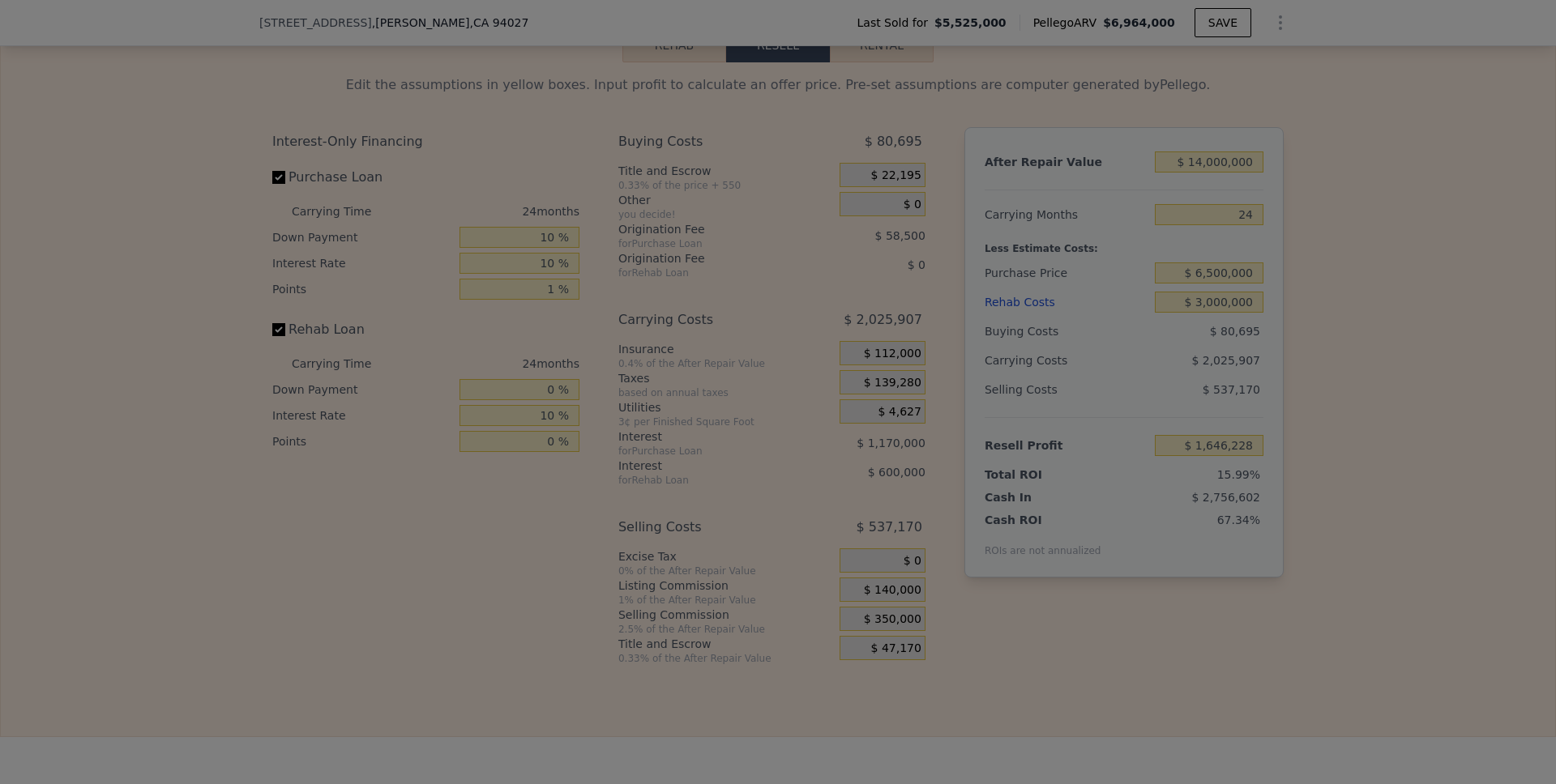
type input "$ 1,856,228"
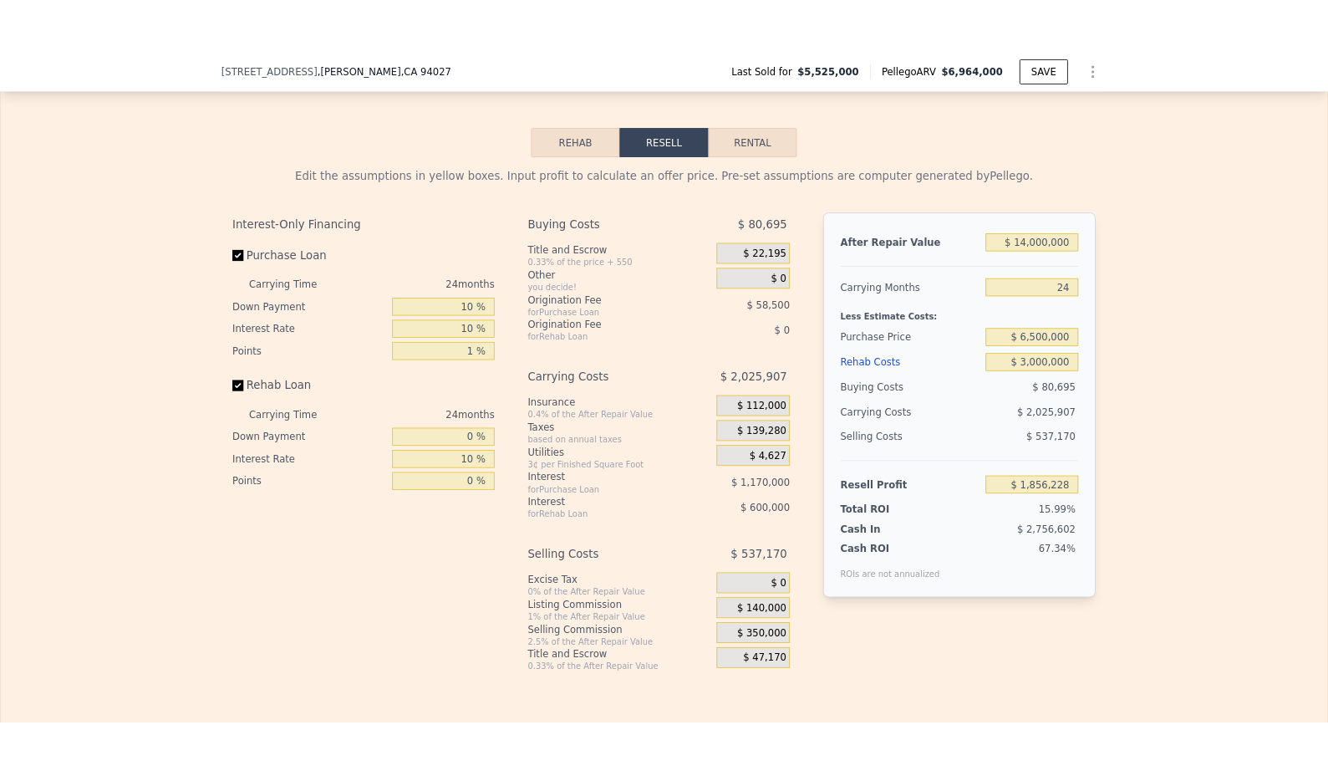
scroll to position [2420, 0]
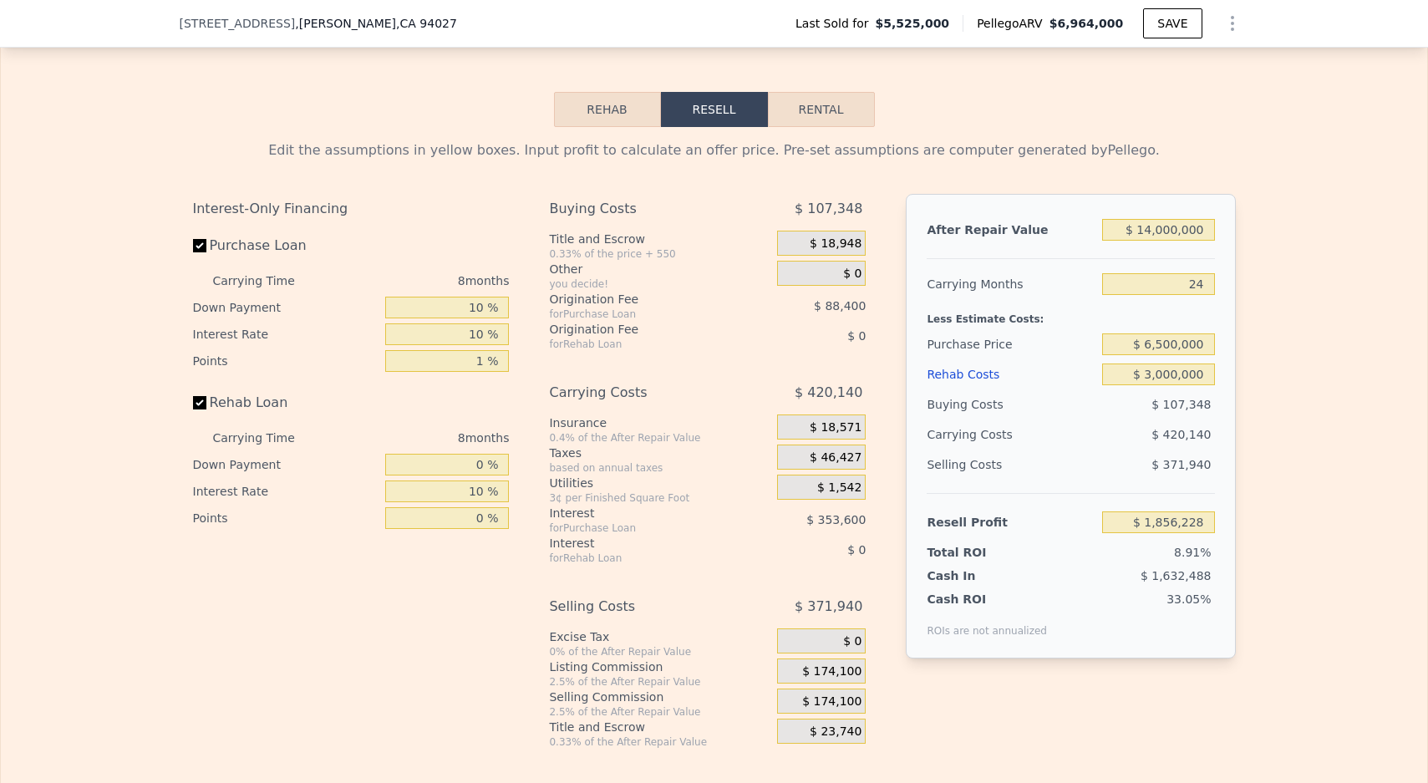
type input "$ 6,964,000"
type input "8"
type input "$ 0"
type input "$ 539,572"
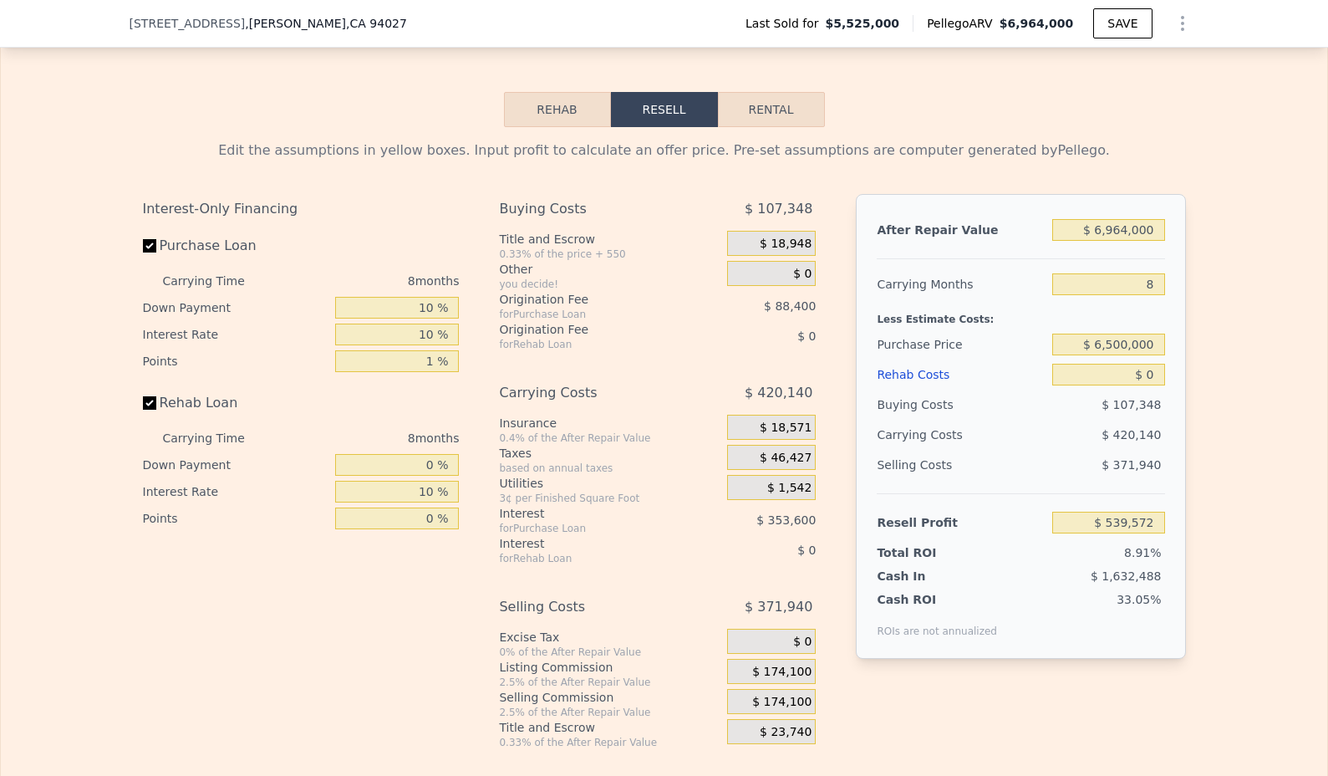
scroll to position [0, 7]
drag, startPoint x: 1151, startPoint y: 255, endPoint x: 1089, endPoint y: 257, distance: 61.9
click at [1089, 241] on input "$ 6,964,000" at bounding box center [1108, 230] width 112 height 22
drag, startPoint x: 1154, startPoint y: 256, endPoint x: 1083, endPoint y: 256, distance: 71.0
click at [1083, 241] on input "$ 6,964,000" at bounding box center [1108, 230] width 112 height 22
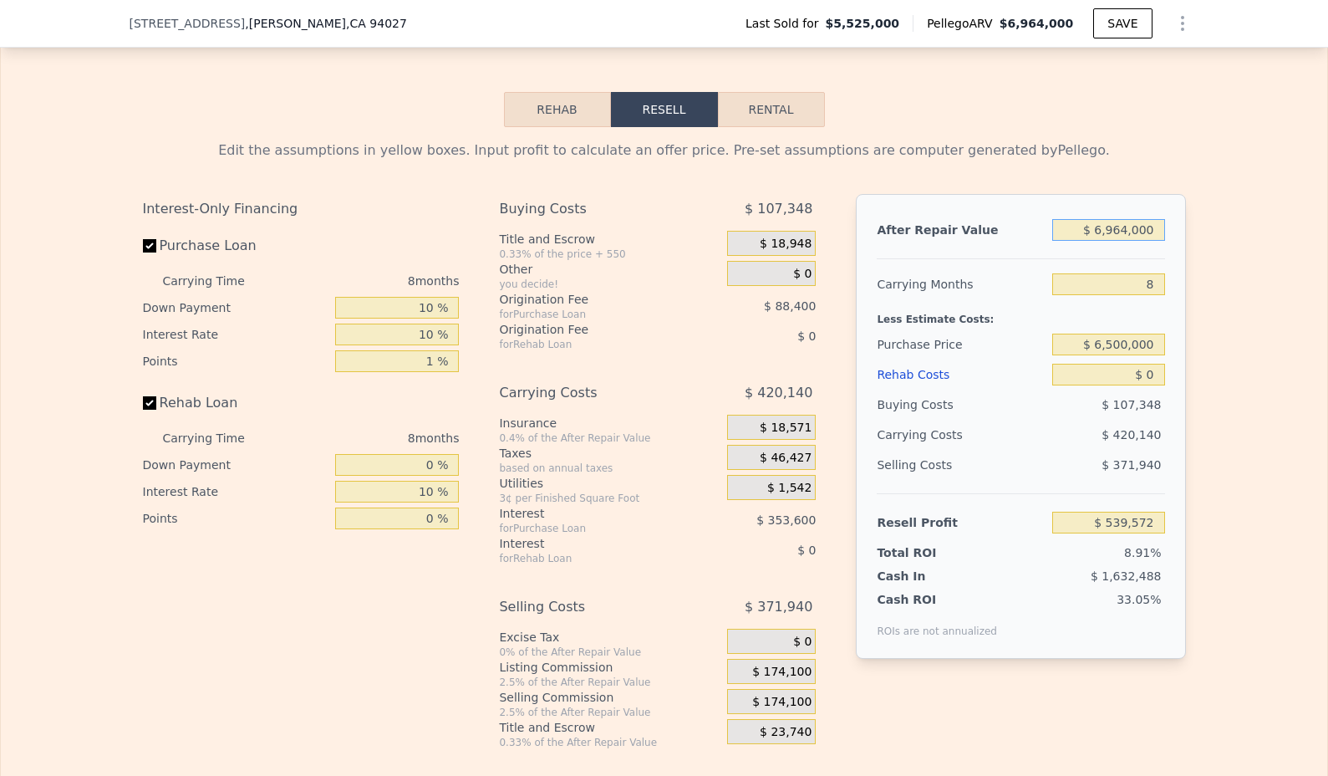
type input "$ 8"
type input "-$ 6,034,459"
type input "$ 85"
type input "-$ 6,034,386"
type input "$ 850"
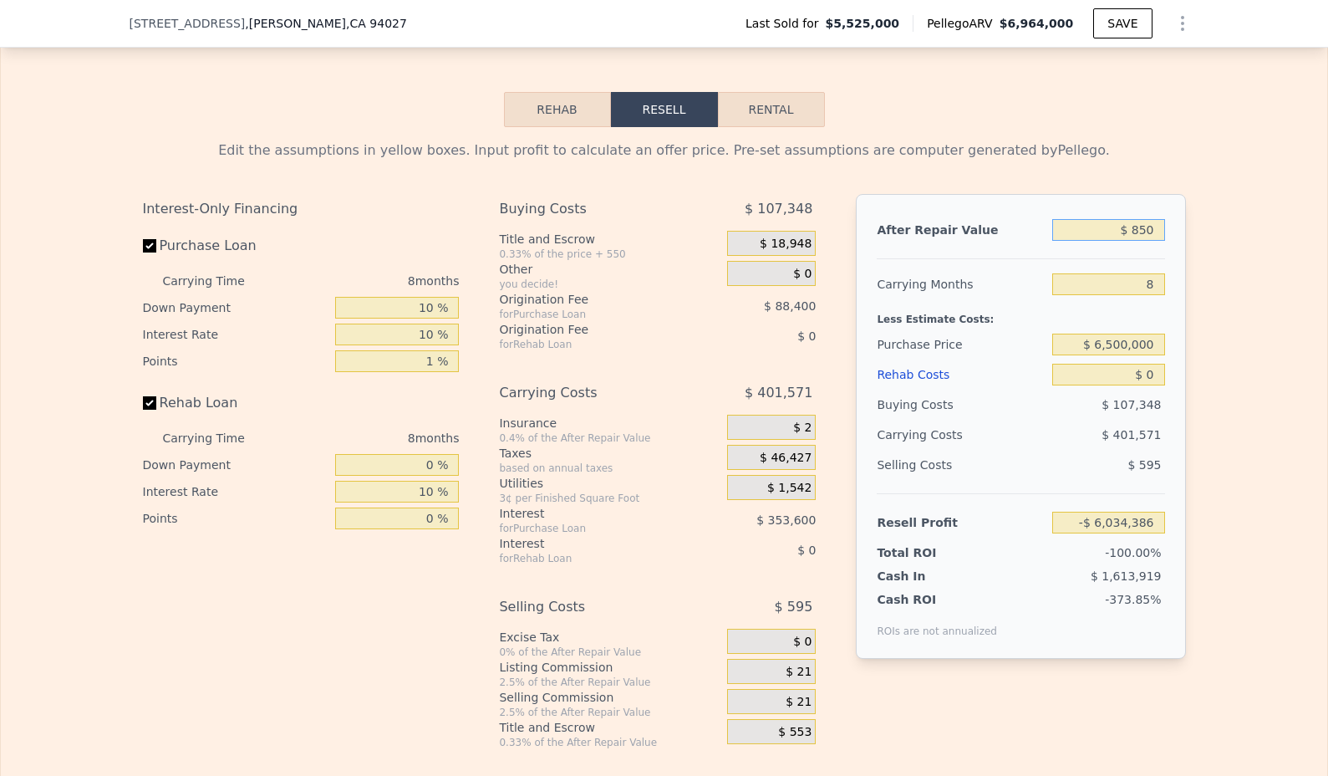
type input "-$ 6,033,664"
type input "$ 8,500"
type input "-$ 6,026,444"
type input "$ 85,000"
type input "-$ 5,954,227"
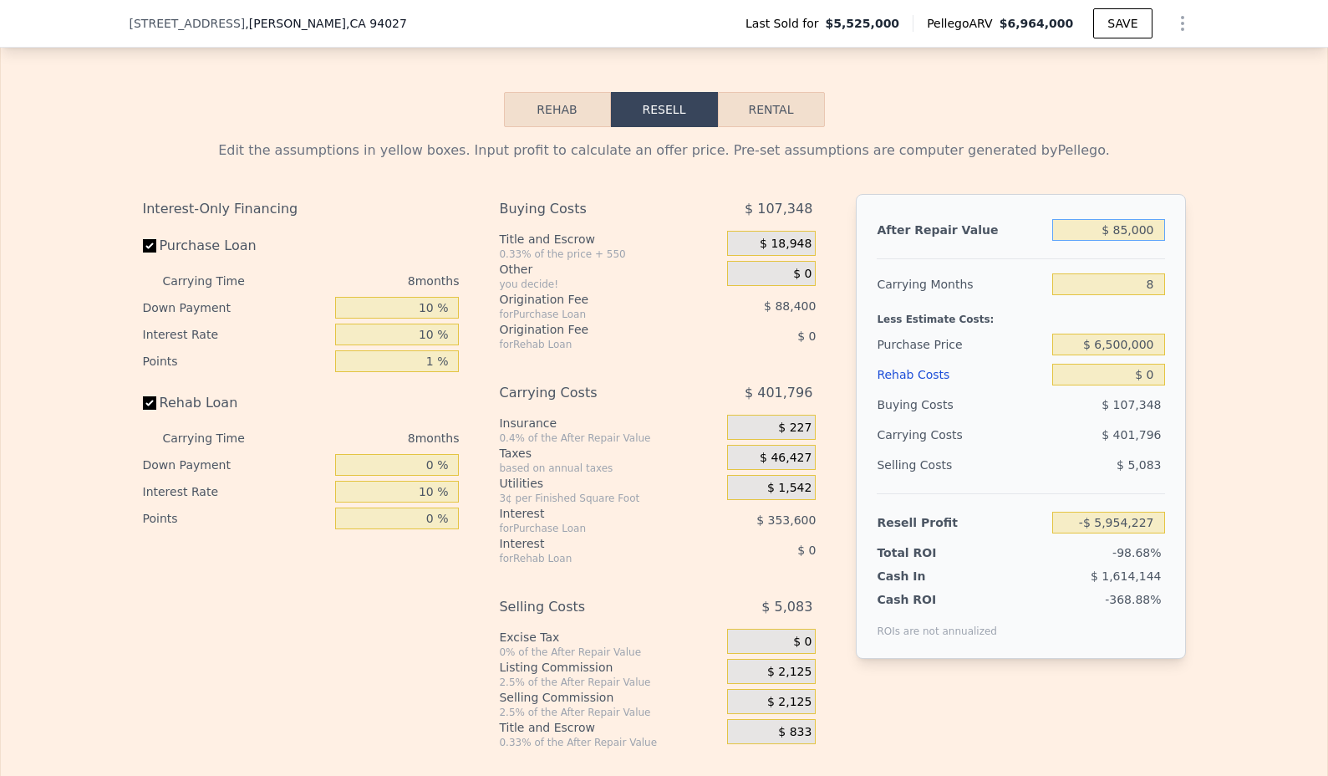
type input "$ 850,000"
type input "-$ 5,232,065"
type input "$ 6,964,000"
type input "$ 539,572"
type input "$ 69,640,000"
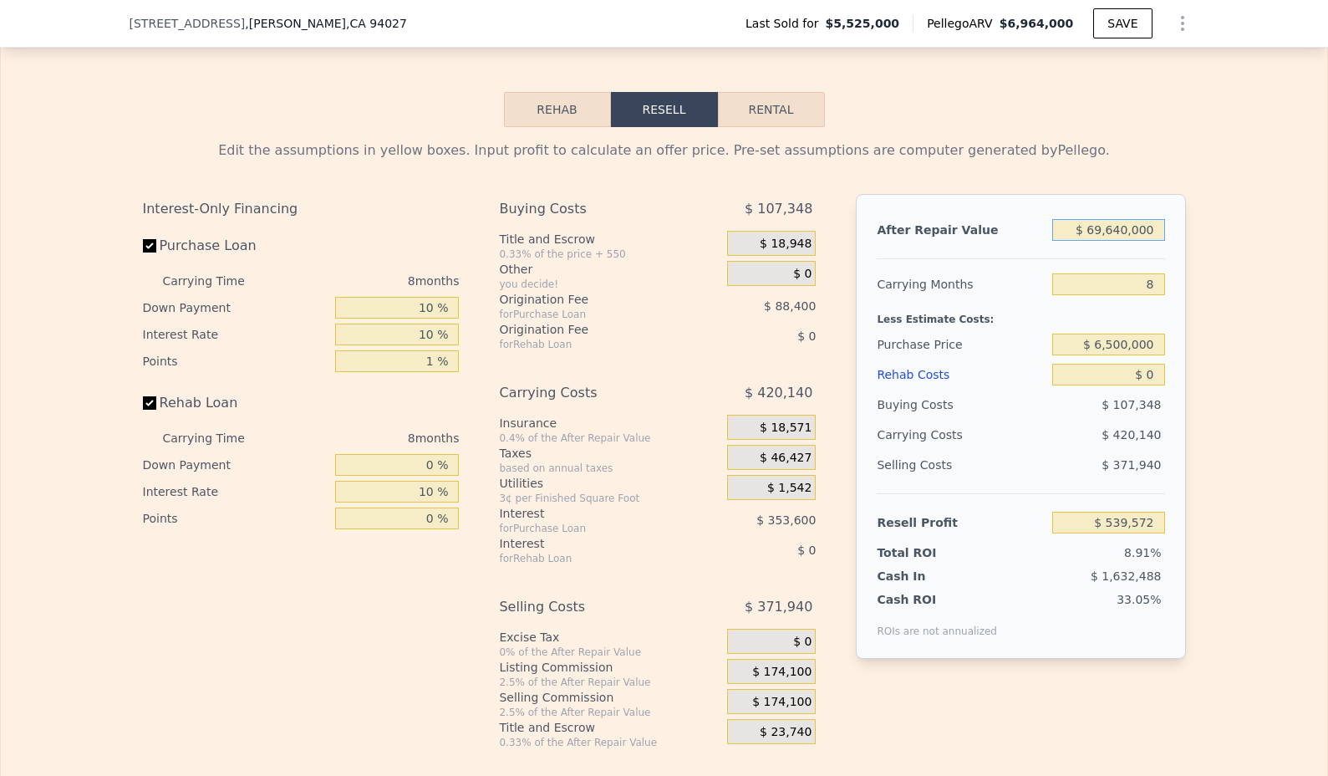
type input "$ 59,705,925"
type input "$ 6,964,000"
type input "$ 539,572"
type input "$ 696,400"
type input "-$ 5,377,063"
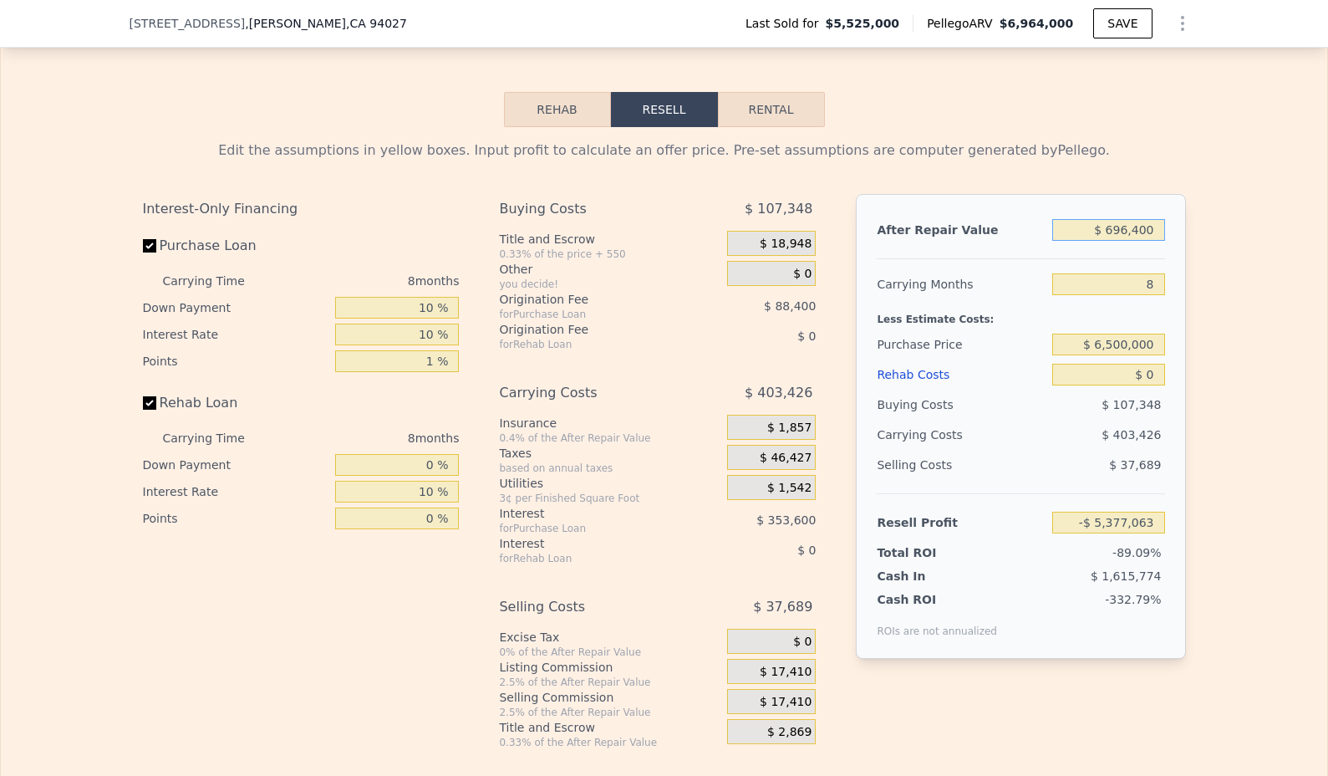
type input "$ 69,640"
type input "-$ 5,968,727"
type input "$ 6,964"
type input "-$ 6,027,893"
type input "$ 696"
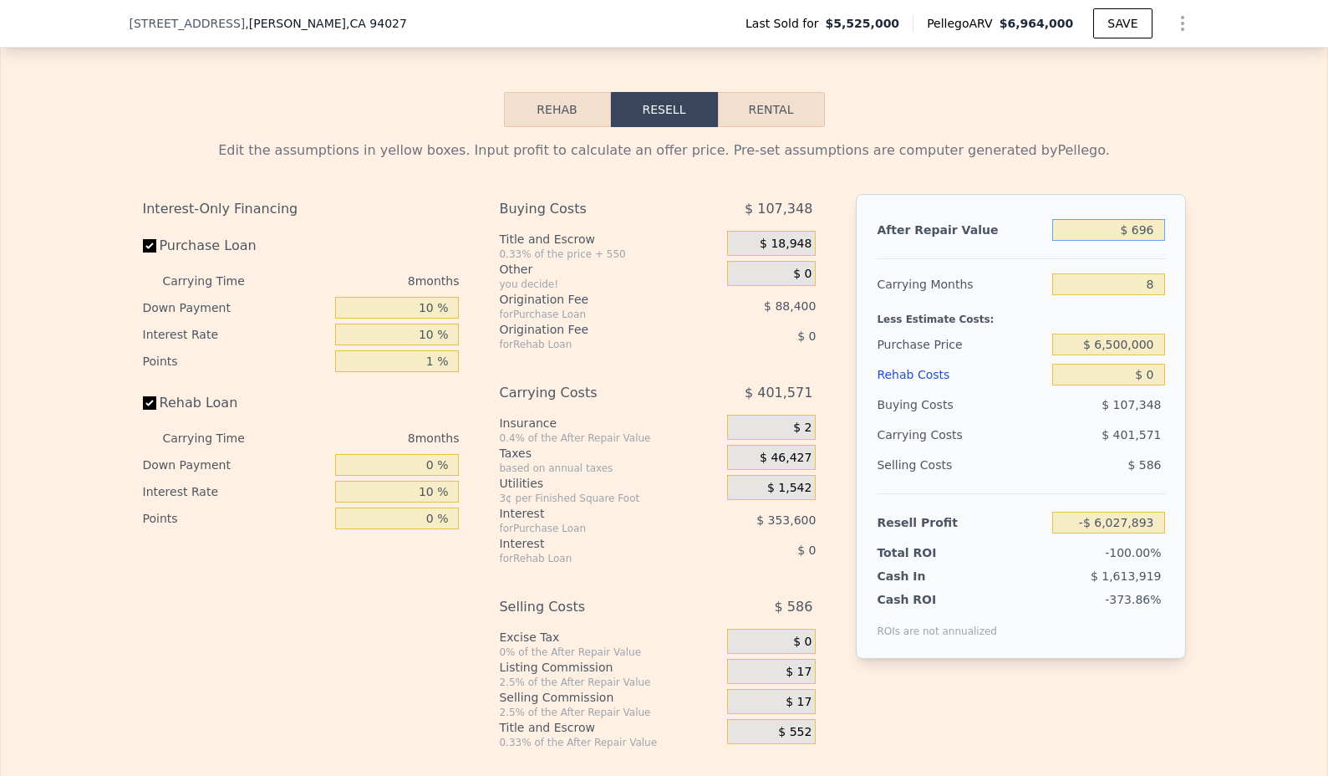
type input "-$ 6,033,809"
type input "$ 69"
type input "-$ 6,034,402"
type input "$ 6"
type input "-$ 6,034,461"
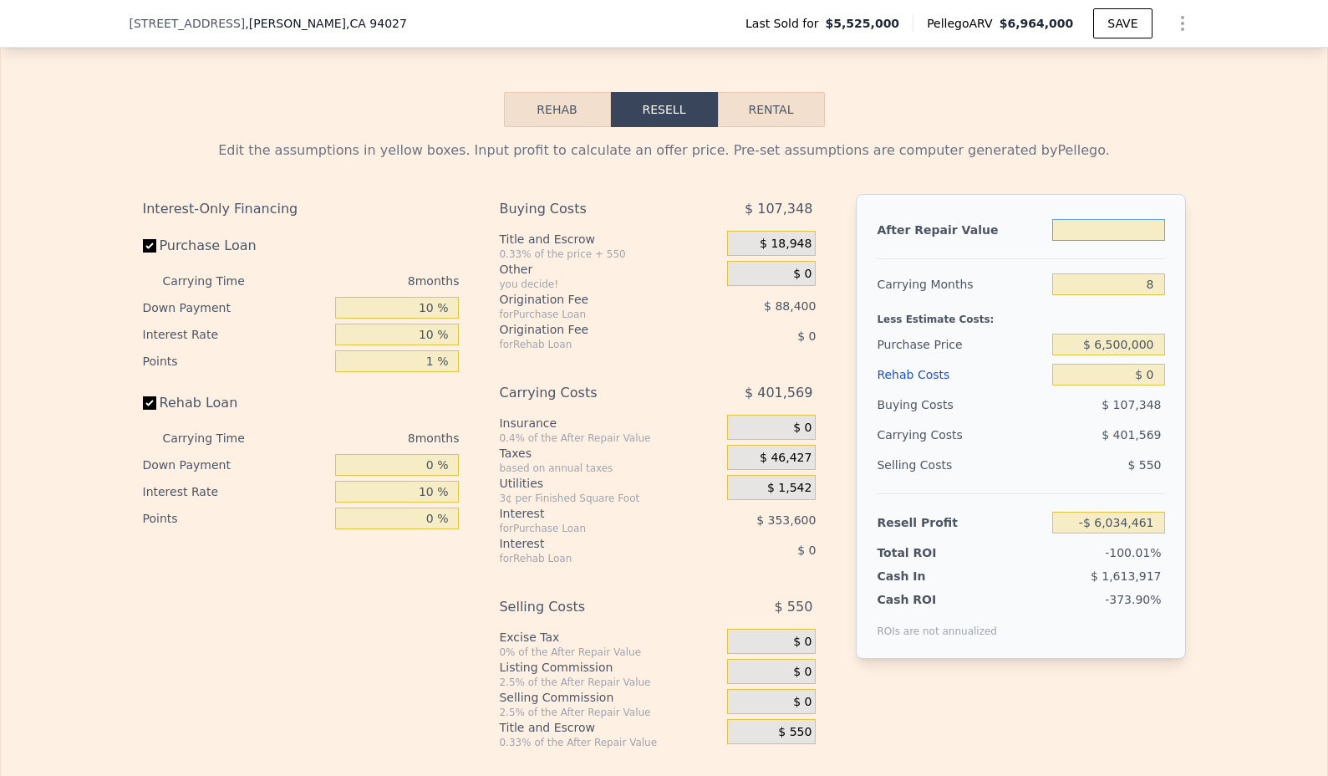
type input "$ 8"
type input "-$ 6,034,459"
type input "$ 85"
type input "-$ 6,034,386"
type input "$ 850"
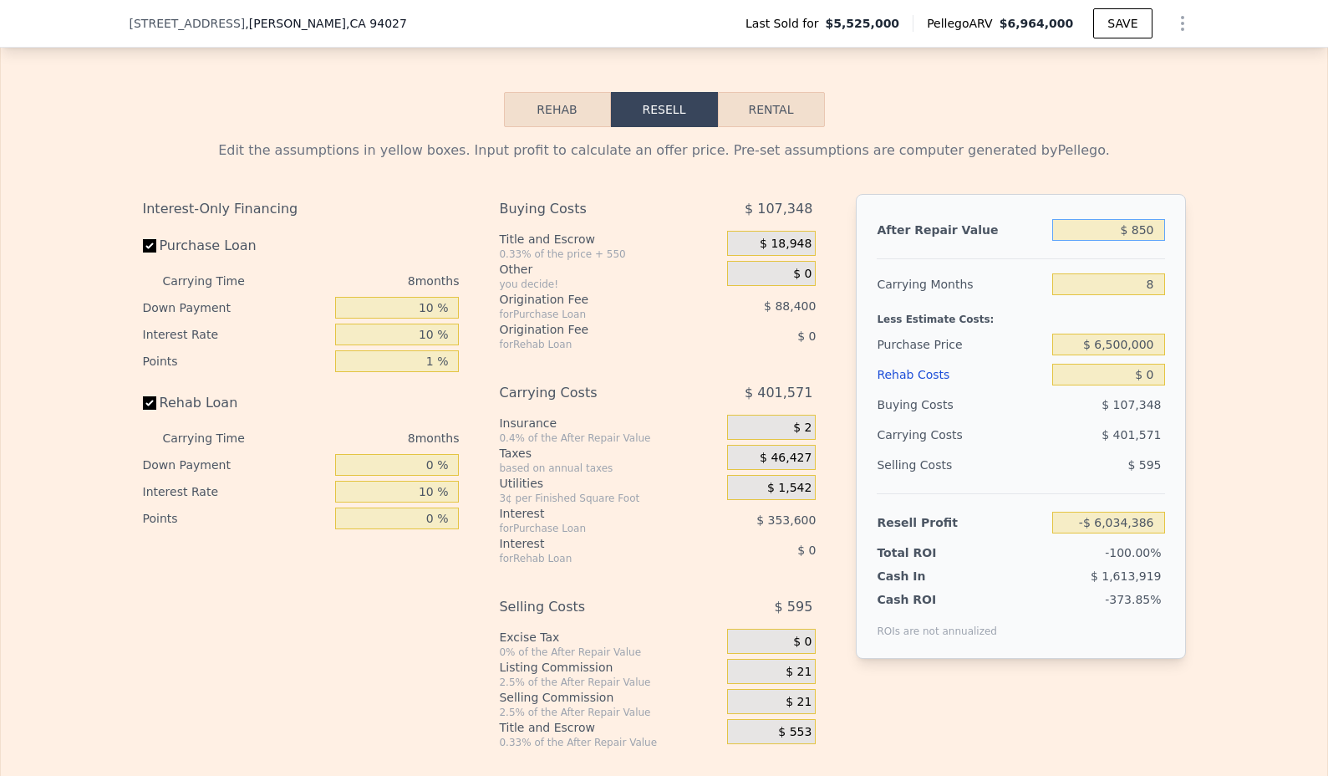
type input "-$ 6,033,664"
type input "$ 8,500"
type input "-$ 6,026,444"
type input "$ 85,000"
type input "-$ 5,954,227"
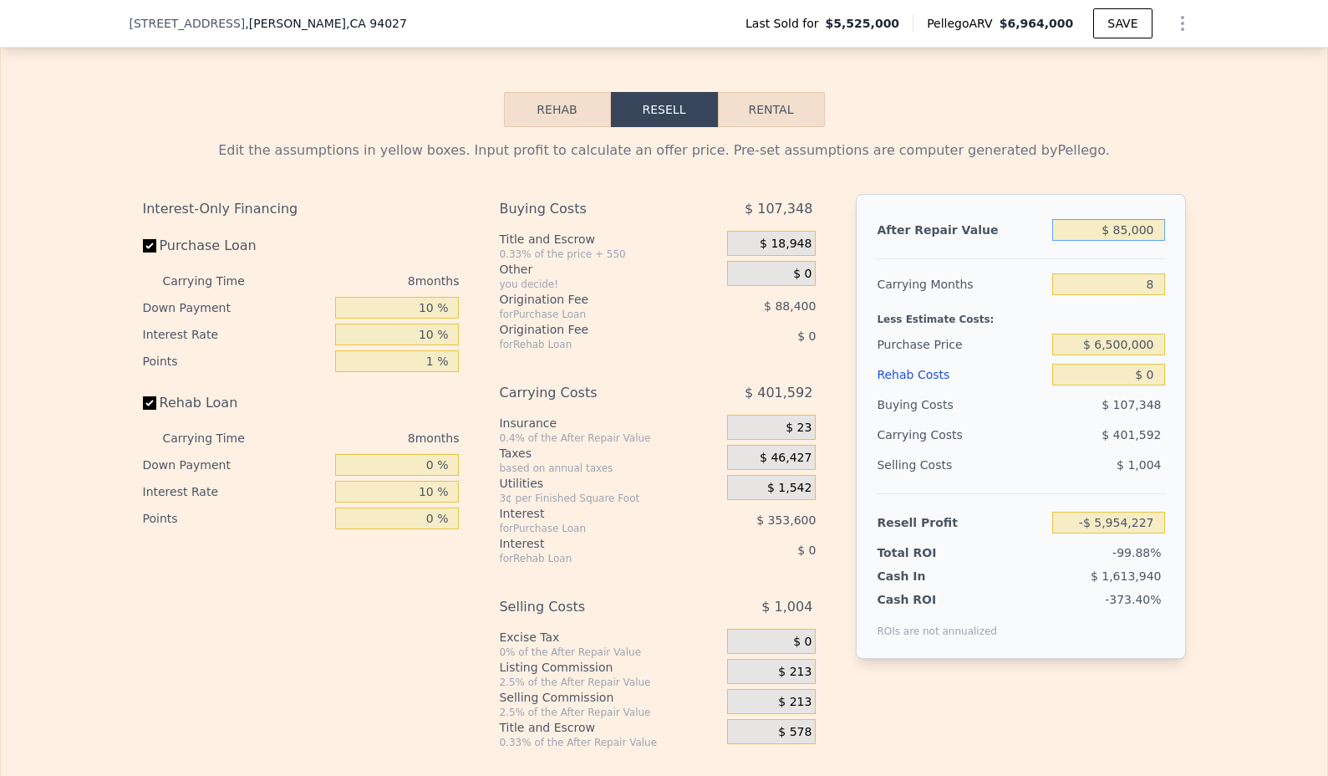
type input "$ 850,000"
type input "-$ 5,232,065"
type input "$ 8,500,000"
type input "$ 1,989,561"
type input "$ 8,500,000"
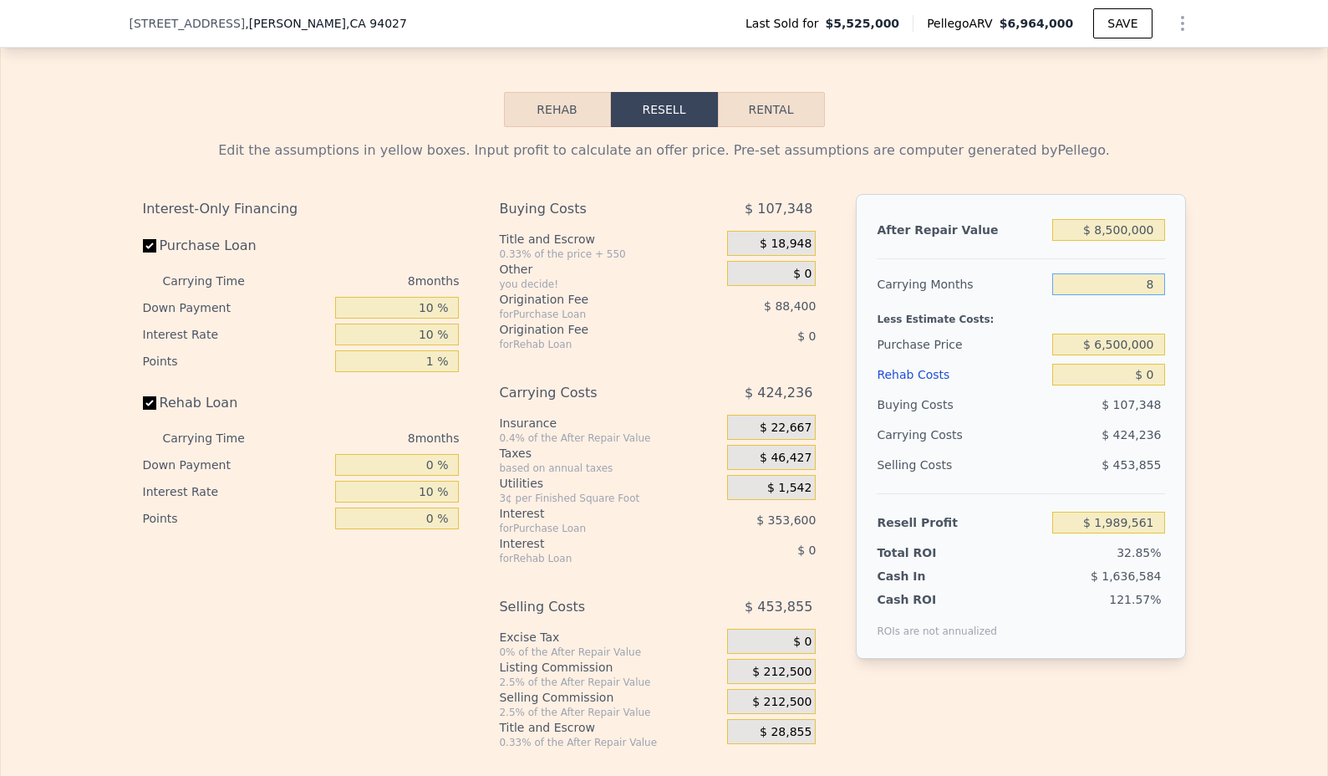
drag, startPoint x: 1153, startPoint y: 310, endPoint x: 1114, endPoint y: 310, distance: 38.4
click at [1114, 295] on input "8" at bounding box center [1108, 284] width 112 height 22
type input "3"
type input "$ 2,254,709"
type input "36"
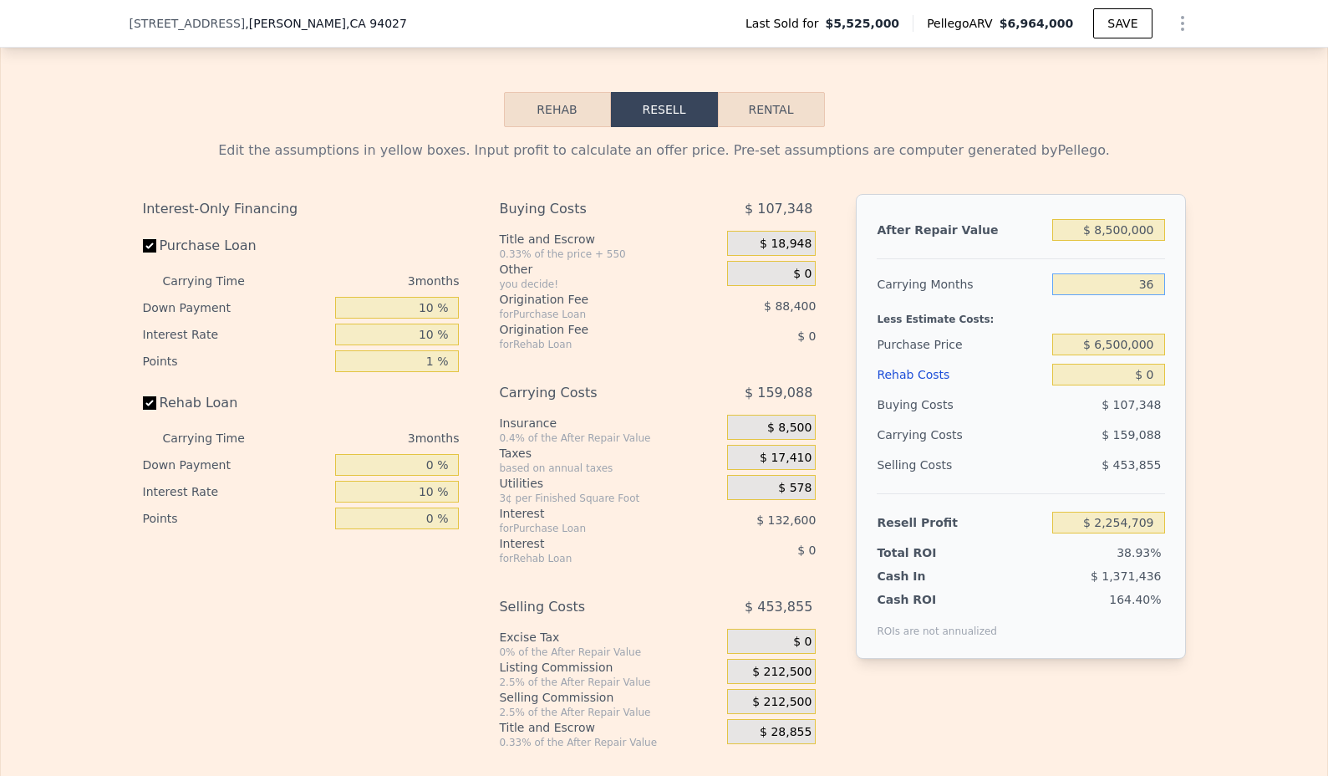
type input "$ 504,736"
type input "36"
type input "$ 6,964,000"
type input "8"
type input "$ 539,572"
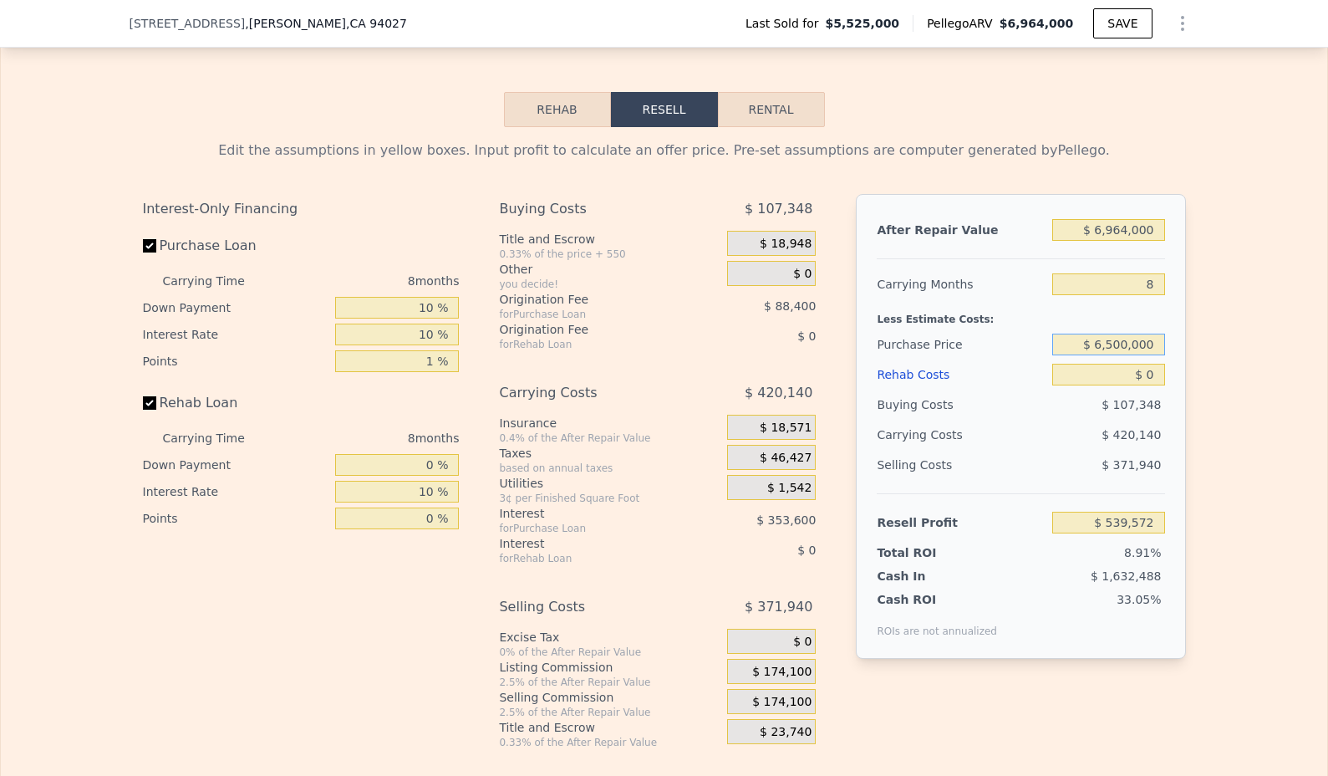
drag, startPoint x: 1153, startPoint y: 371, endPoint x: 1092, endPoint y: 371, distance: 61.0
click at [1092, 355] on input "$ 6,500,000" at bounding box center [1108, 344] width 112 height 22
type input "$ 3,200,000"
type input "$ 3,058,314"
drag, startPoint x: 1149, startPoint y: 253, endPoint x: 1092, endPoint y: 253, distance: 57.7
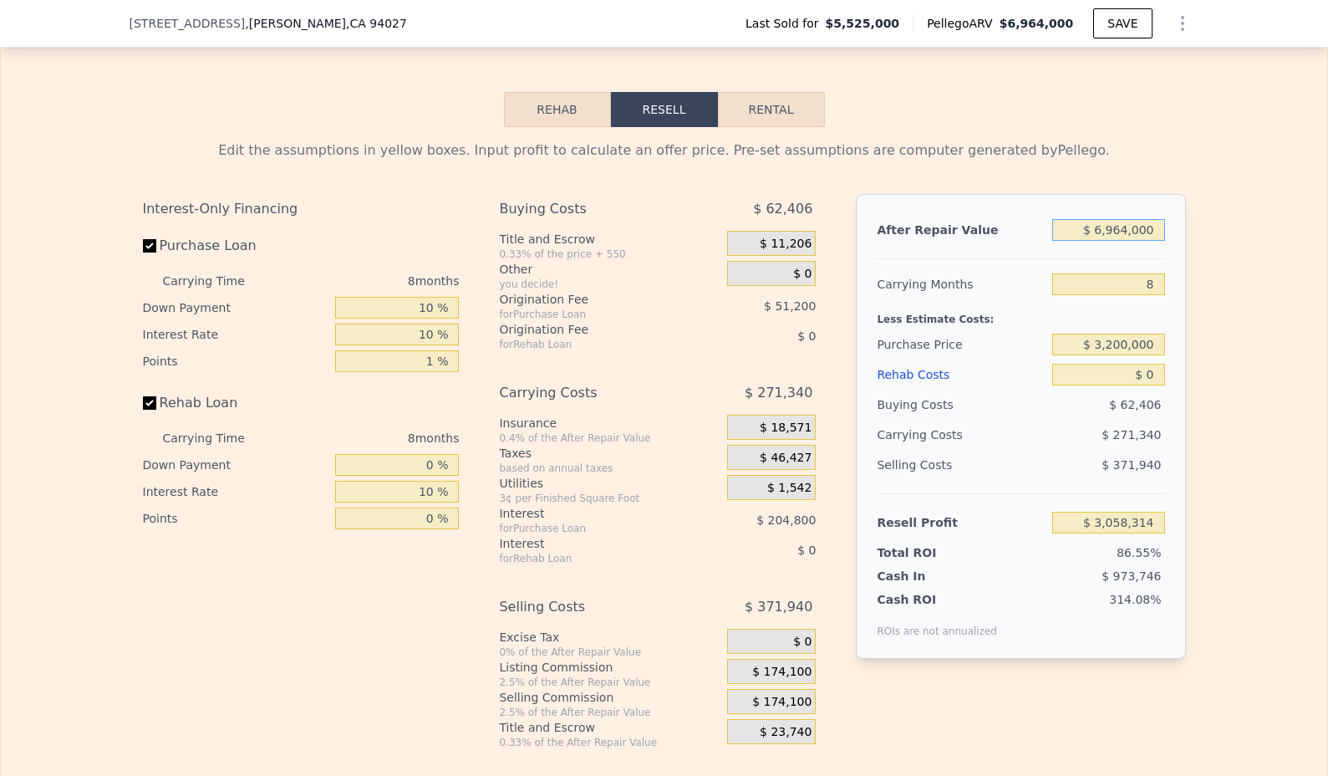
click at [1092, 241] on input "$ 6,964,000" at bounding box center [1108, 230] width 112 height 22
type input "$ 8"
type input "-$ 3,515,717"
type input "$ 80"
type input "-$ 3,515,649"
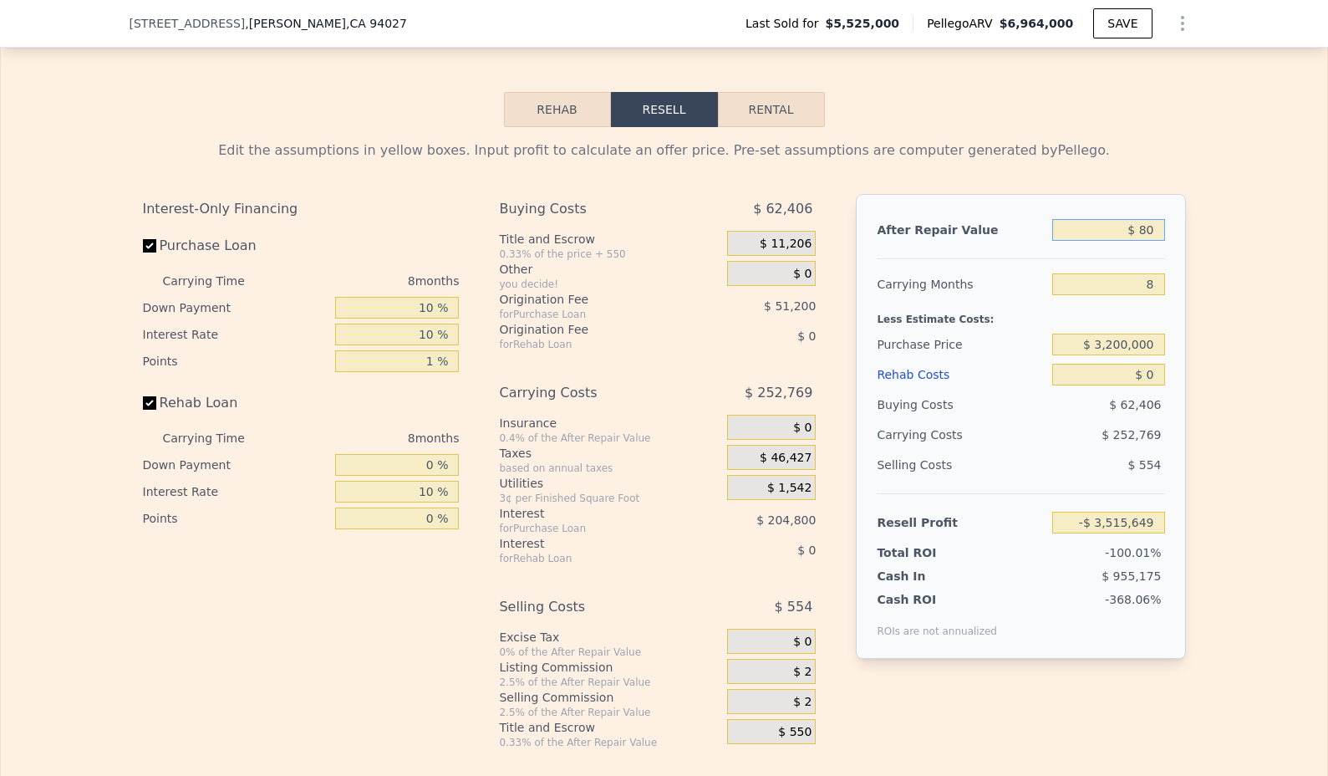
type input "$ 800"
type input "-$ 3,514,970"
type input "$ 8,000"
type input "-$ 3,508,173"
type input "$ 80,000"
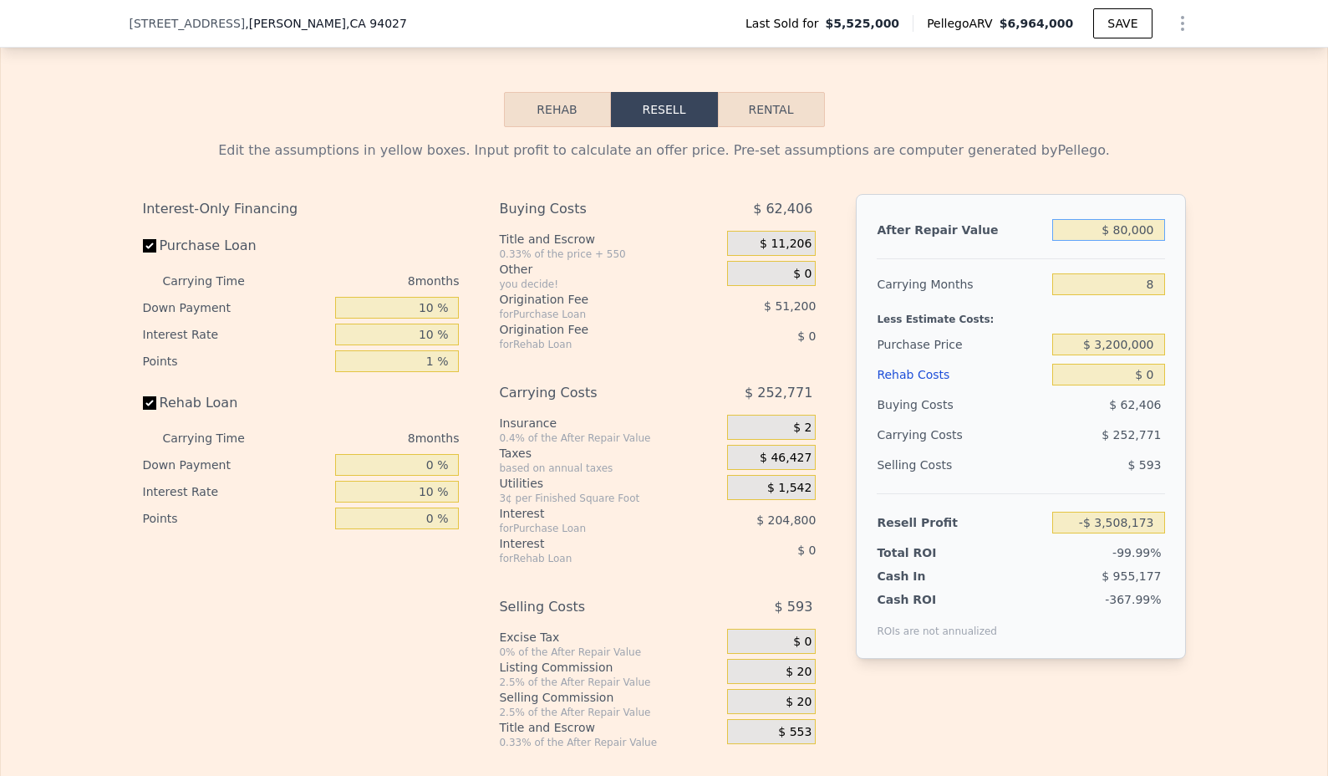
type input "-$ 3,440,204"
type input "$ 800,000"
type input "-$ 2,760,522"
type input "$ 8,000,000"
type input "$ 4,036,302"
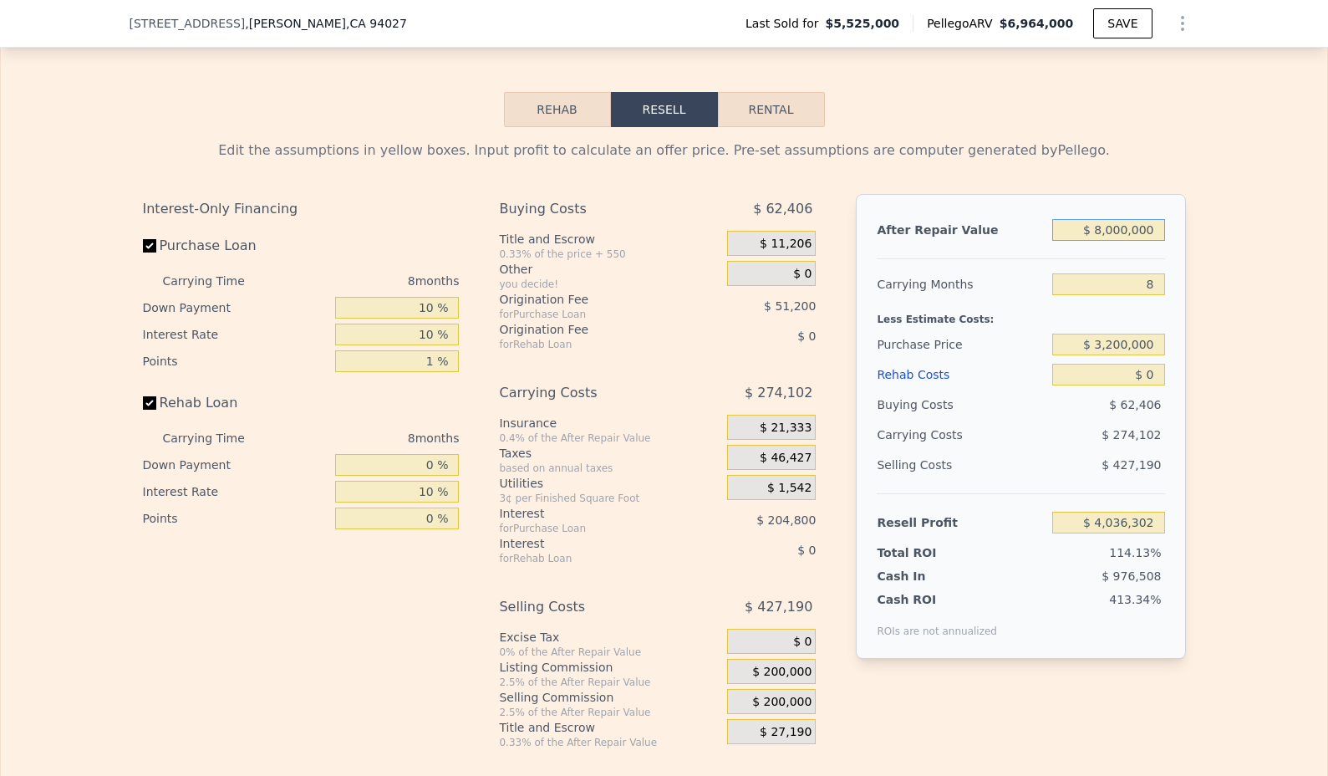
type input "$ 8,000,000"
drag, startPoint x: 1152, startPoint y: 406, endPoint x: 1139, endPoint y: 403, distance: 13.0
click at [1139, 385] on input "$ 0" at bounding box center [1108, 375] width 112 height 22
type input "$ 1"
type input "$ 4,036,301"
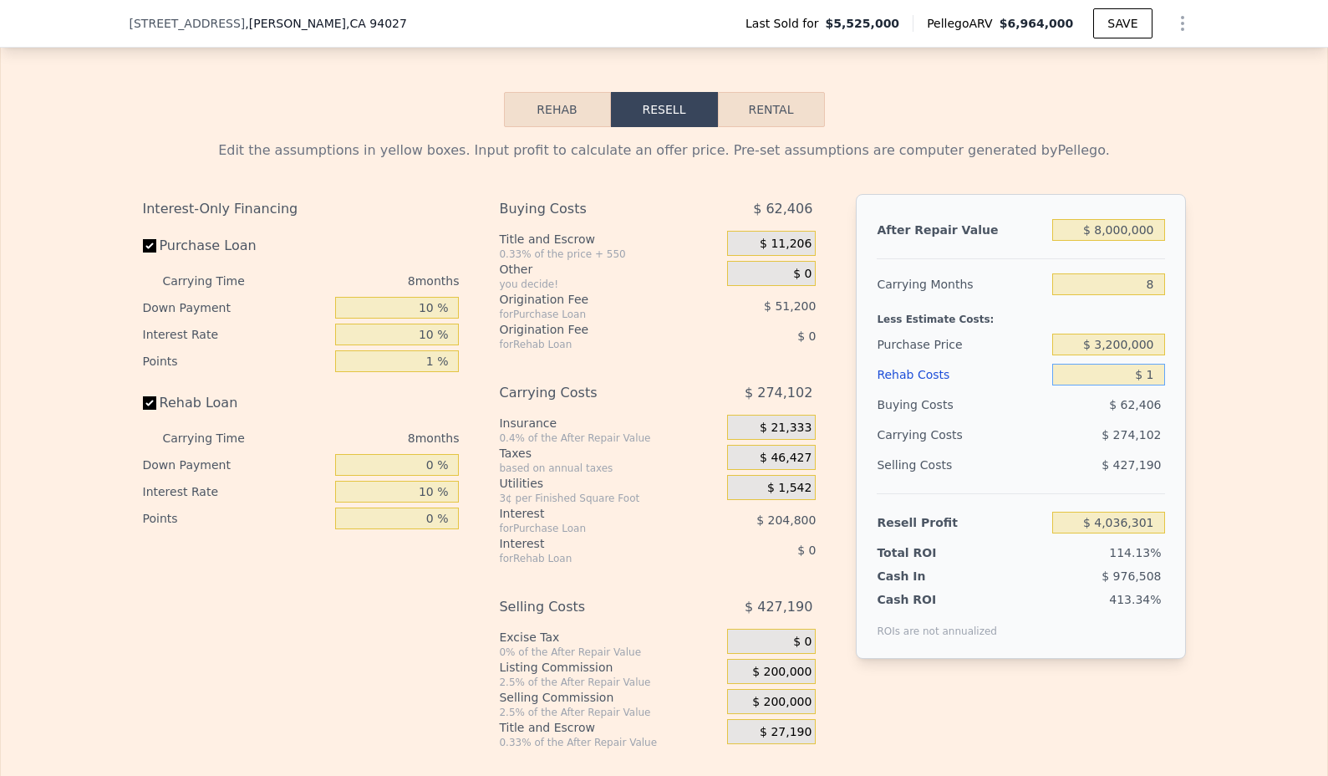
type input "$ 18"
type input "$ 4,036,284"
type input "$ 180"
type input "$ 4,036,111"
type input "$ 1,800"
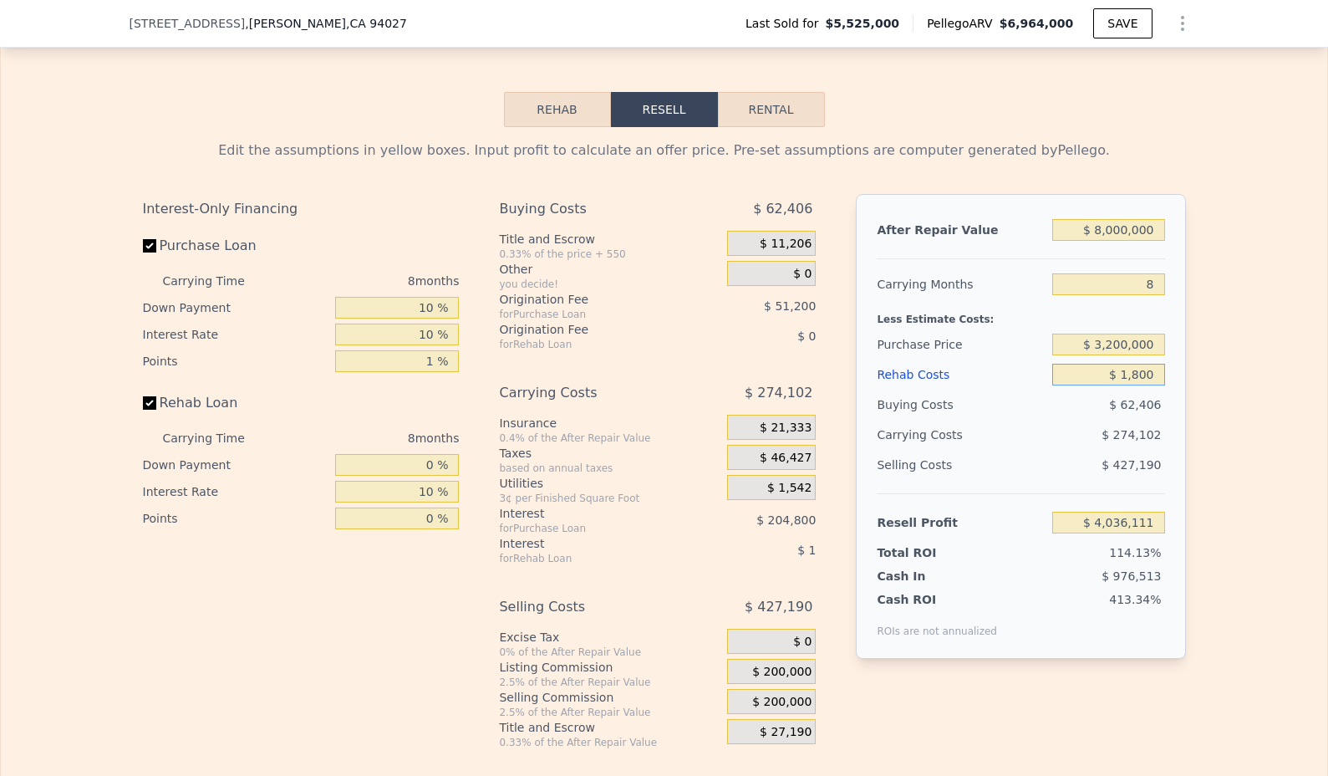
type input "$ 4,034,361"
type input "$ 18,000"
type input "$ 4,016,862"
type input "$ 180,000"
type input "$ 3,841,902"
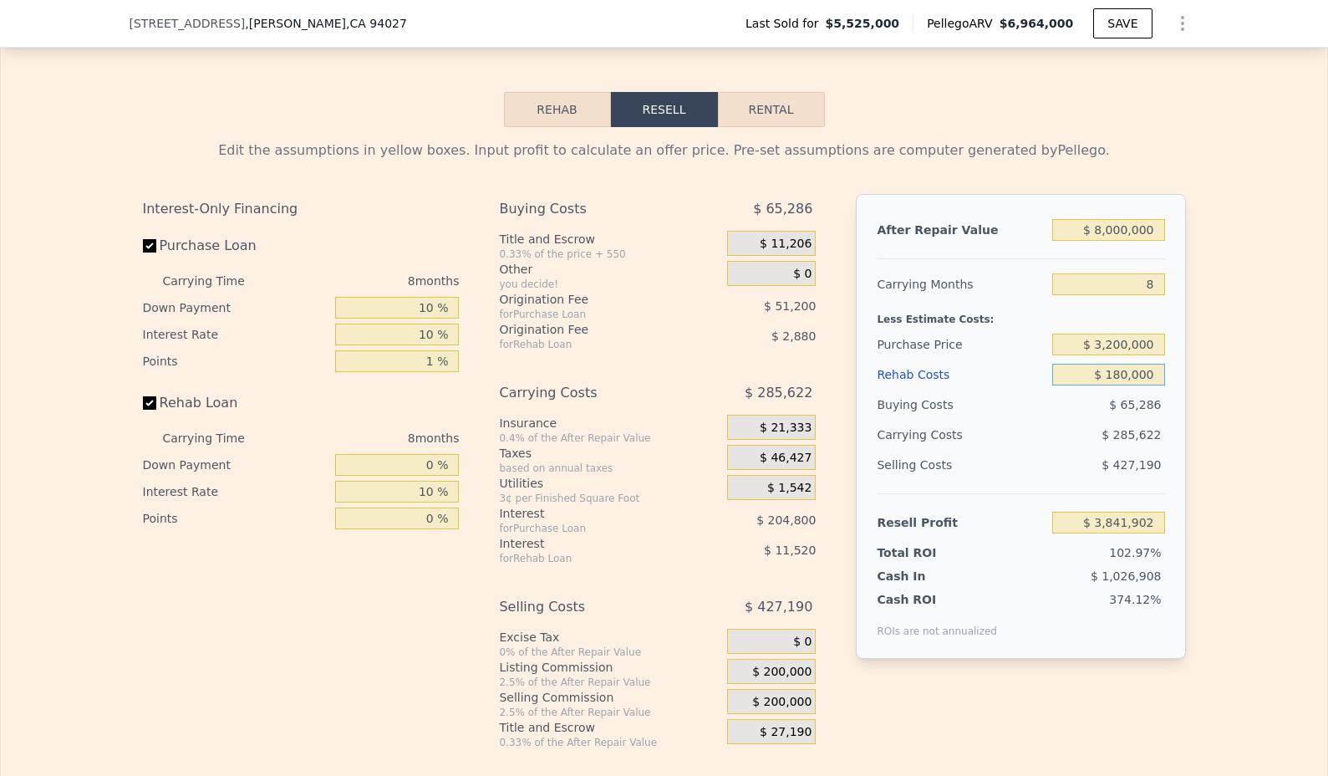
type input "$ 1,800,000"
type input "$ 2,092,302"
type input "$ 1,800,000"
click at [1246, 454] on div "Edit the assumptions in yellow boxes. Input profit to calculate an offer price.…" at bounding box center [664, 438] width 1326 height 622
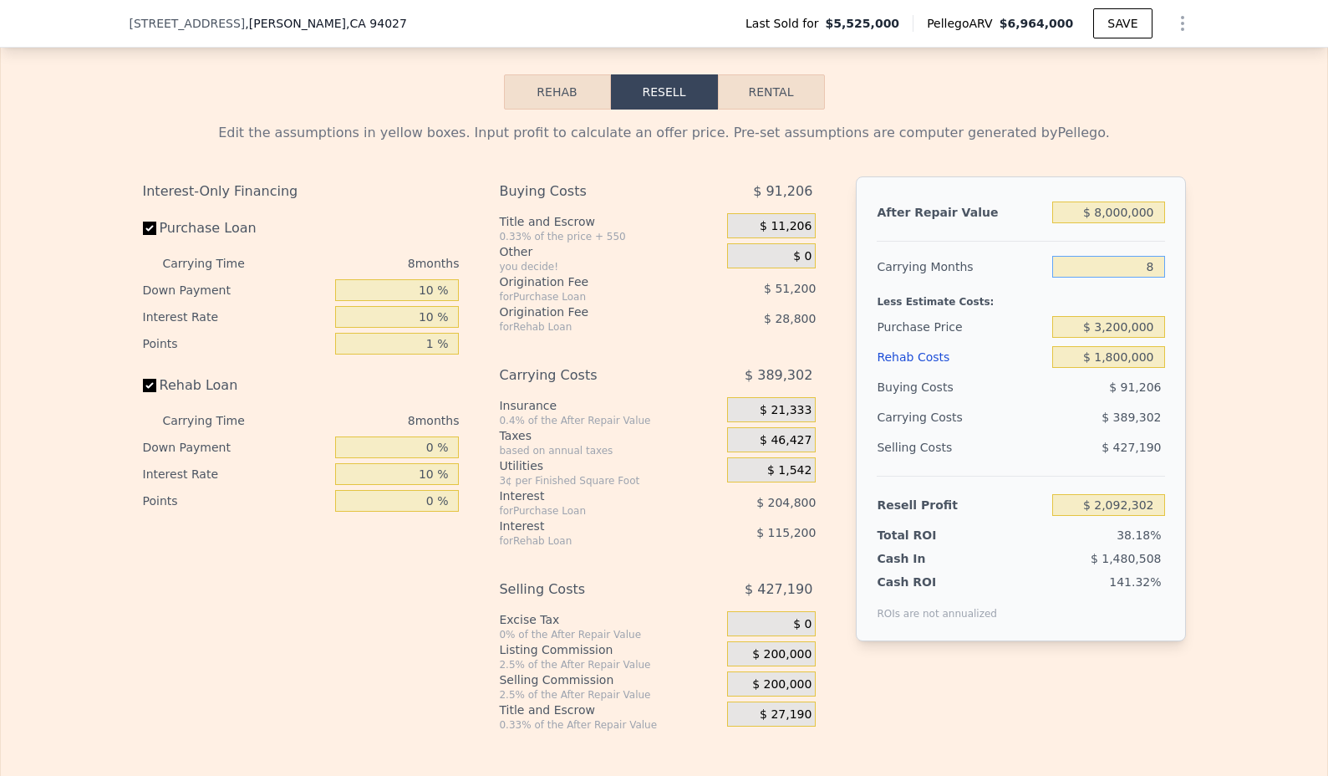
drag, startPoint x: 1145, startPoint y: 289, endPoint x: 1163, endPoint y: 289, distance: 18.4
click at [1163, 289] on div "After Repair Value $ 8,000,000 Carrying Months 8 Less Estimate Costs: Purchase …" at bounding box center [1020, 408] width 329 height 465
type input "3"
type input "$ 2,335,616"
type input "36"
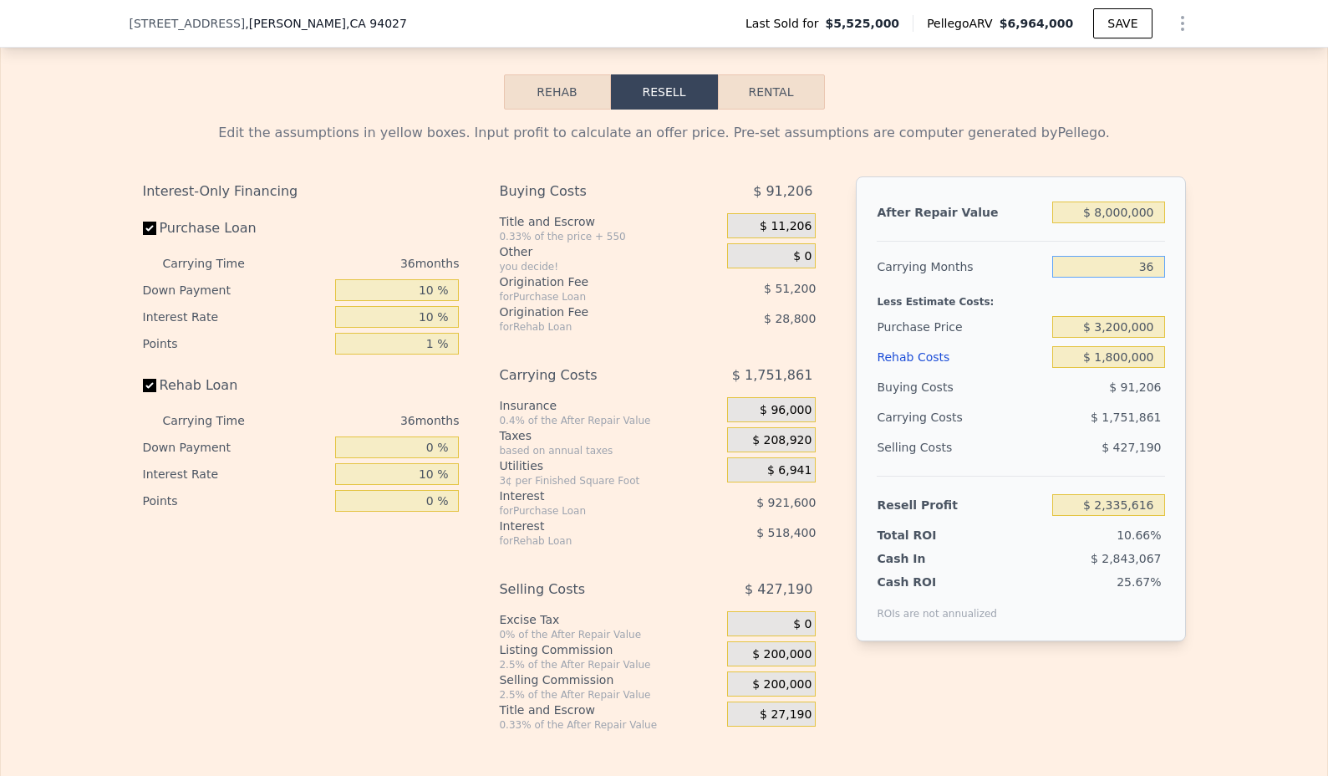
type input "$ 729,743"
type input "36"
click at [1210, 317] on div "Edit the assumptions in yellow boxes. Input profit to calculate an offer price.…" at bounding box center [664, 420] width 1326 height 622
click at [425, 301] on input "10 %" at bounding box center [397, 290] width 124 height 22
click at [792, 662] on span "$ 200,000" at bounding box center [781, 654] width 59 height 15
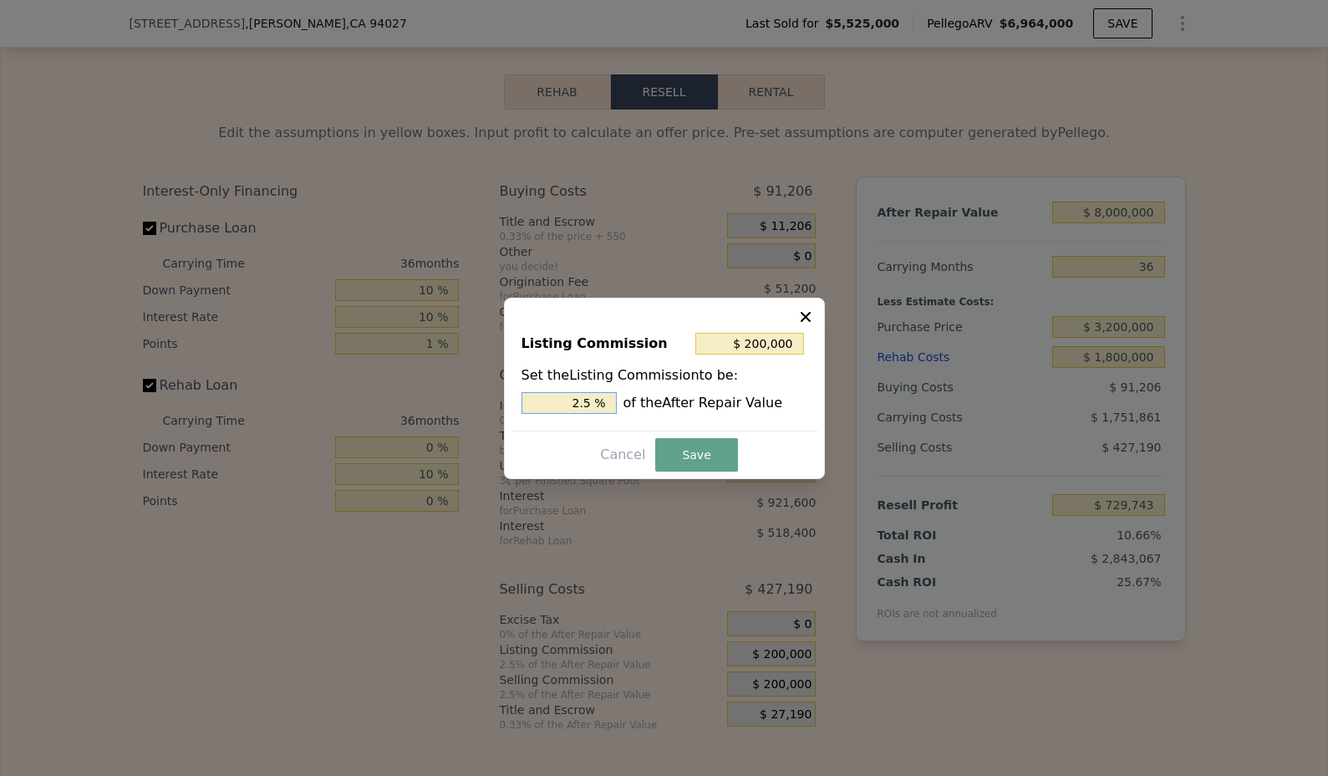
drag, startPoint x: 598, startPoint y: 403, endPoint x: 564, endPoint y: 403, distance: 33.4
click at [564, 403] on input "2.5 %" at bounding box center [569, 403] width 95 height 22
type input "$ 80,000"
type input "1.0 %"
click at [720, 462] on button "Save" at bounding box center [696, 454] width 82 height 33
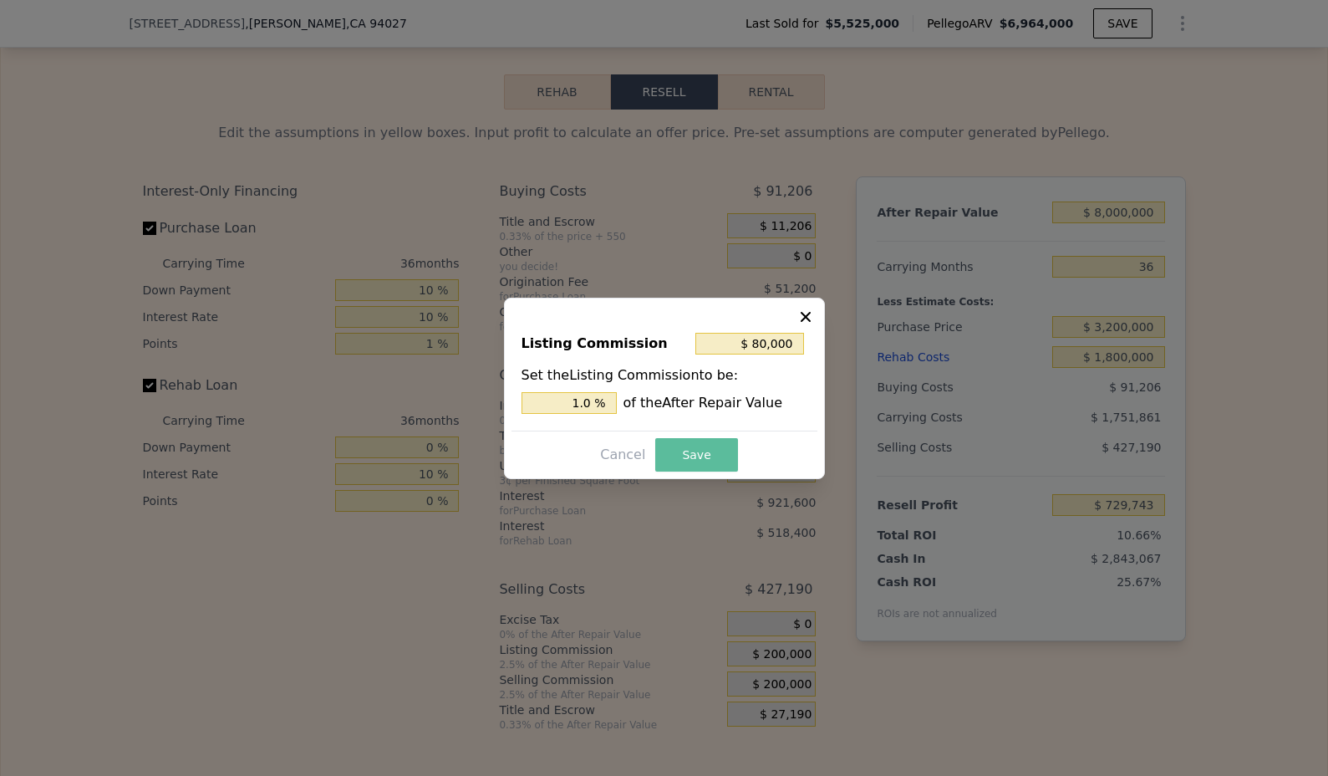
type input "$ 849,743"
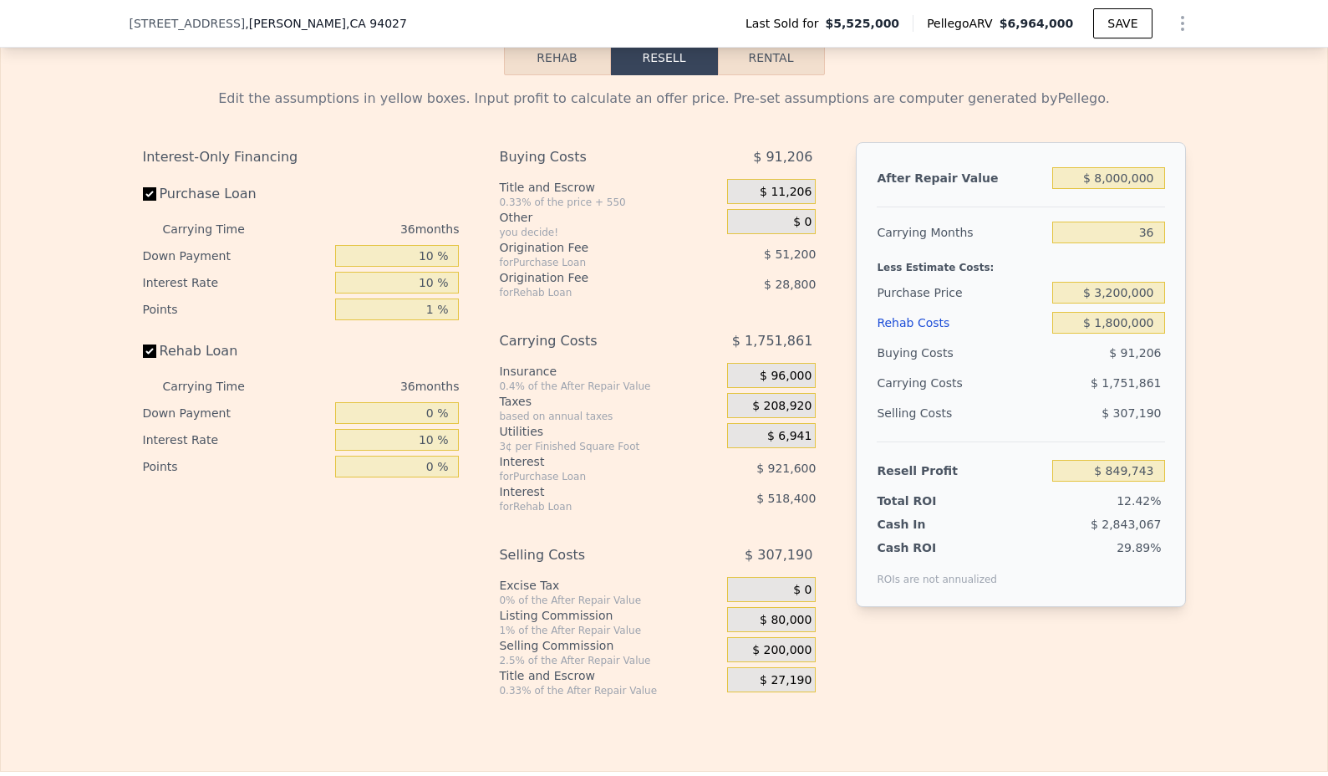
scroll to position [2466, 0]
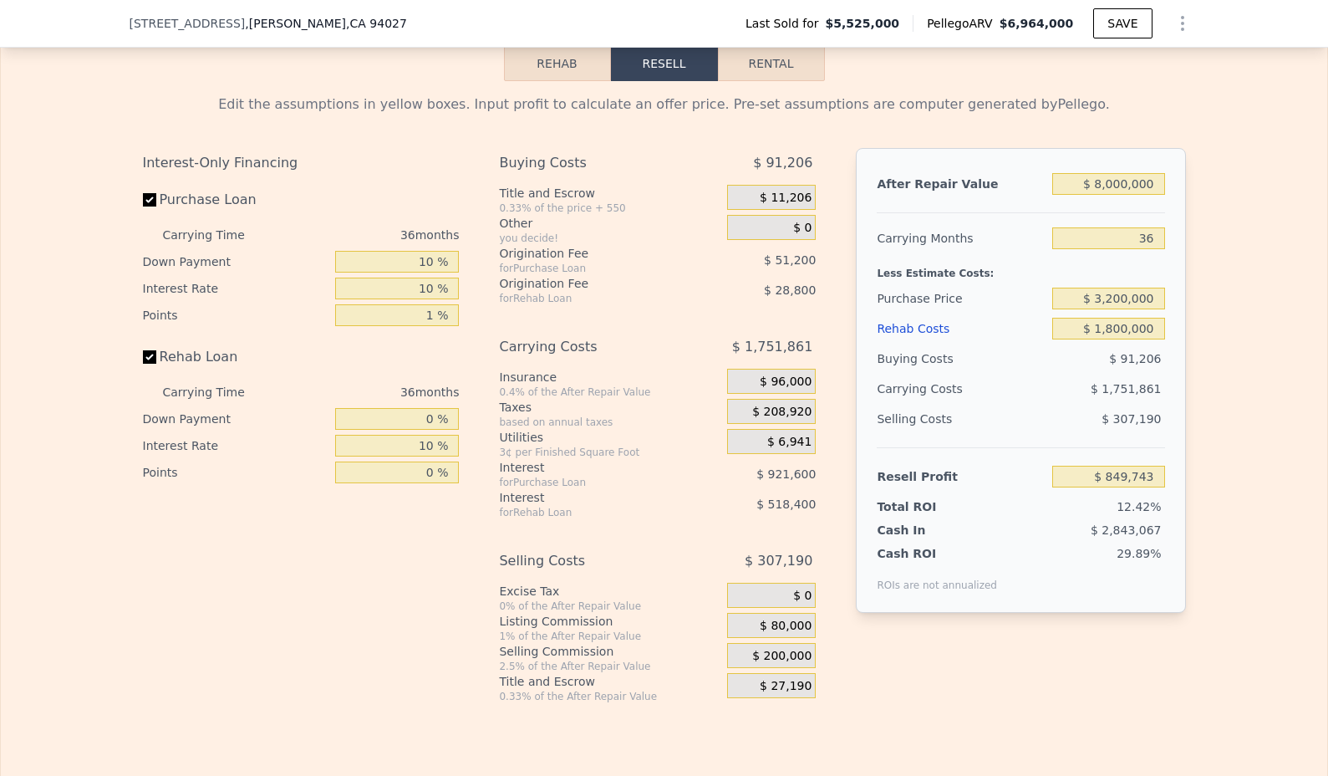
type input "$ 6,964,000"
type input "8"
type input "$ 0"
type input "$ 539,572"
